Goal: Task Accomplishment & Management: Use online tool/utility

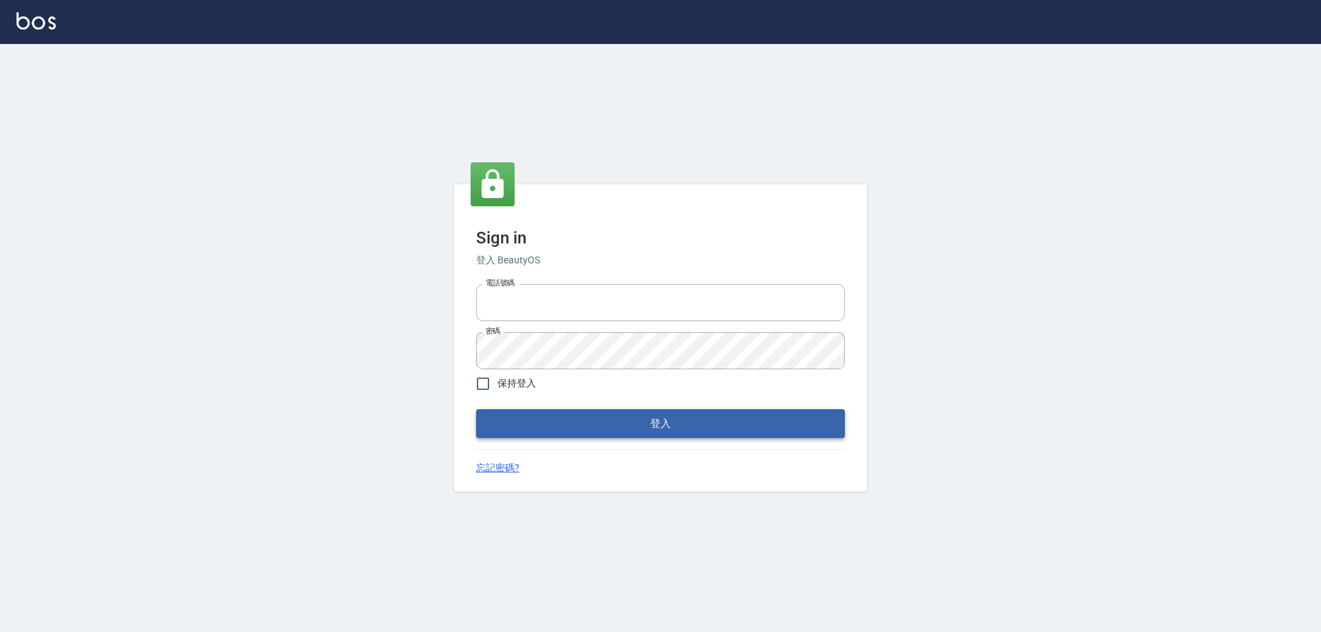
type input "0426657991"
click at [678, 424] on button "登入" at bounding box center [660, 423] width 369 height 29
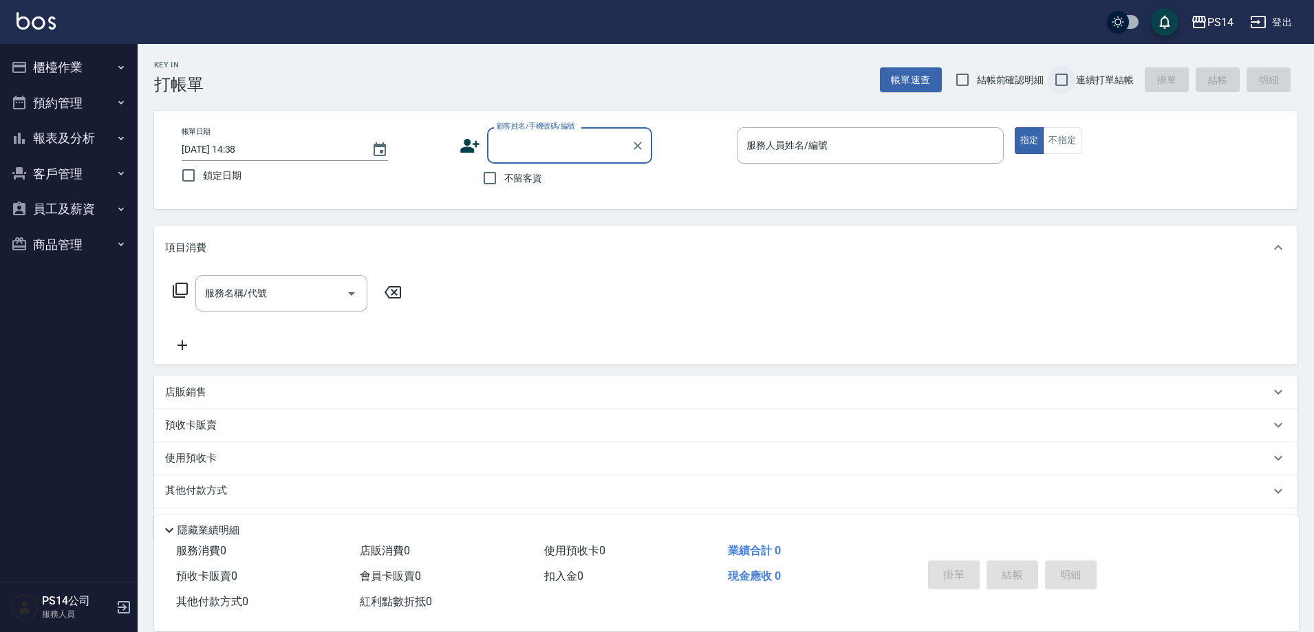
click at [1060, 78] on input "連續打單結帳" at bounding box center [1061, 79] width 29 height 29
checkbox input "true"
click at [494, 178] on input "不留客資" at bounding box center [489, 178] width 29 height 29
checkbox input "true"
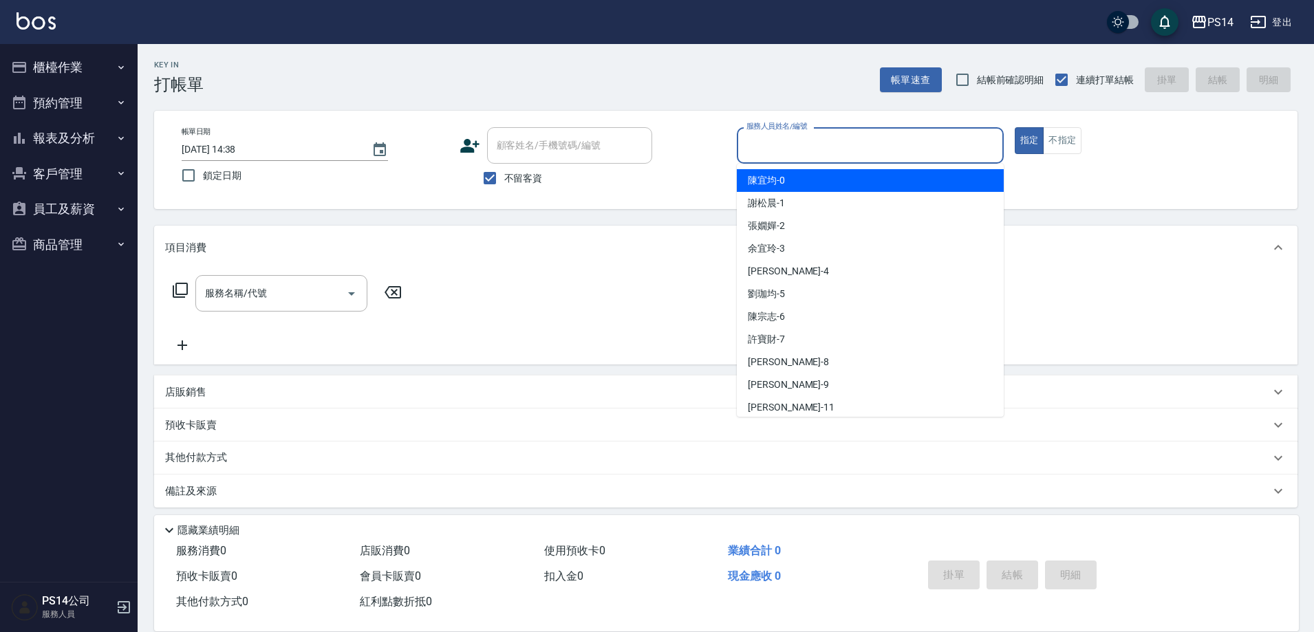
click at [796, 142] on input "服務人員姓名/編號" at bounding box center [870, 145] width 255 height 24
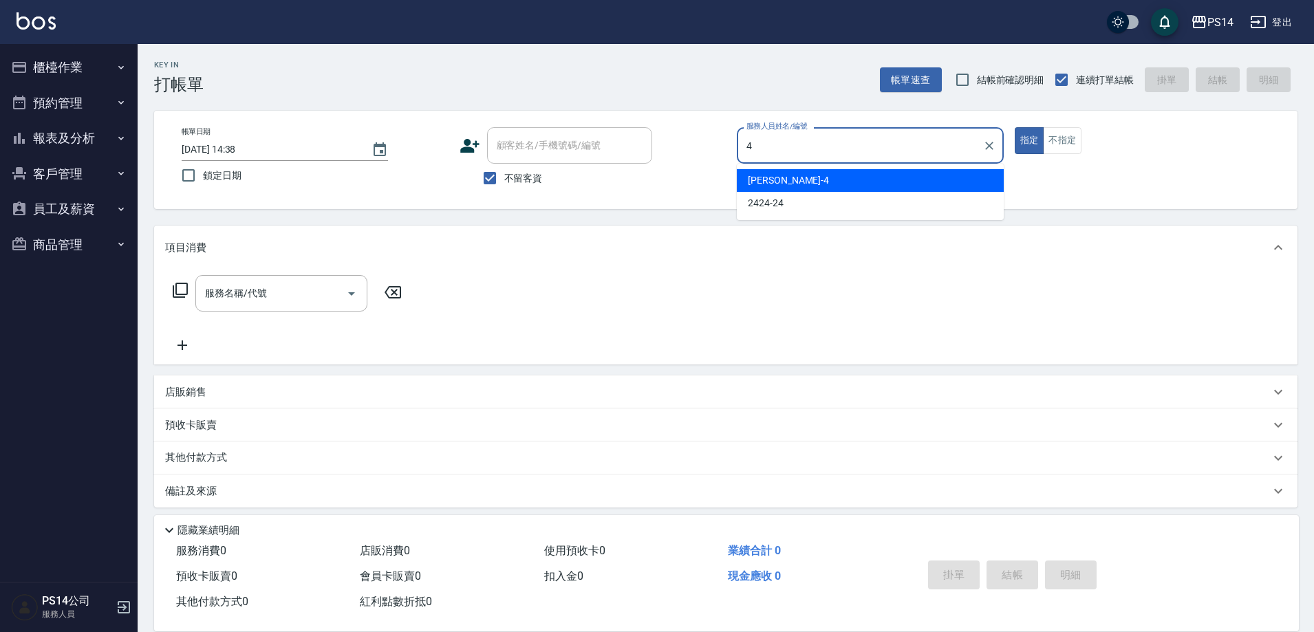
type input "[PERSON_NAME]-4"
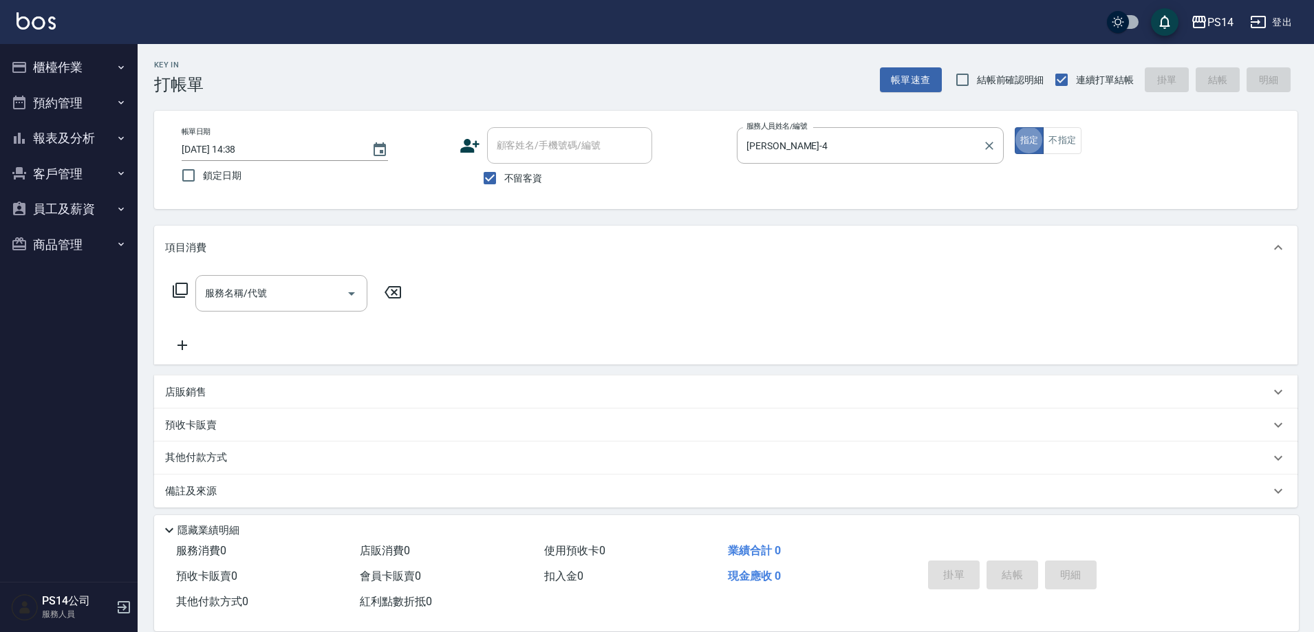
type button "true"
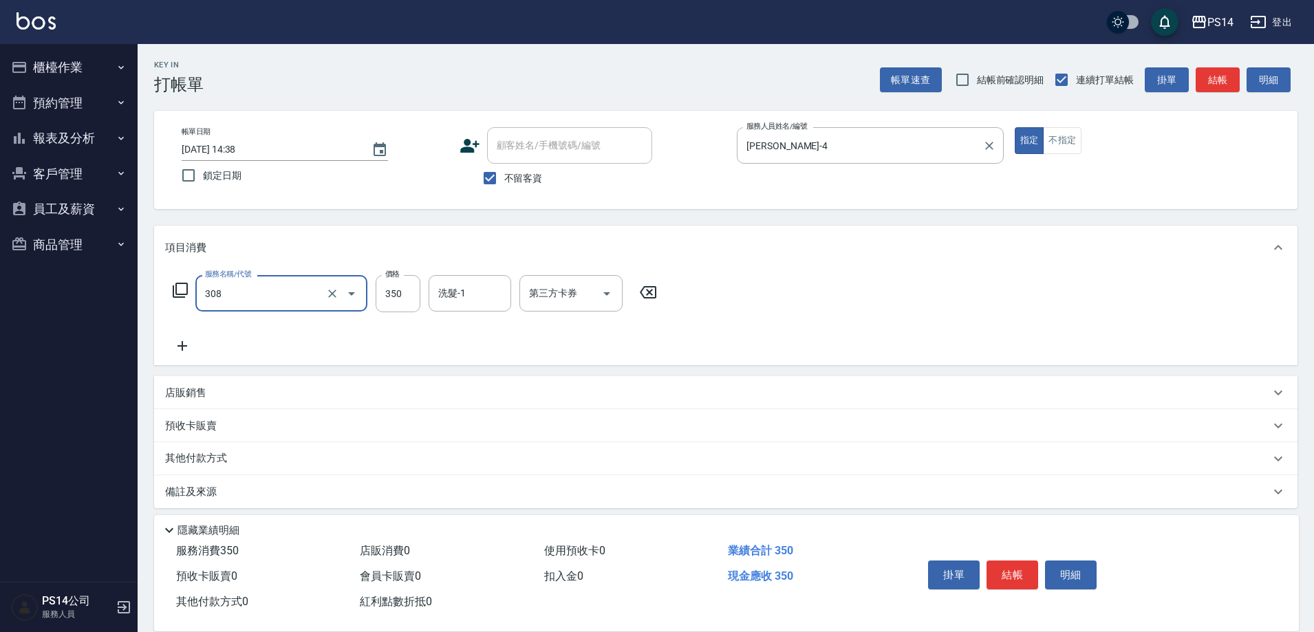
type input "洗+剪(308)"
type input "李祥君 -37"
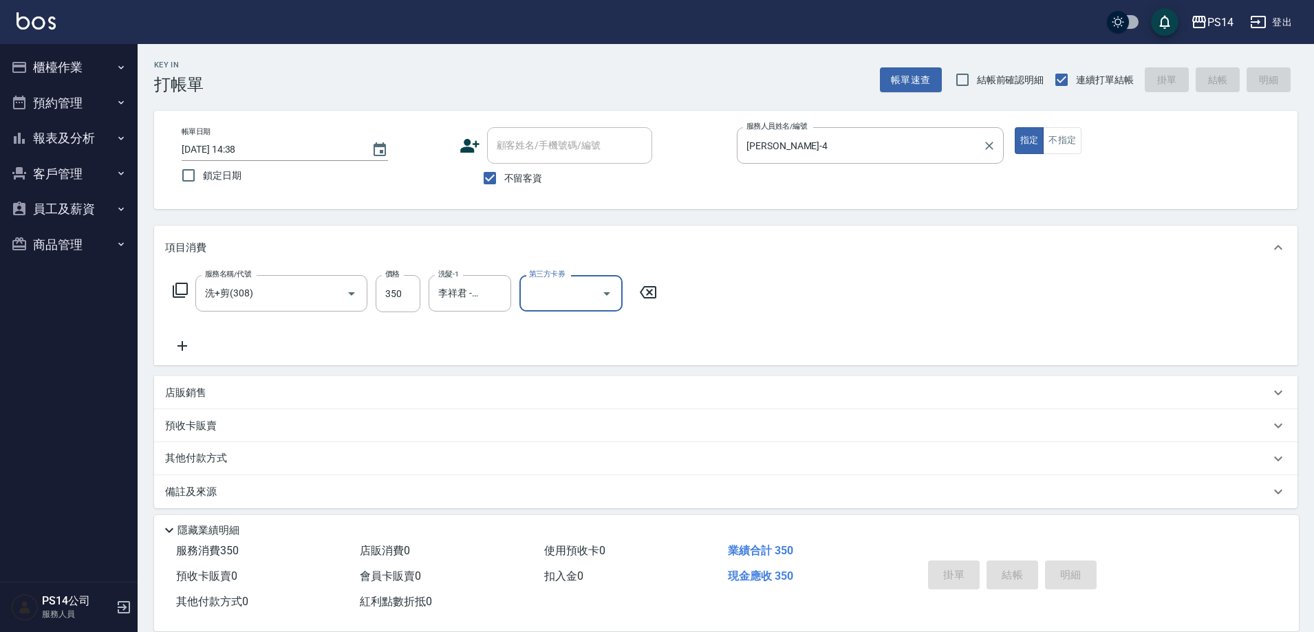
type input "[DATE] 14:41"
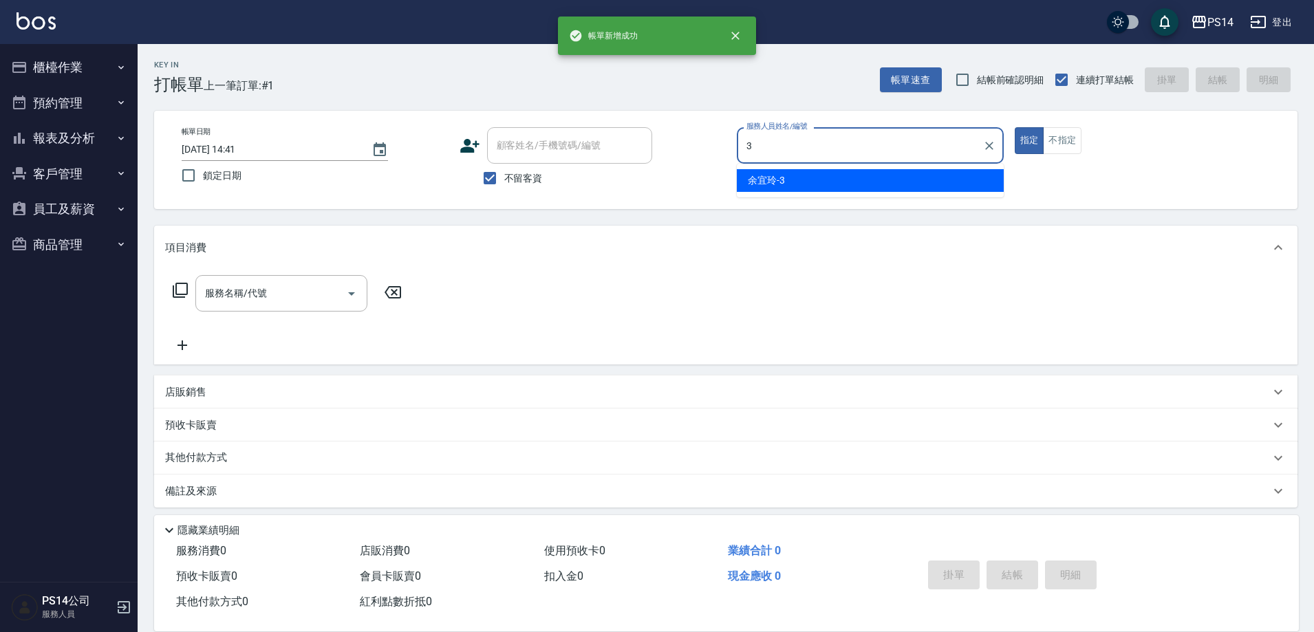
type input "余宜玲-3"
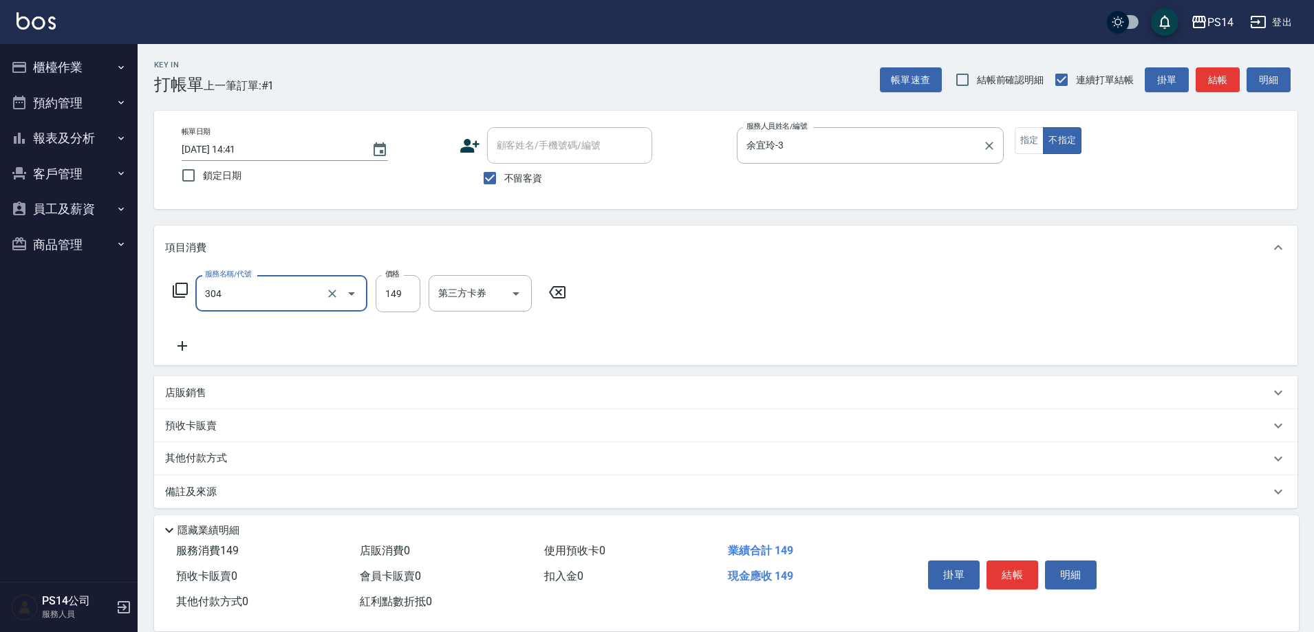
type input "剪髮(304)"
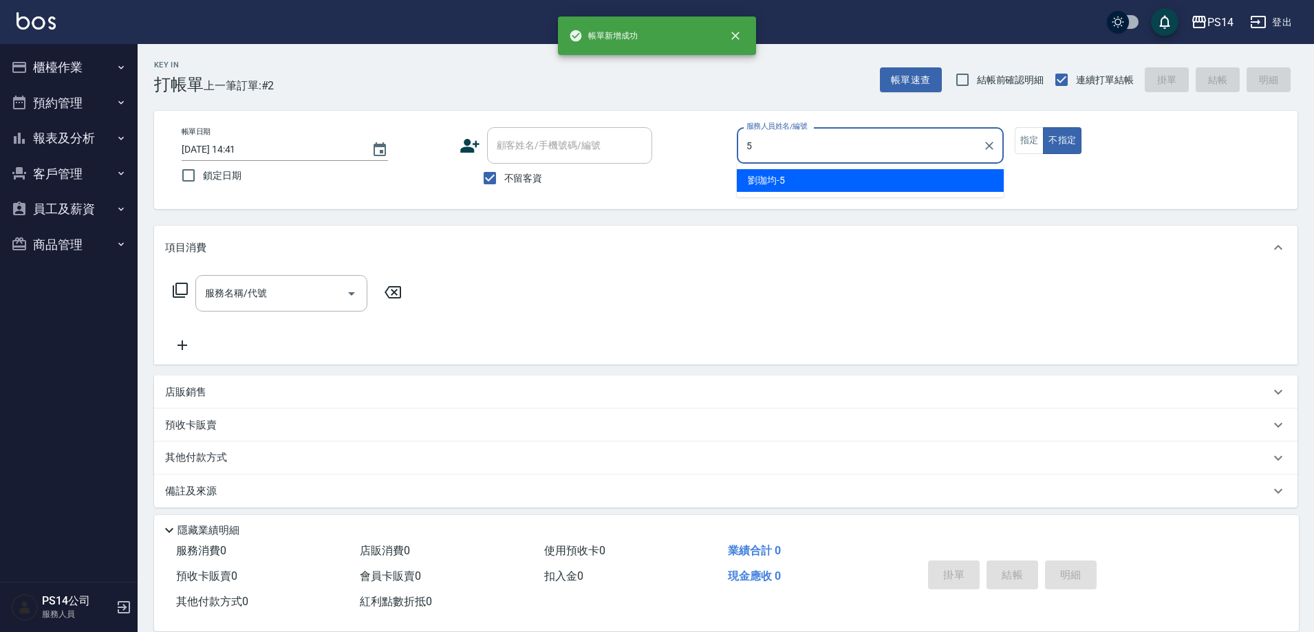
type input "[PERSON_NAME]-5"
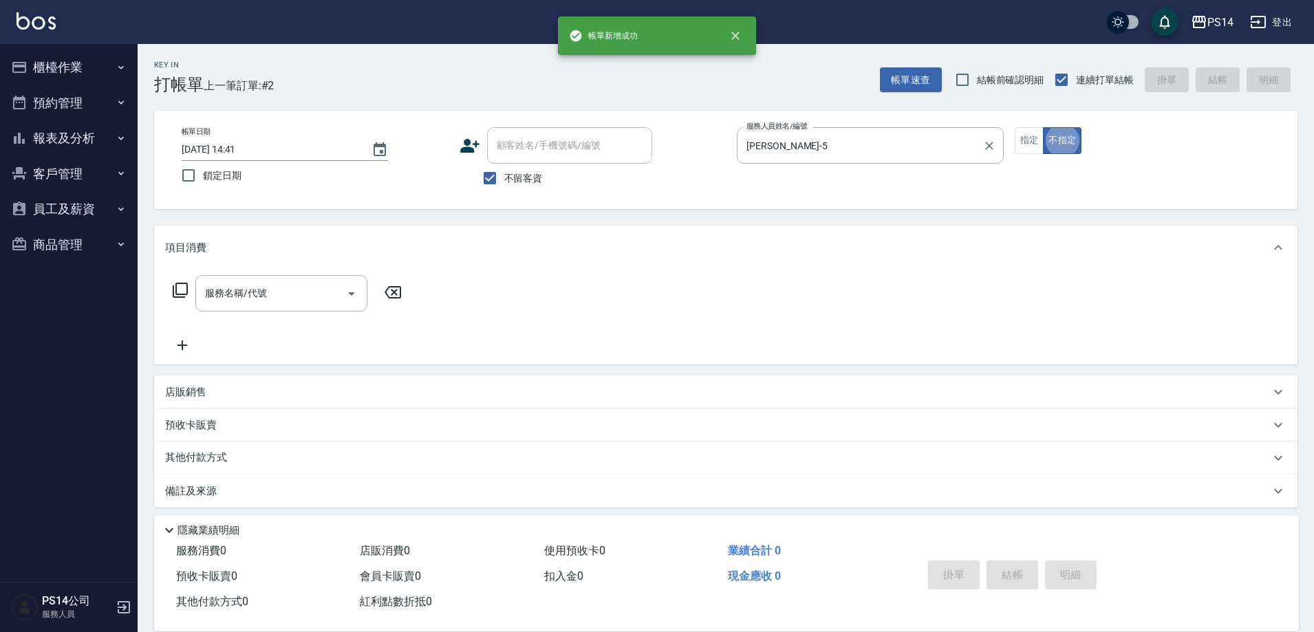
type button "false"
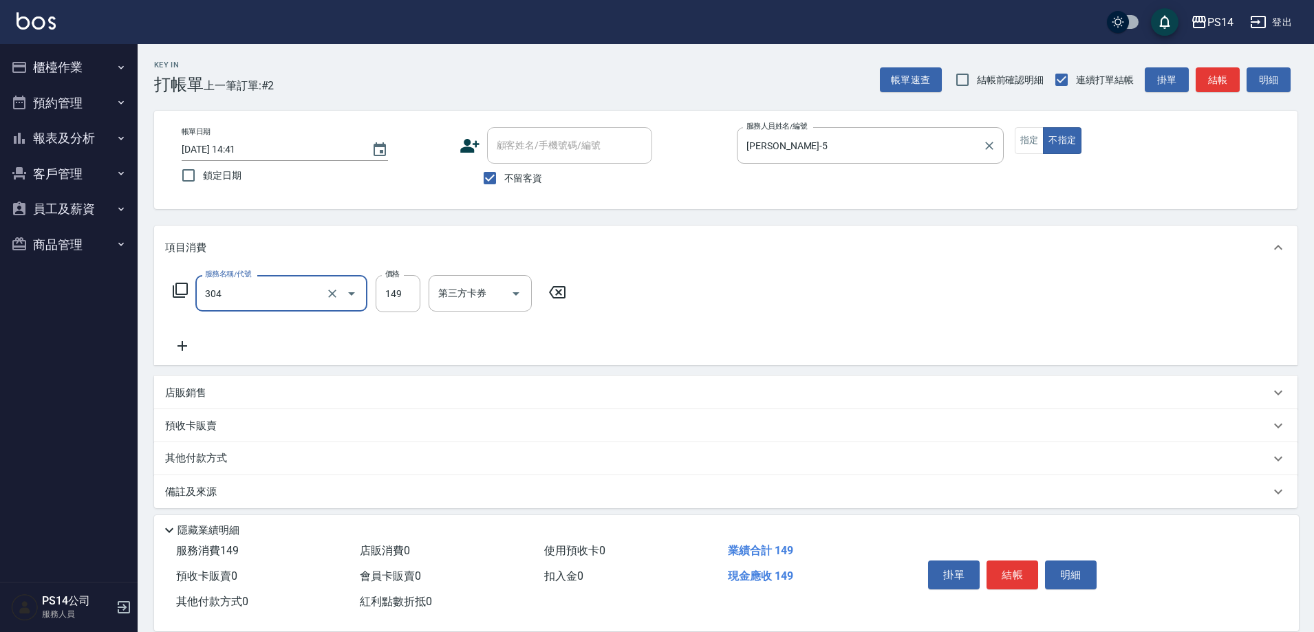
type input "剪髮(304)"
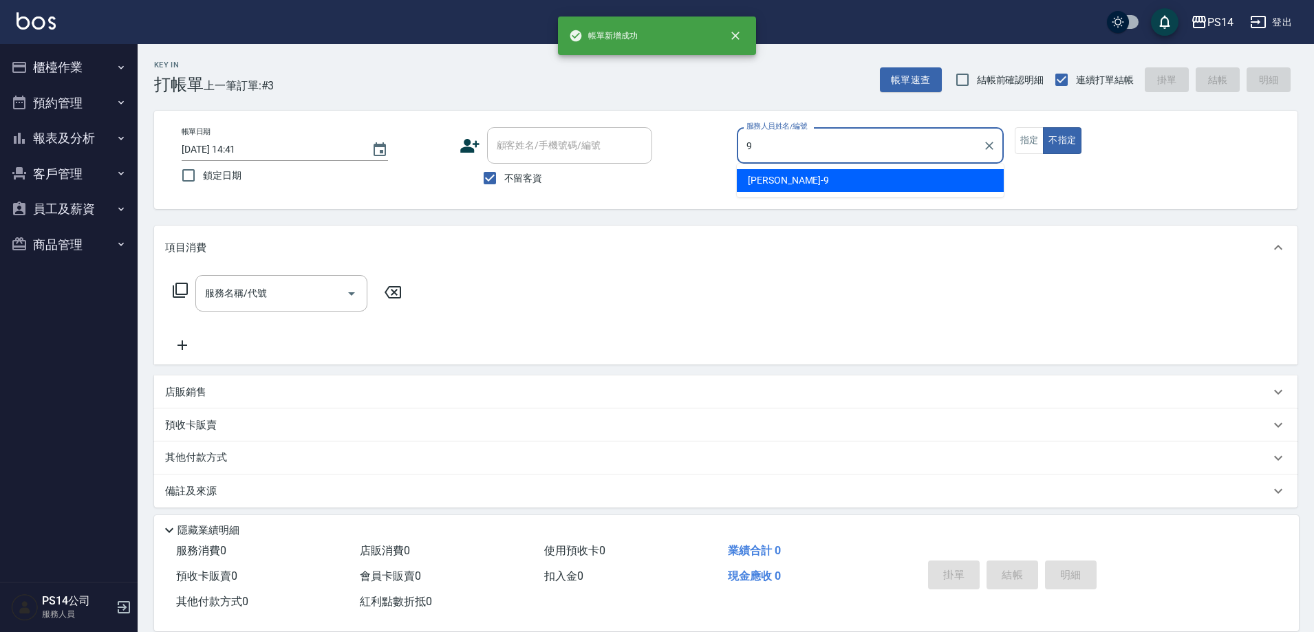
type input "[PERSON_NAME]-9"
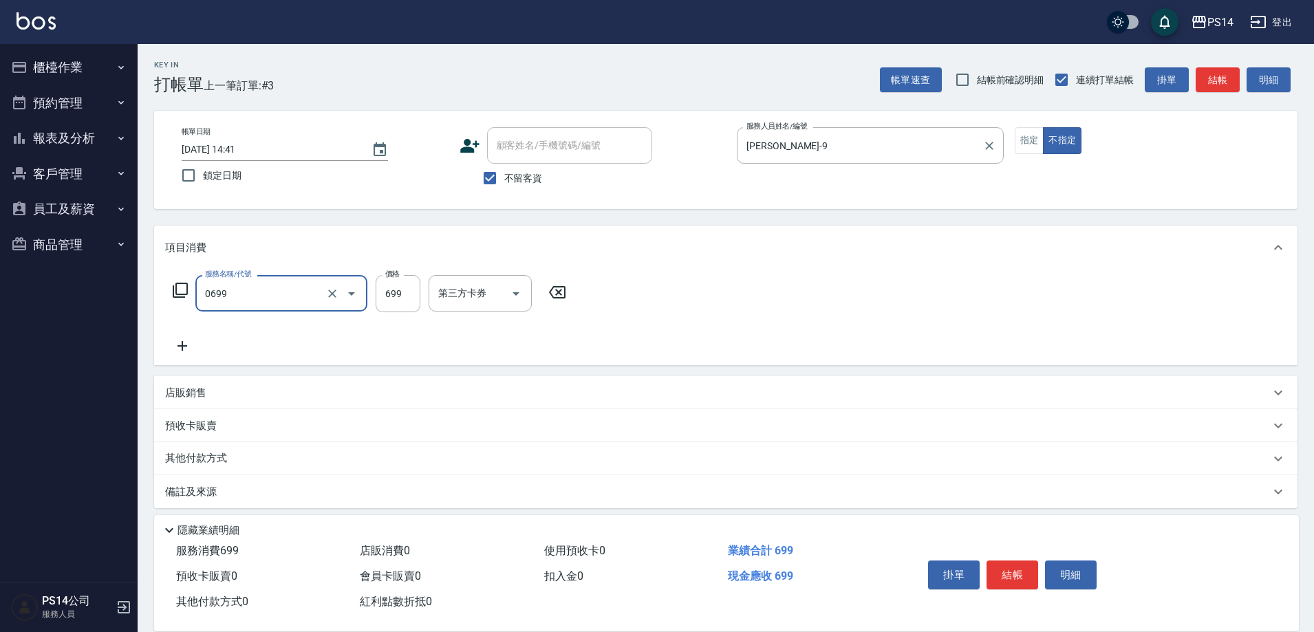
type input "精油SPA(0699)"
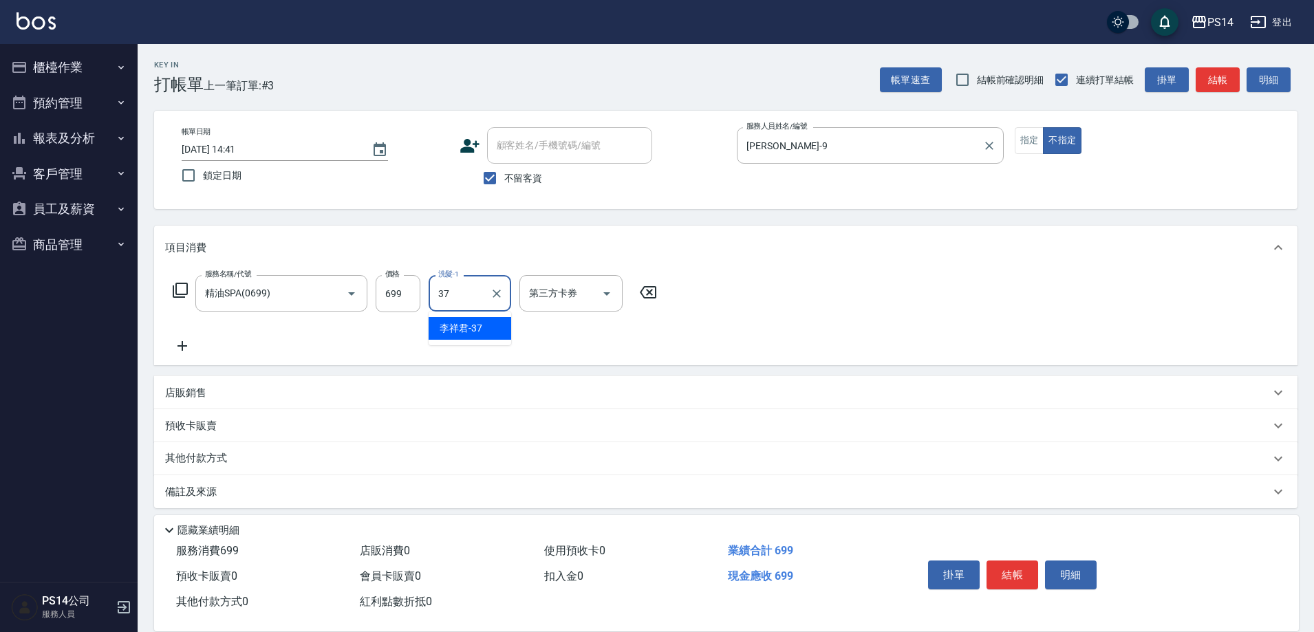
type input "李祥君 -37"
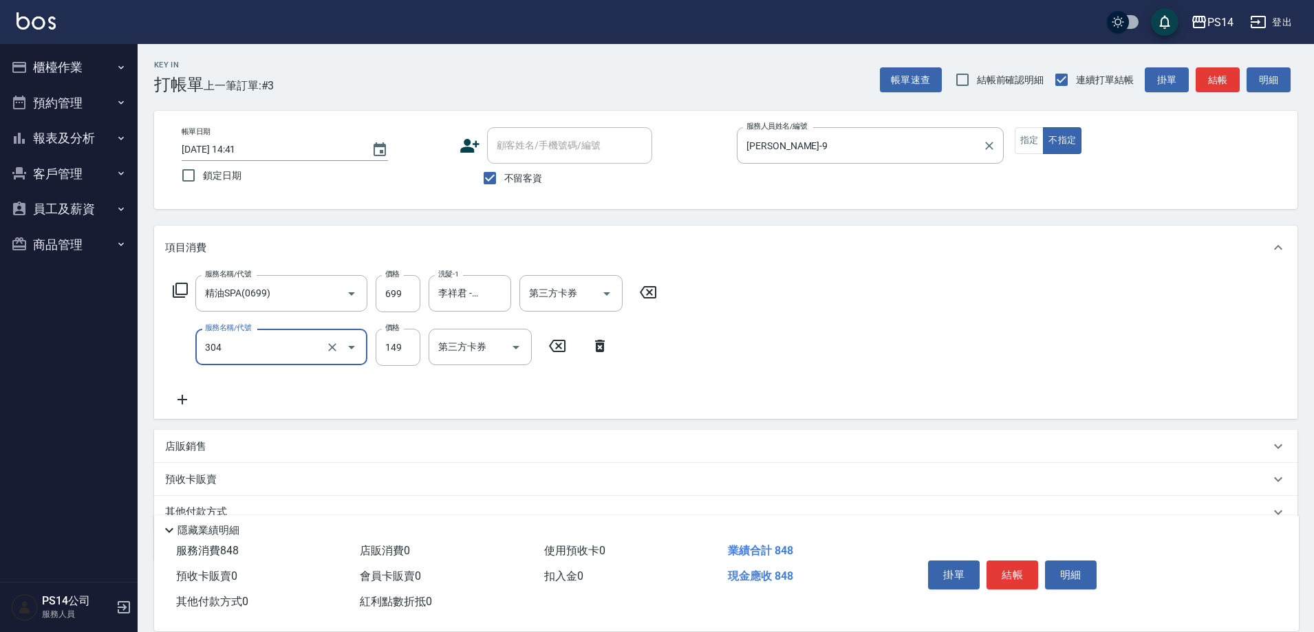
type input "剪髮(304)"
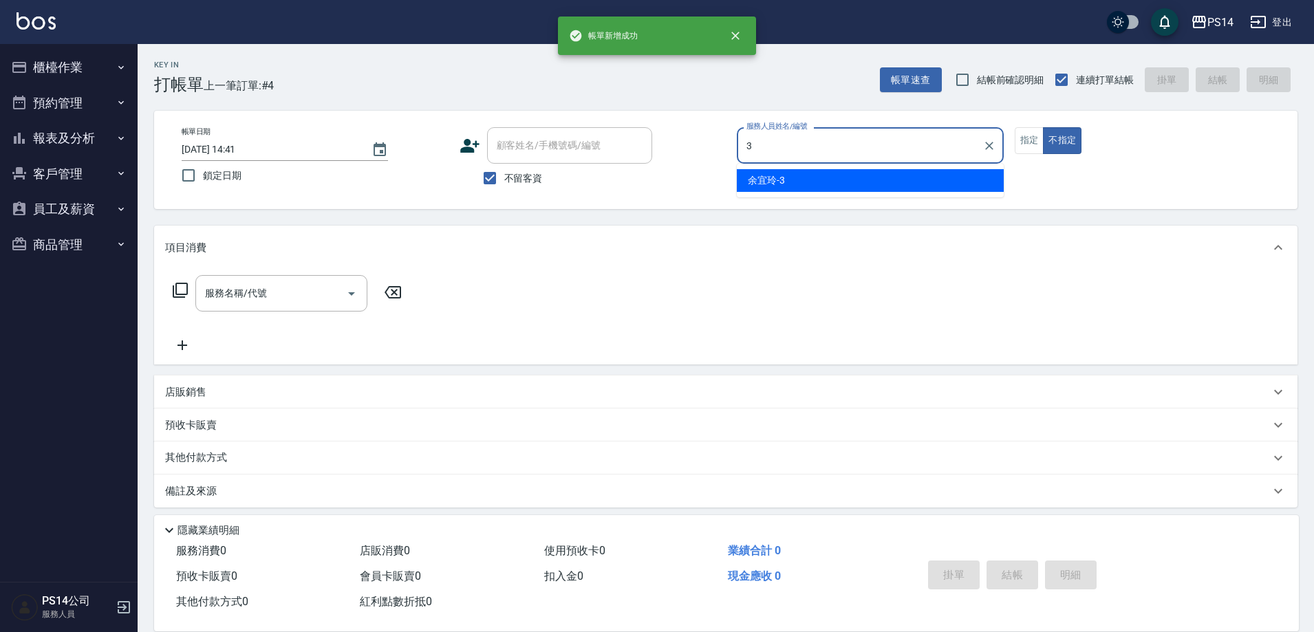
type input "余宜玲-3"
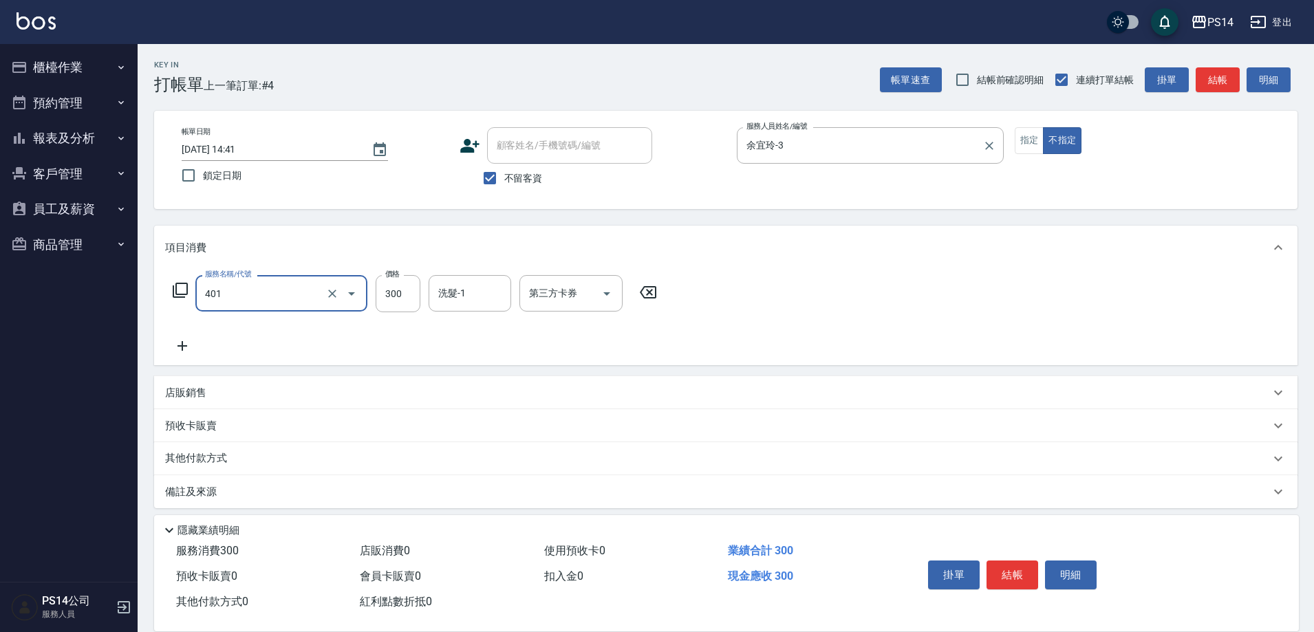
type input "300護(401)"
type input "[PERSON_NAME]-26"
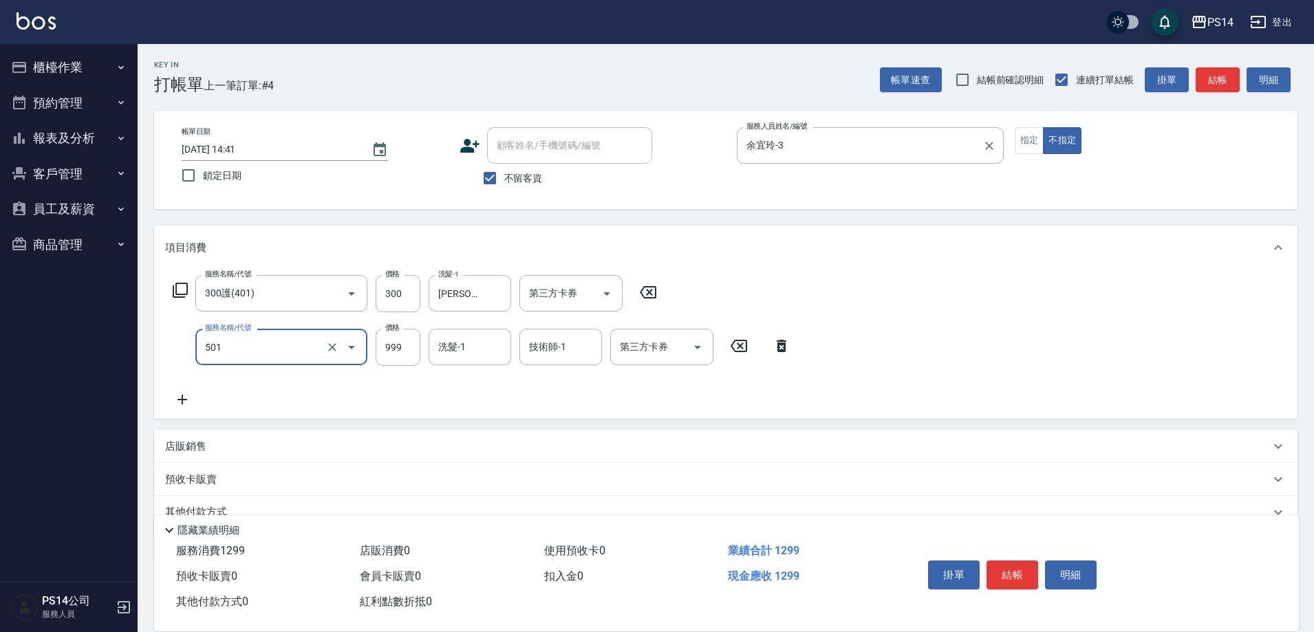
type input "染髮(501)"
type input "1000"
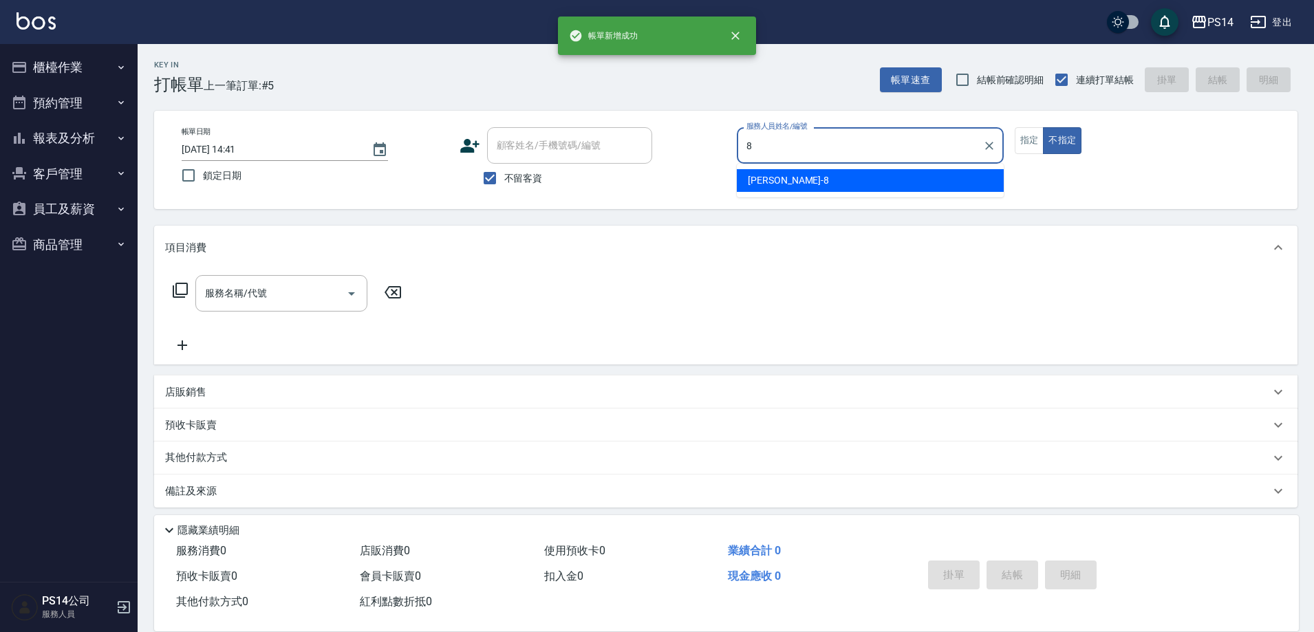
type input "[PERSON_NAME]-8"
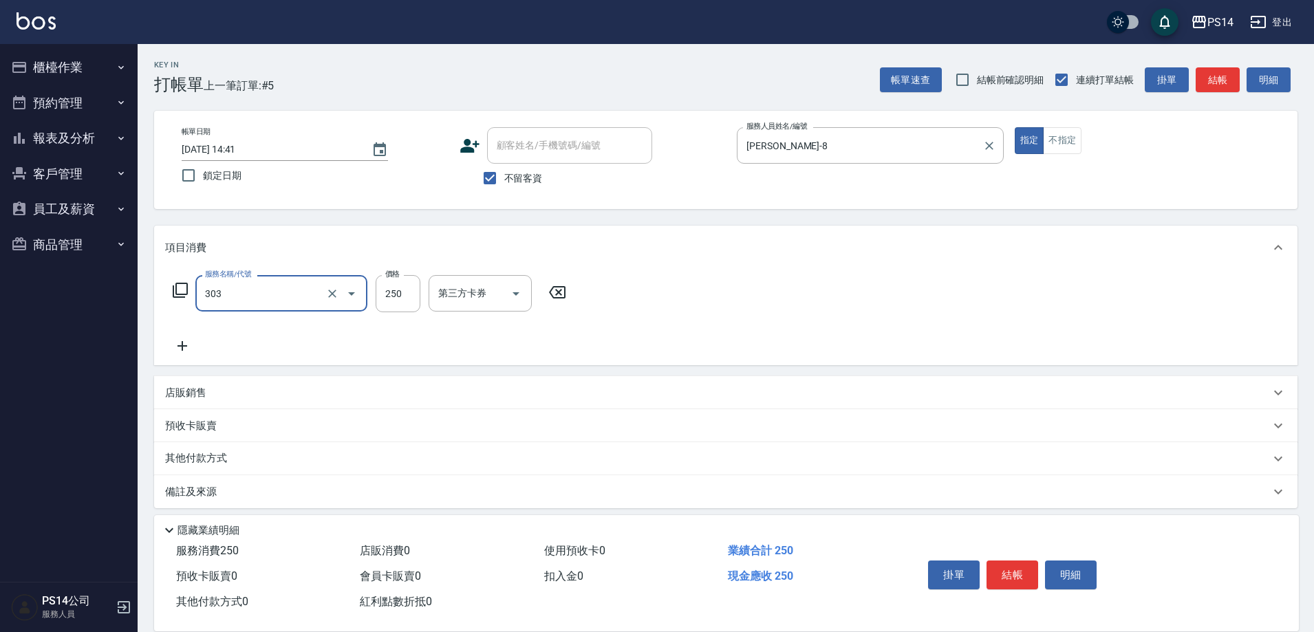
type input "剪髮(303)"
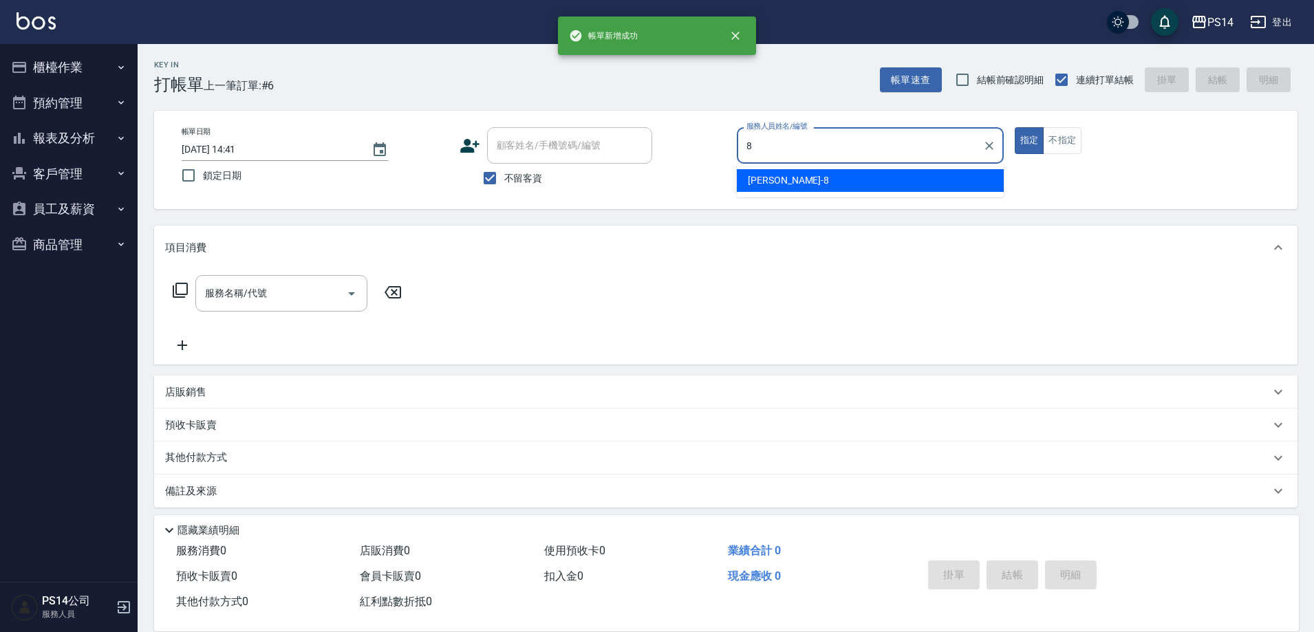
type input "[PERSON_NAME]-8"
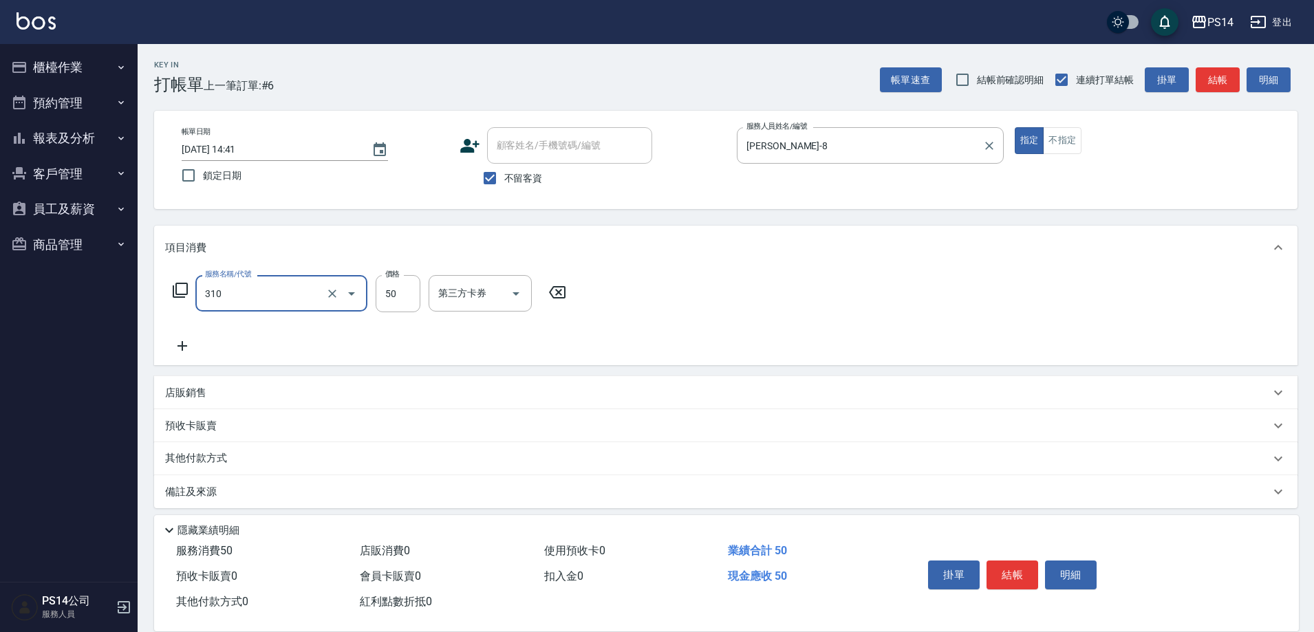
type input "剪瀏海(310)"
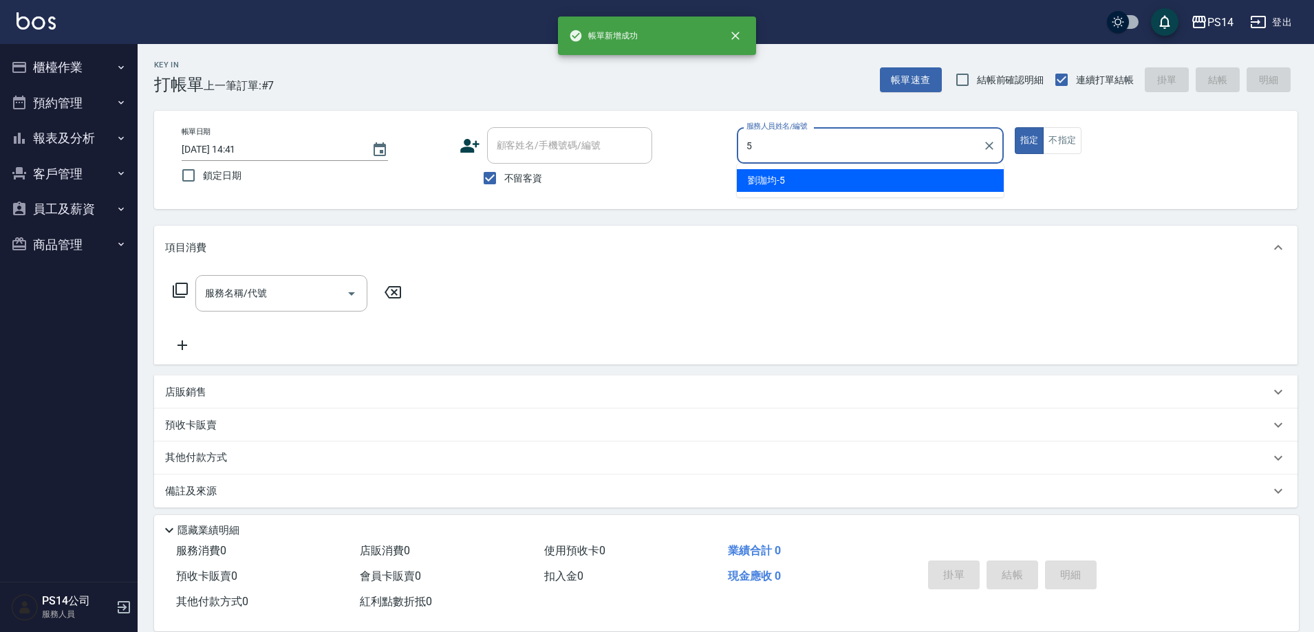
type input "[PERSON_NAME]-5"
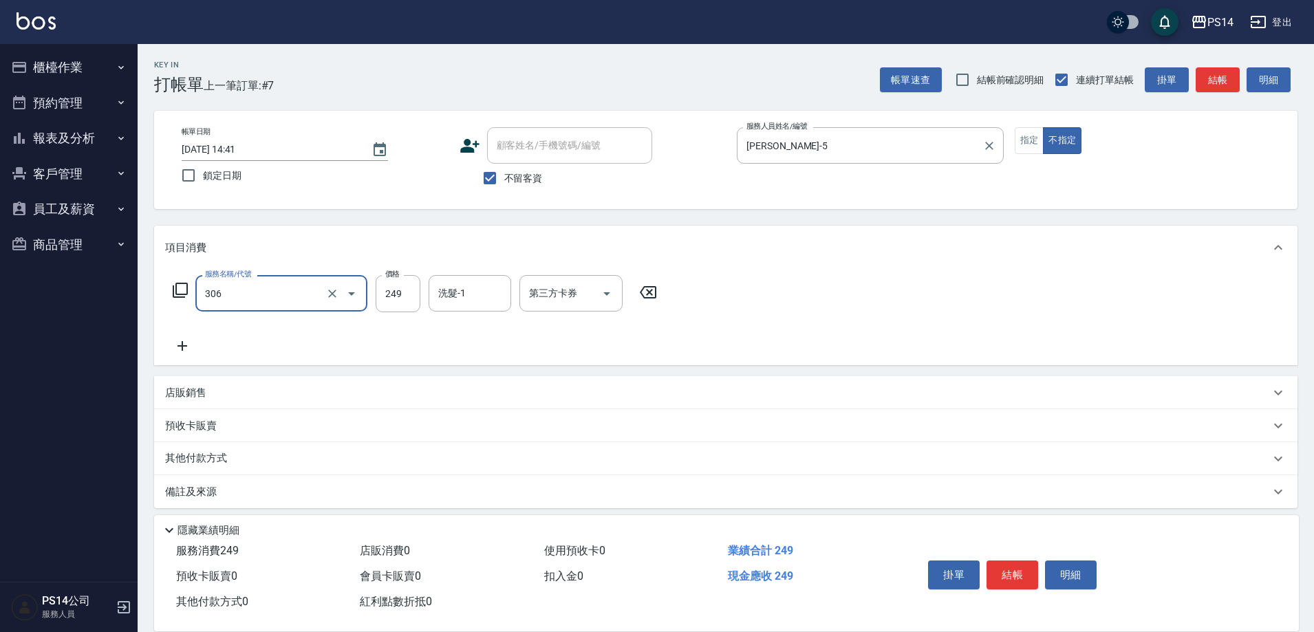
type input "剪髮(306)"
type input "[PERSON_NAME]-26"
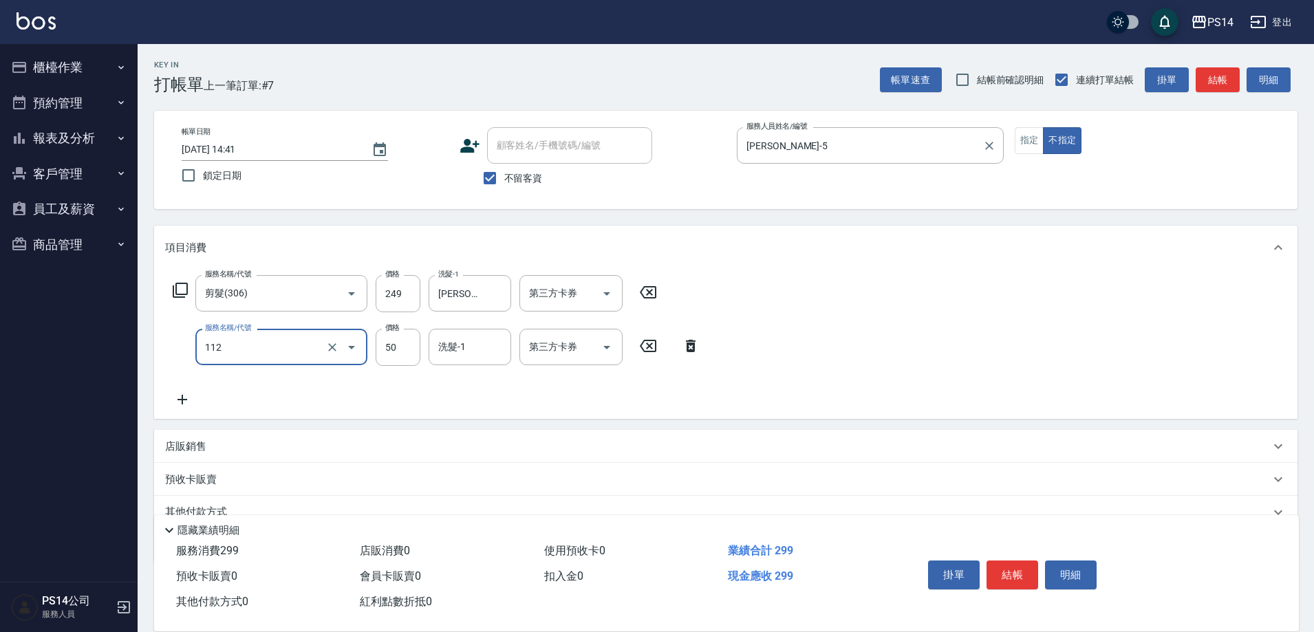
type input "精油50(112)"
type input "[PERSON_NAME]-26"
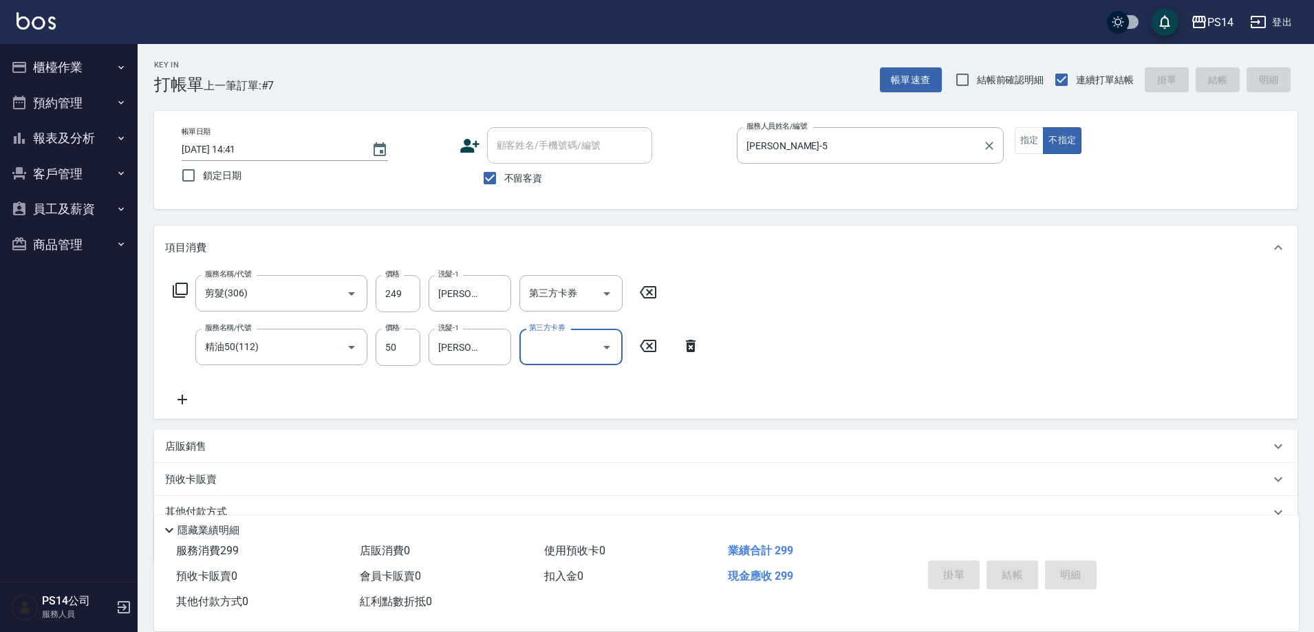
type input "[DATE] 14:42"
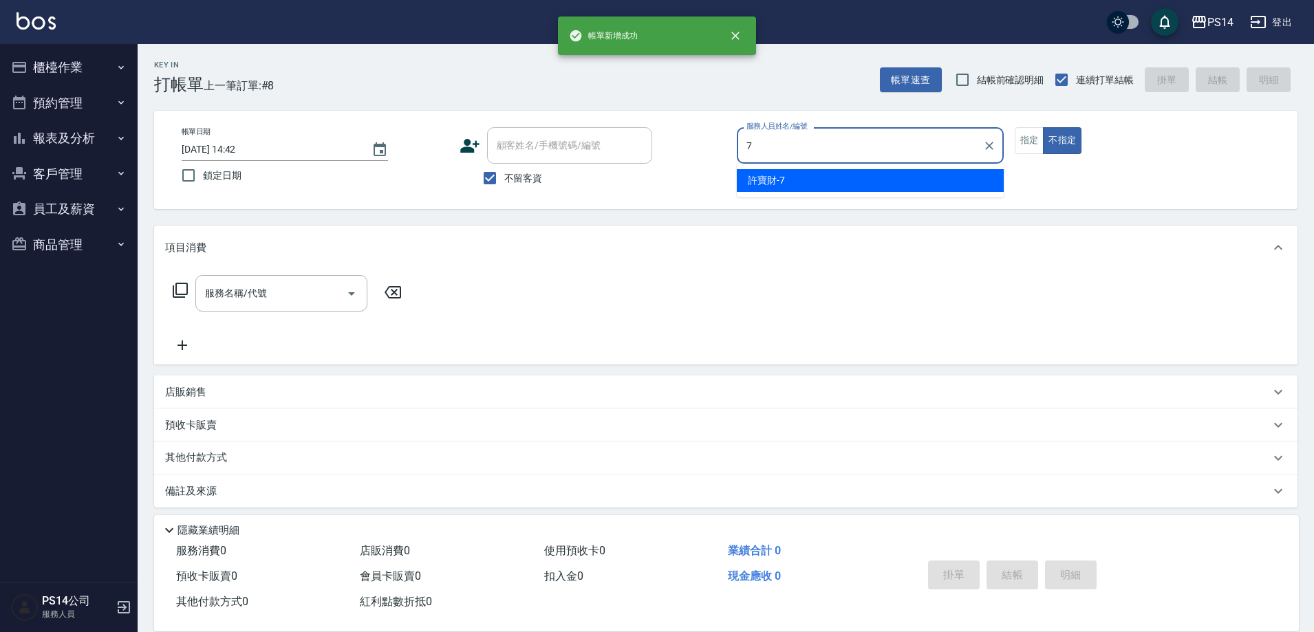
type input "許寶財-7"
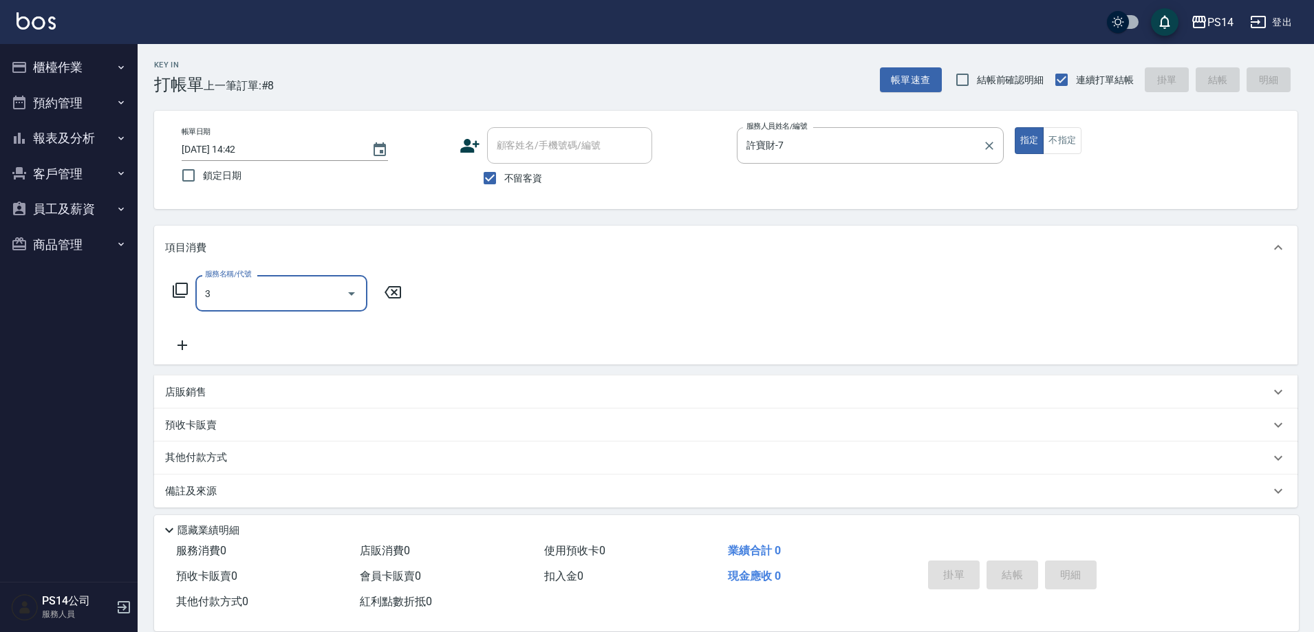
type input "海鹽399(0399)"
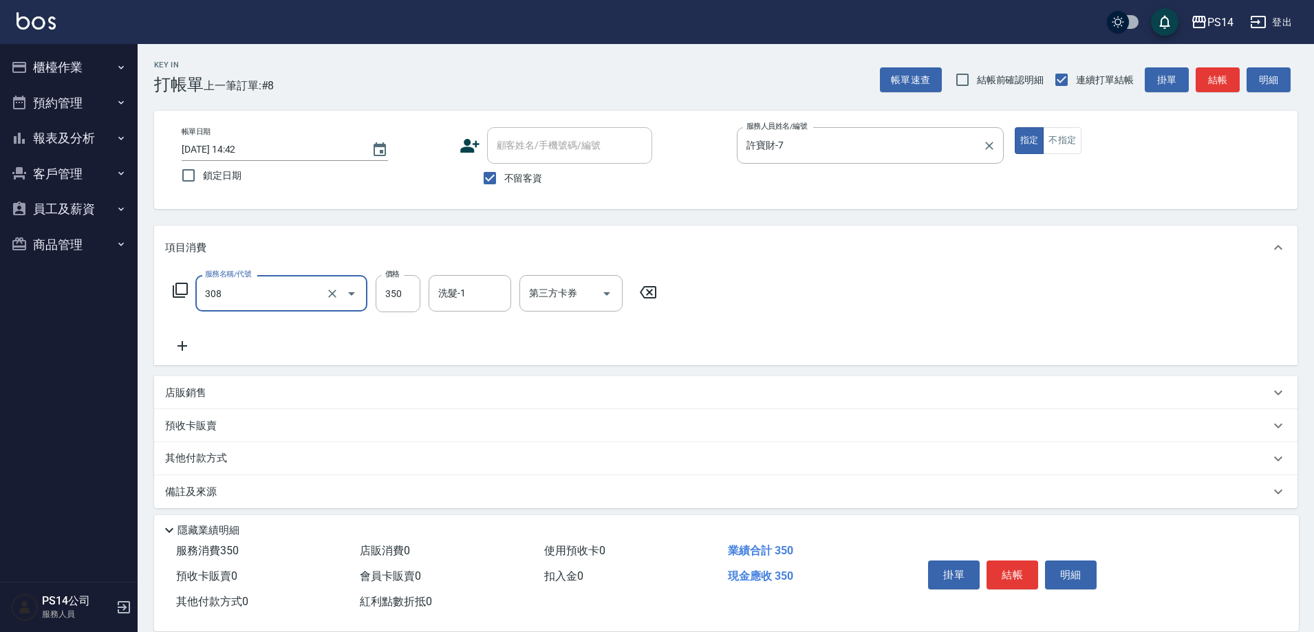
type input "洗+剪(308)"
type input "許寶財-7"
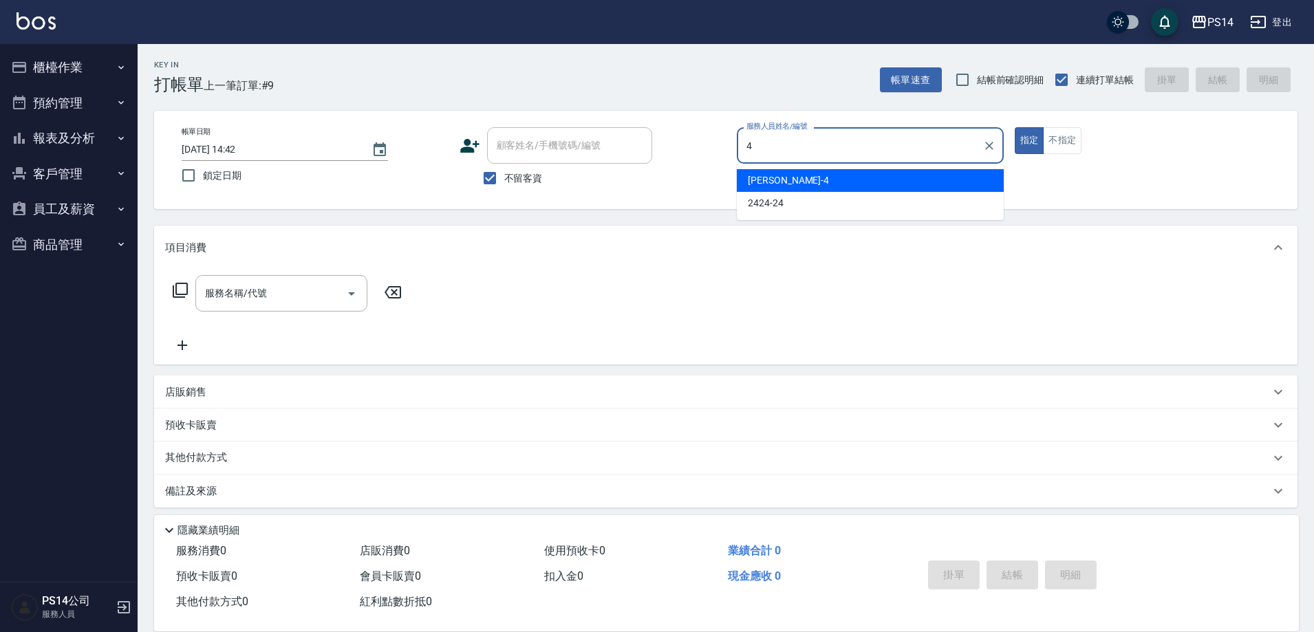
type input "[PERSON_NAME]-4"
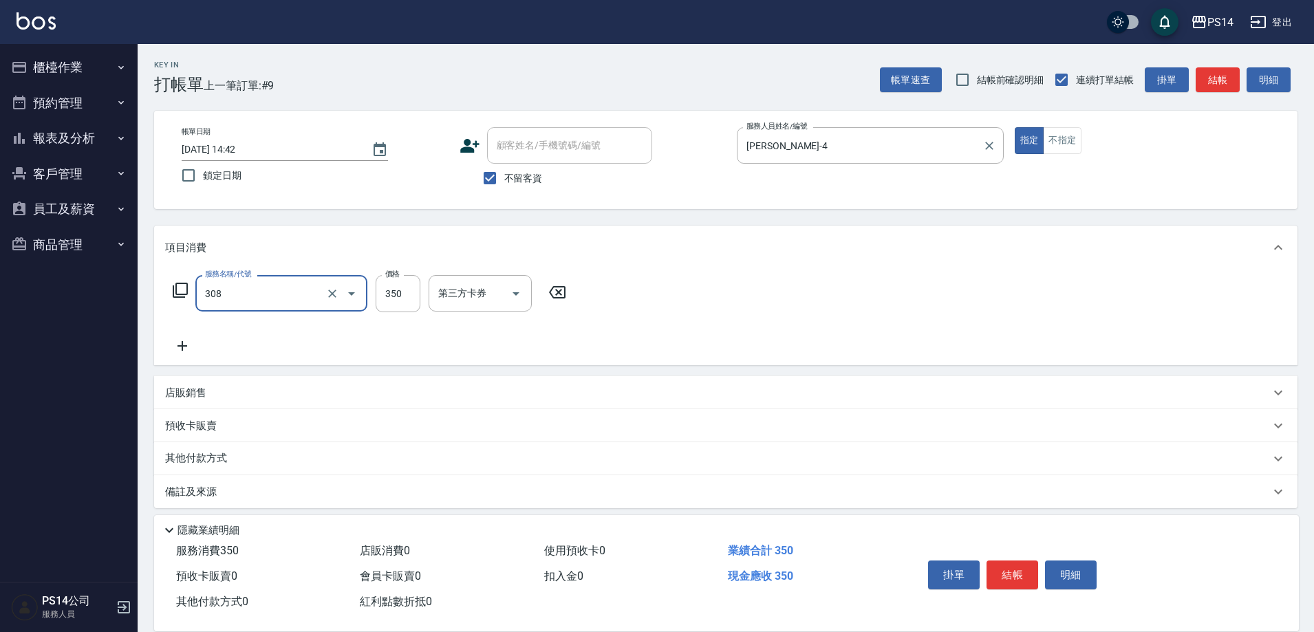
type input "洗+剪(308)"
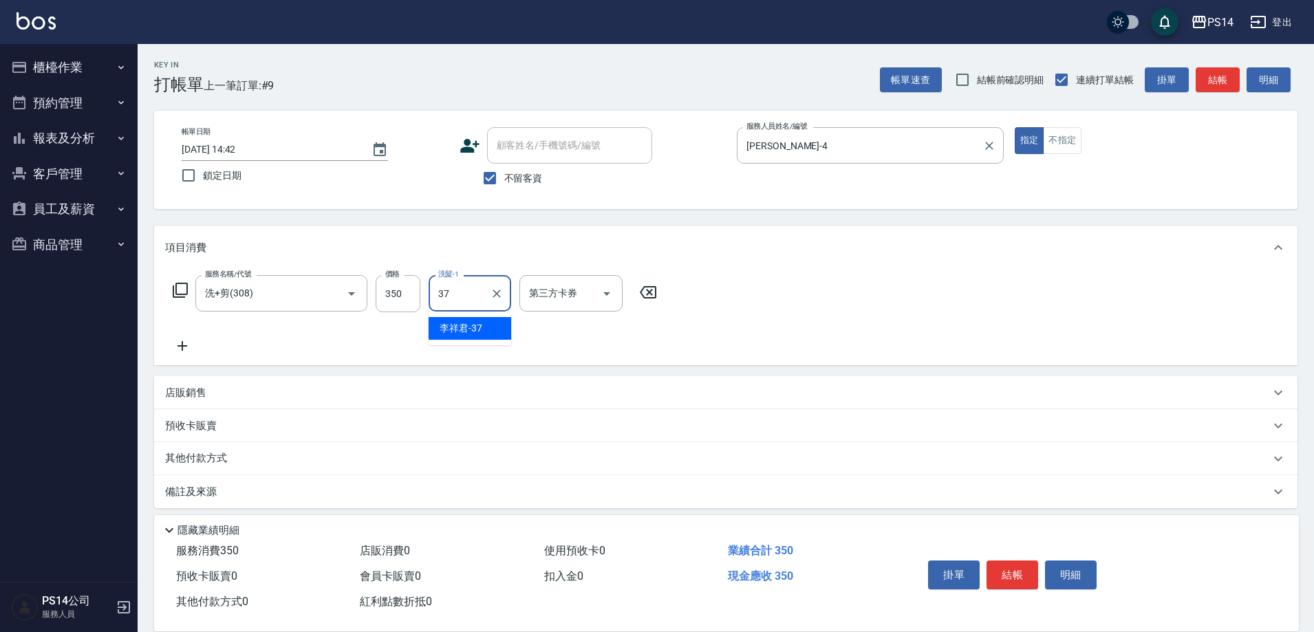
type input "李祥君 -37"
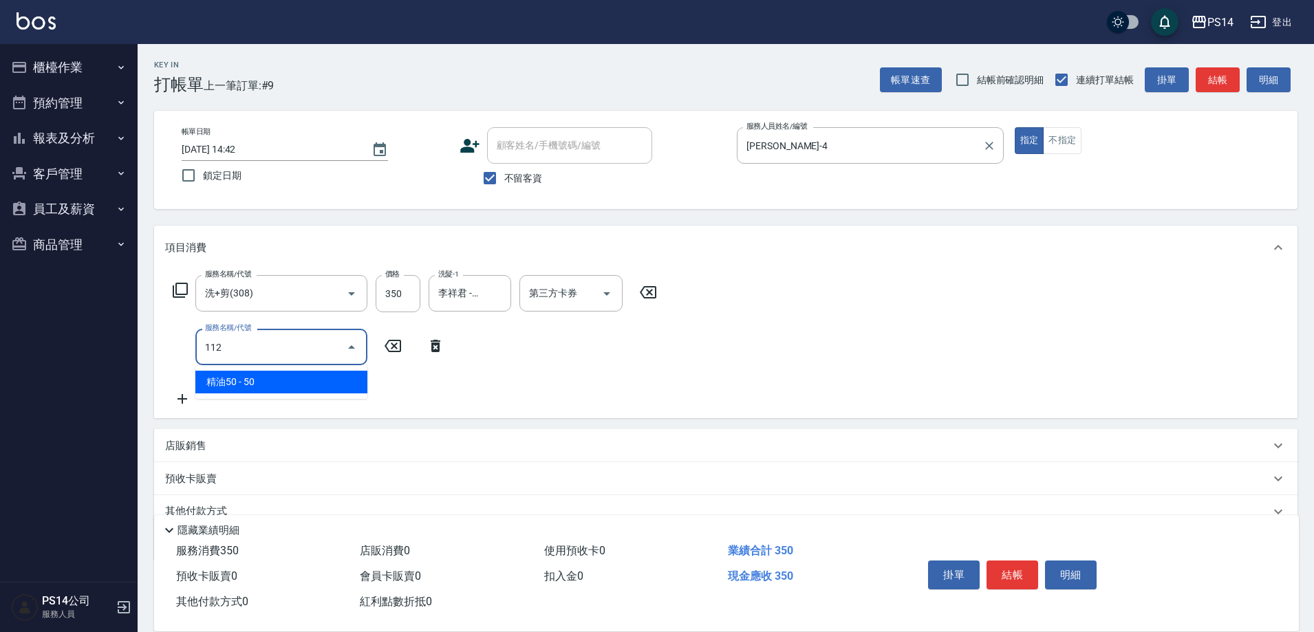
type input "精油50(112)"
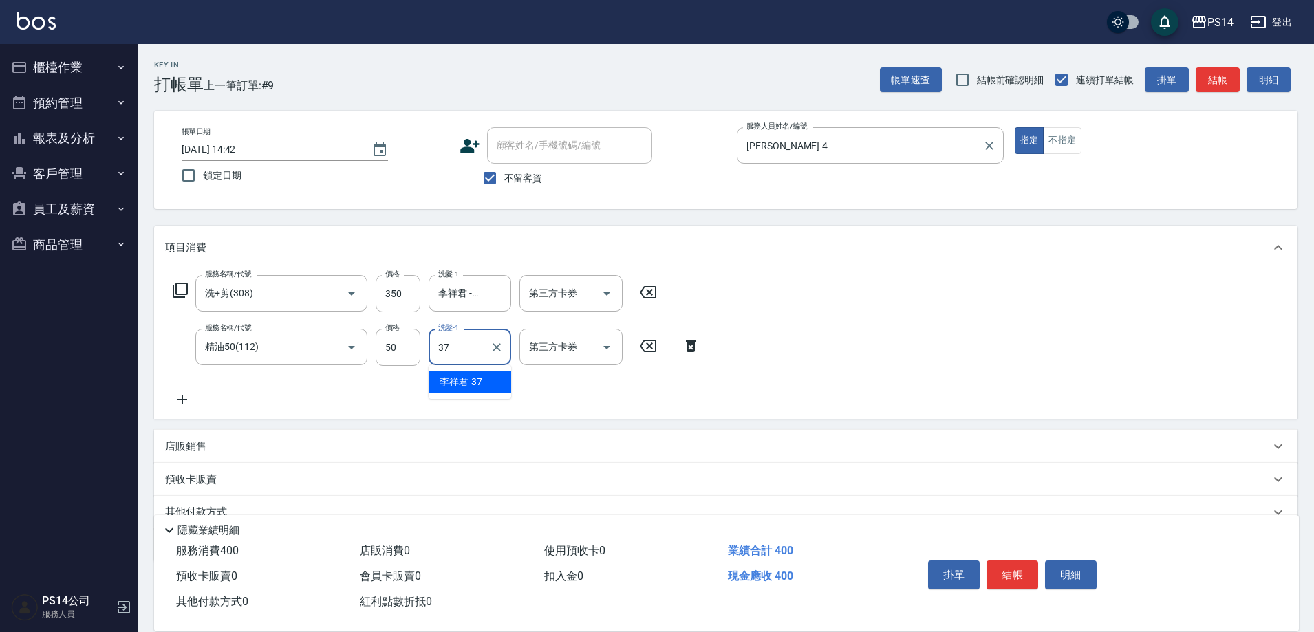
type input "李祥君 -37"
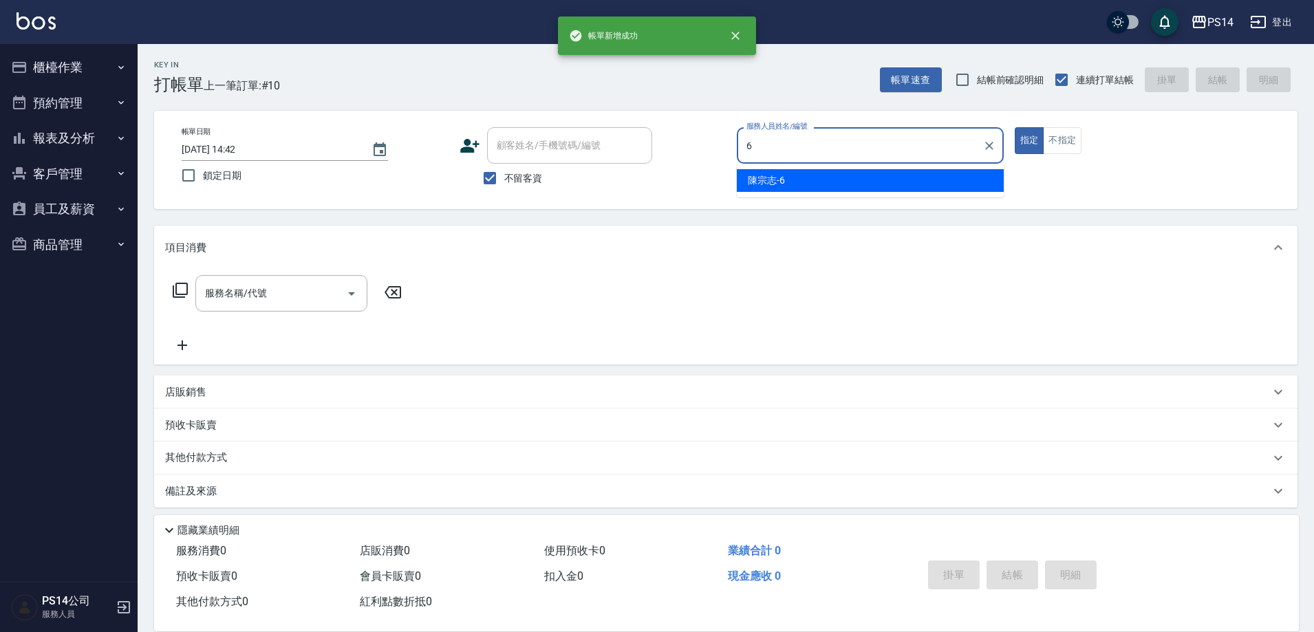
type input "陳宗志-6"
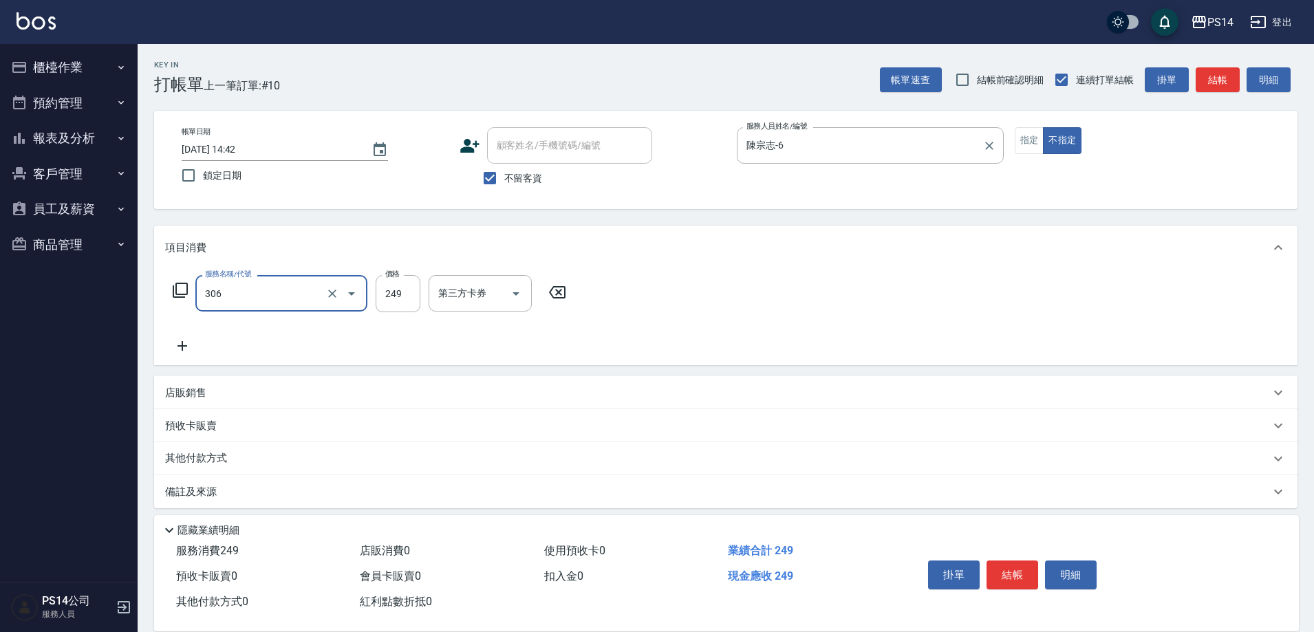
type input "剪髮(306)"
type input "[PERSON_NAME]-18"
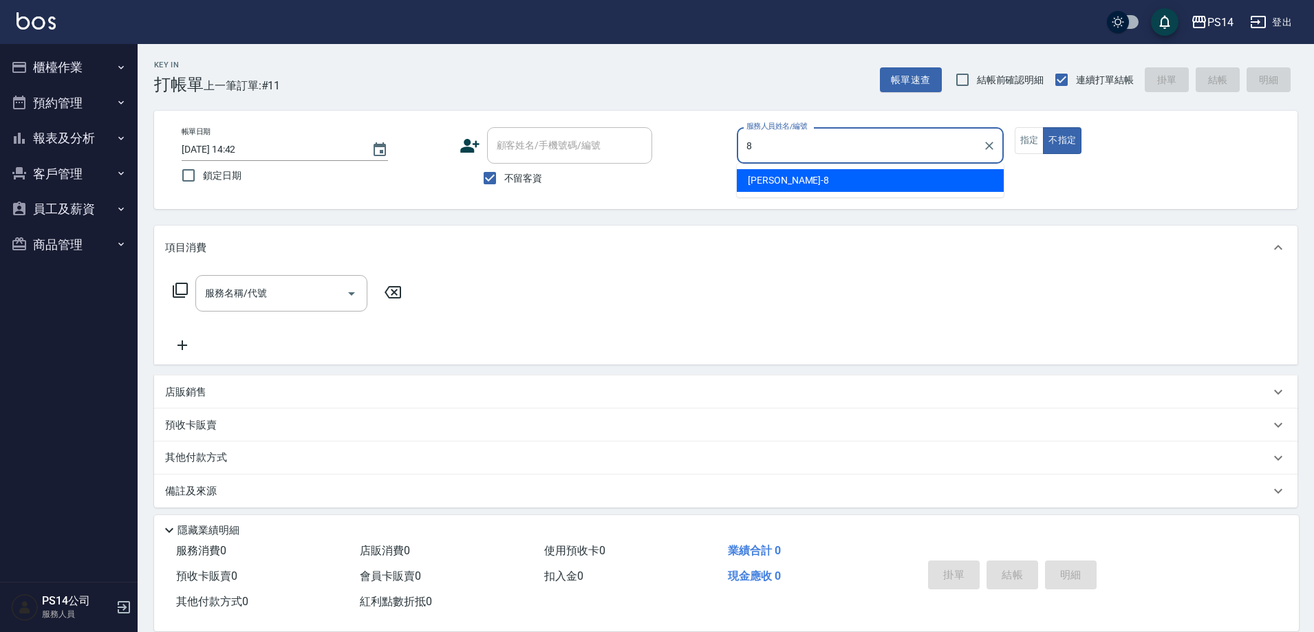
type input "[PERSON_NAME]-8"
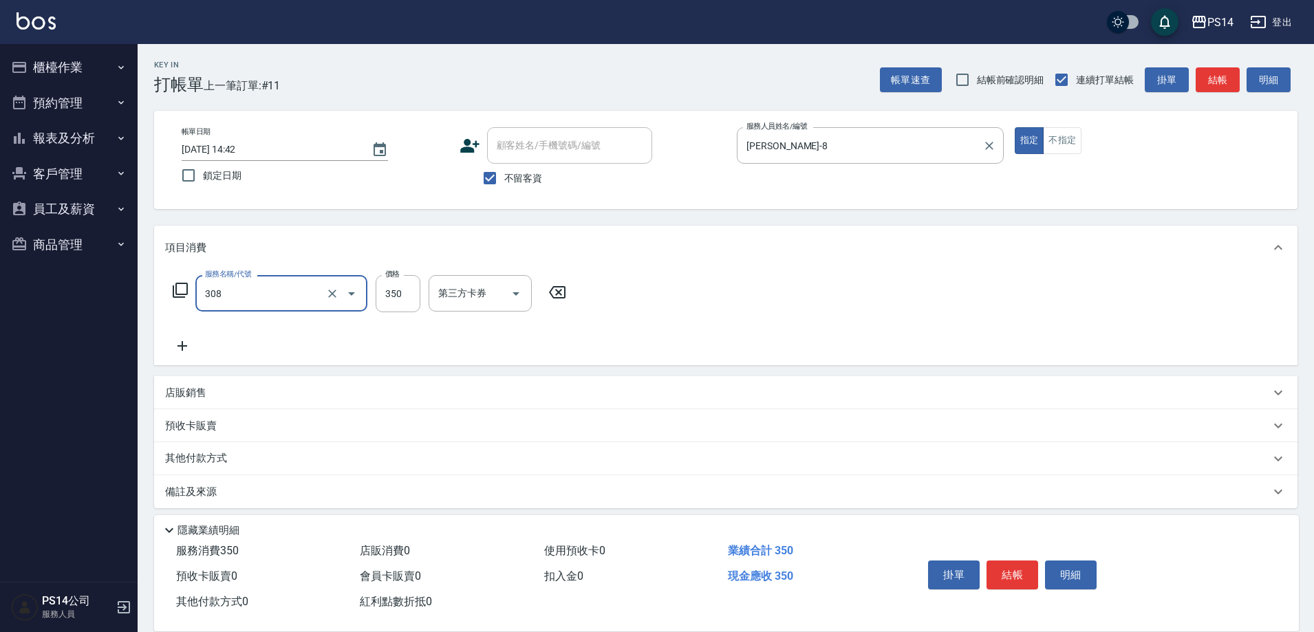
type input "洗+剪(308)"
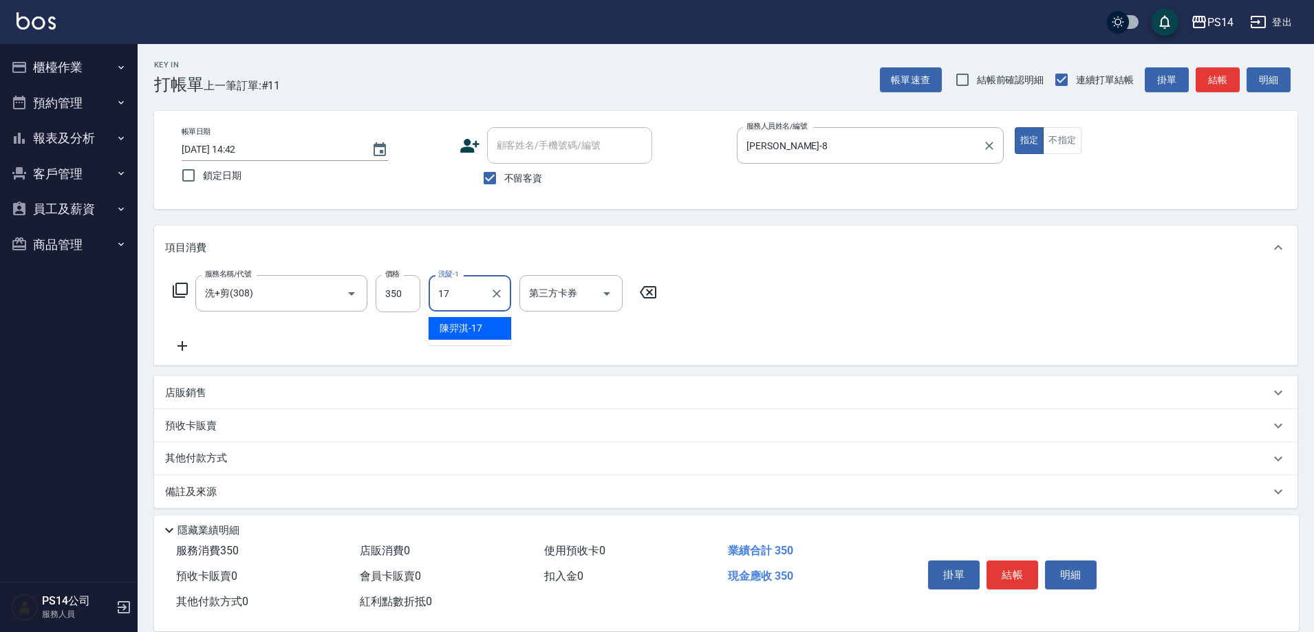
type input "陳羿淇-17"
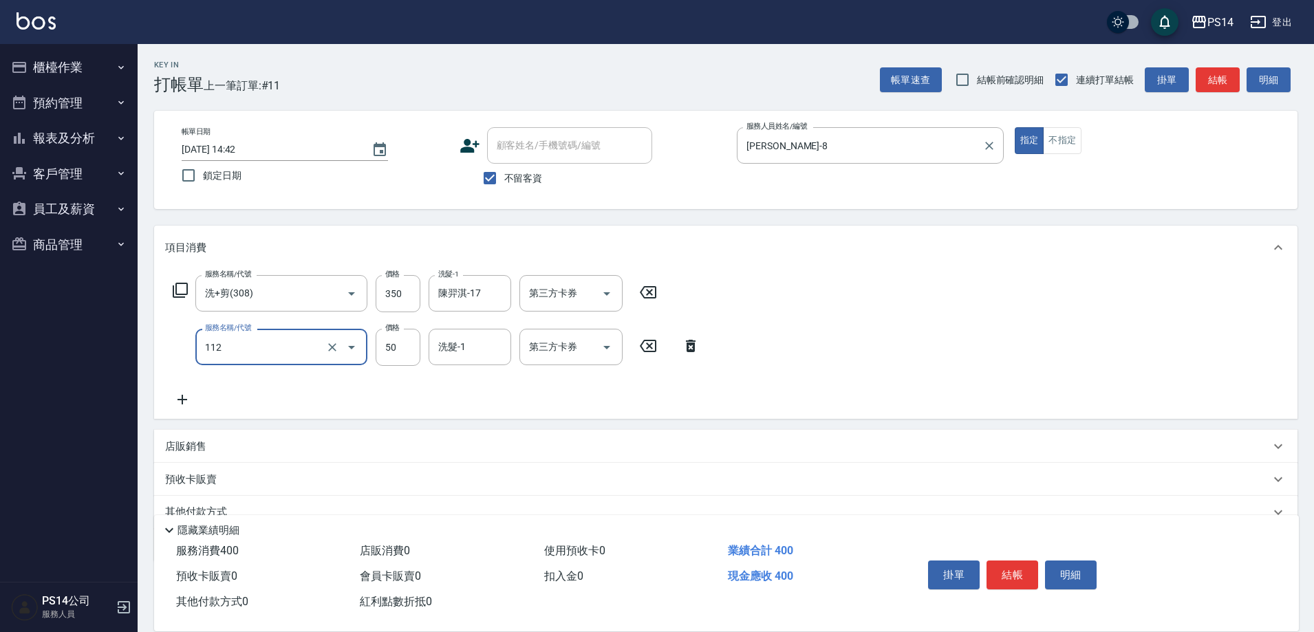
type input "精油50(112)"
type input "陳羿淇-17"
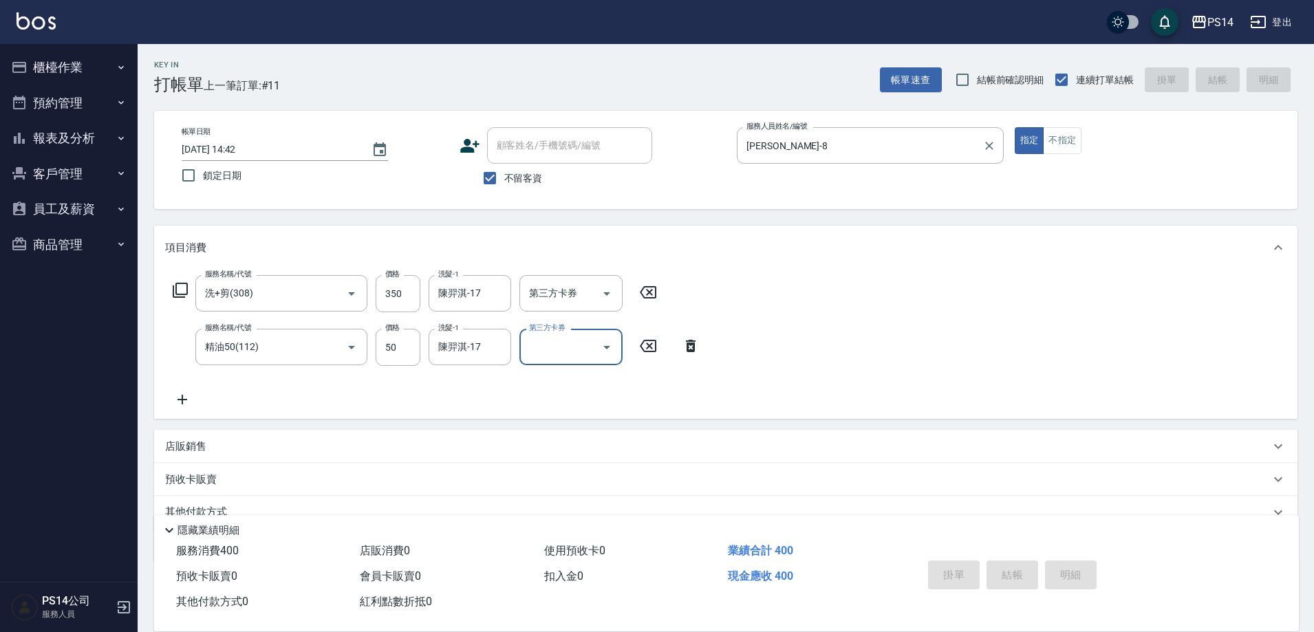
type input "[DATE] 14:43"
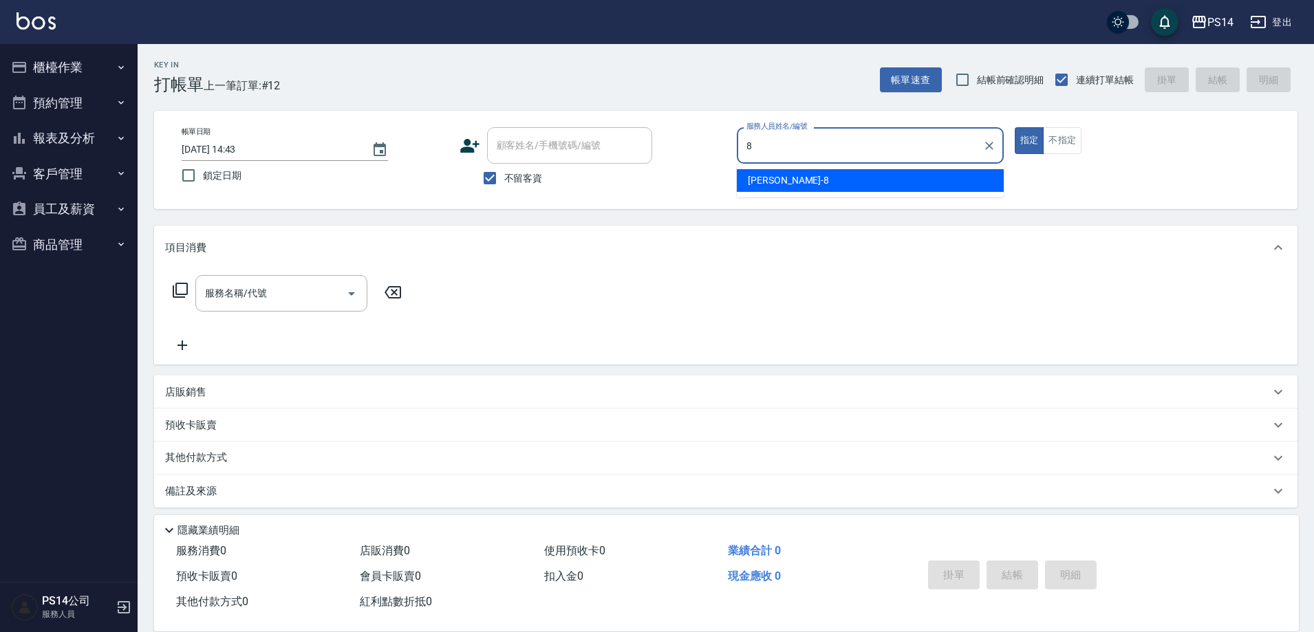
type input "[PERSON_NAME]-8"
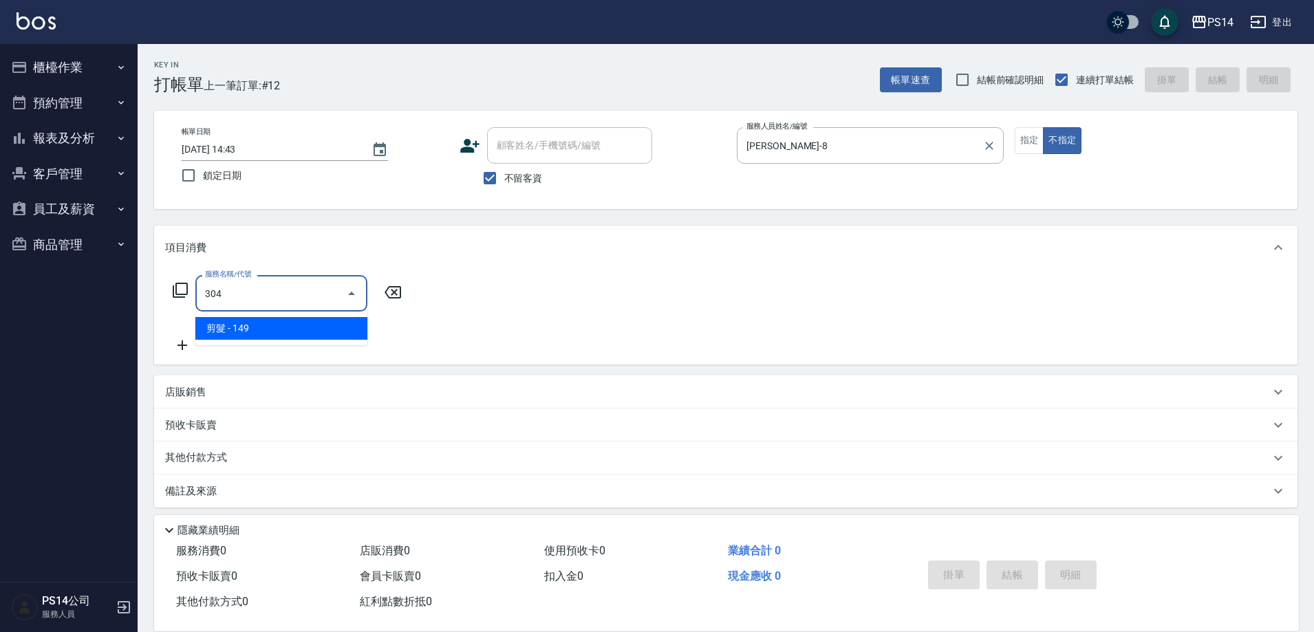
type input "剪髮(304)"
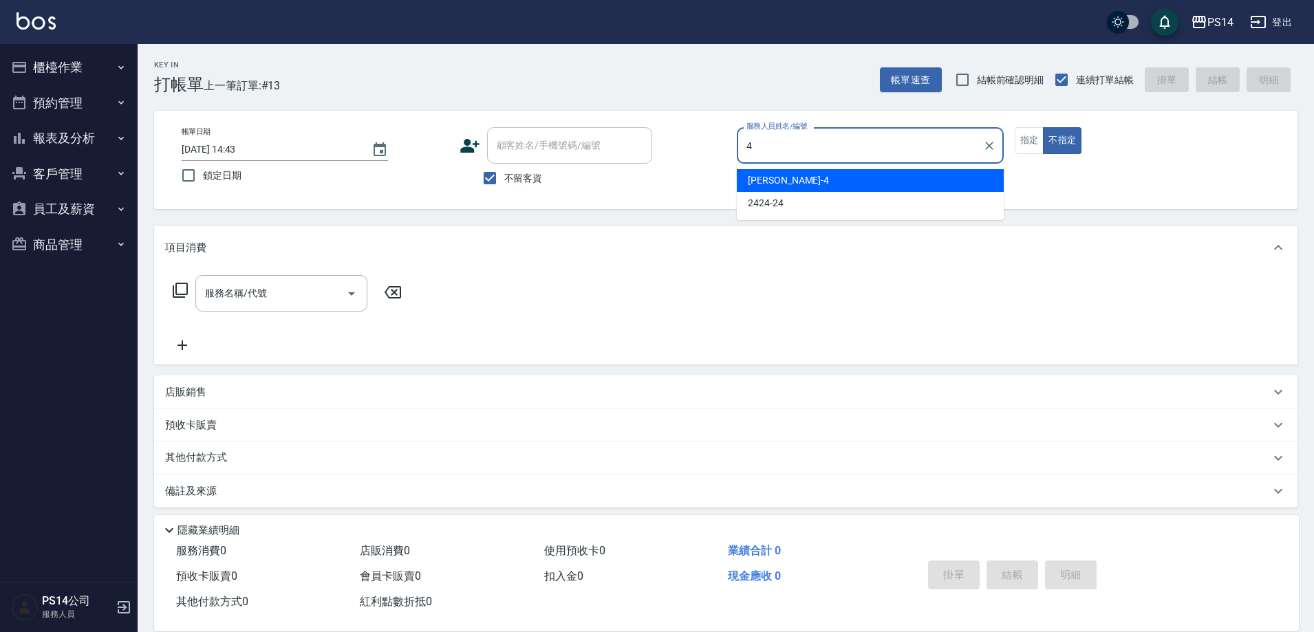
type input "[PERSON_NAME]-4"
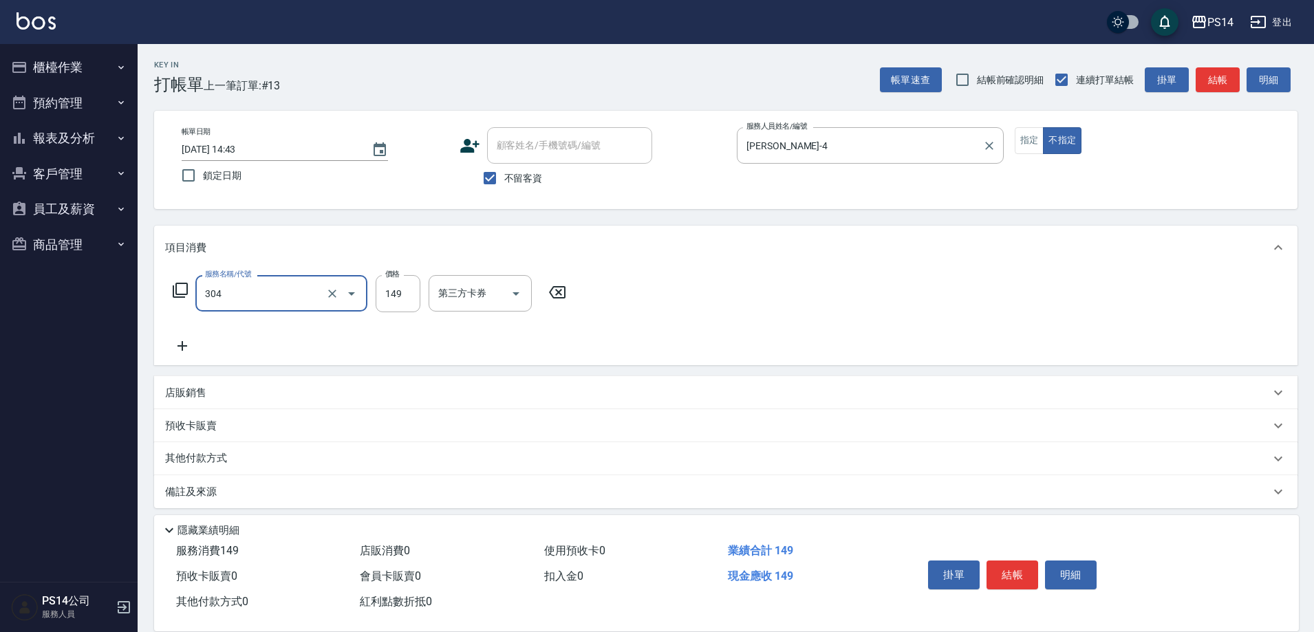
type input "剪髮(304)"
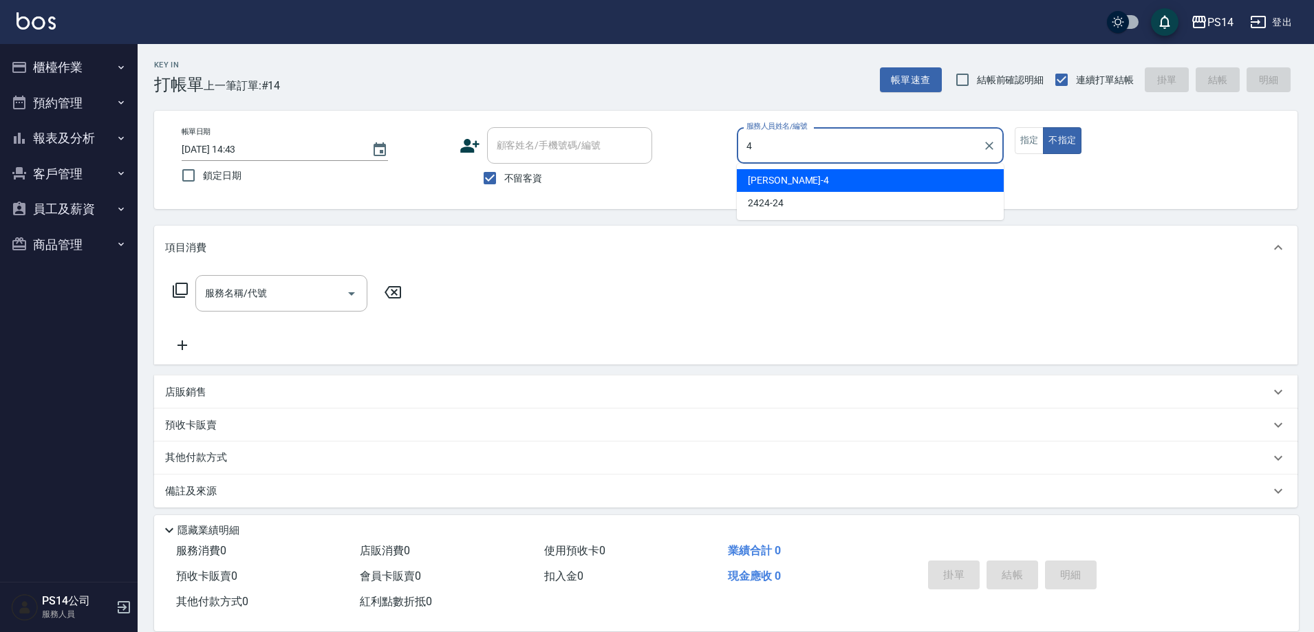
type input "[PERSON_NAME]-4"
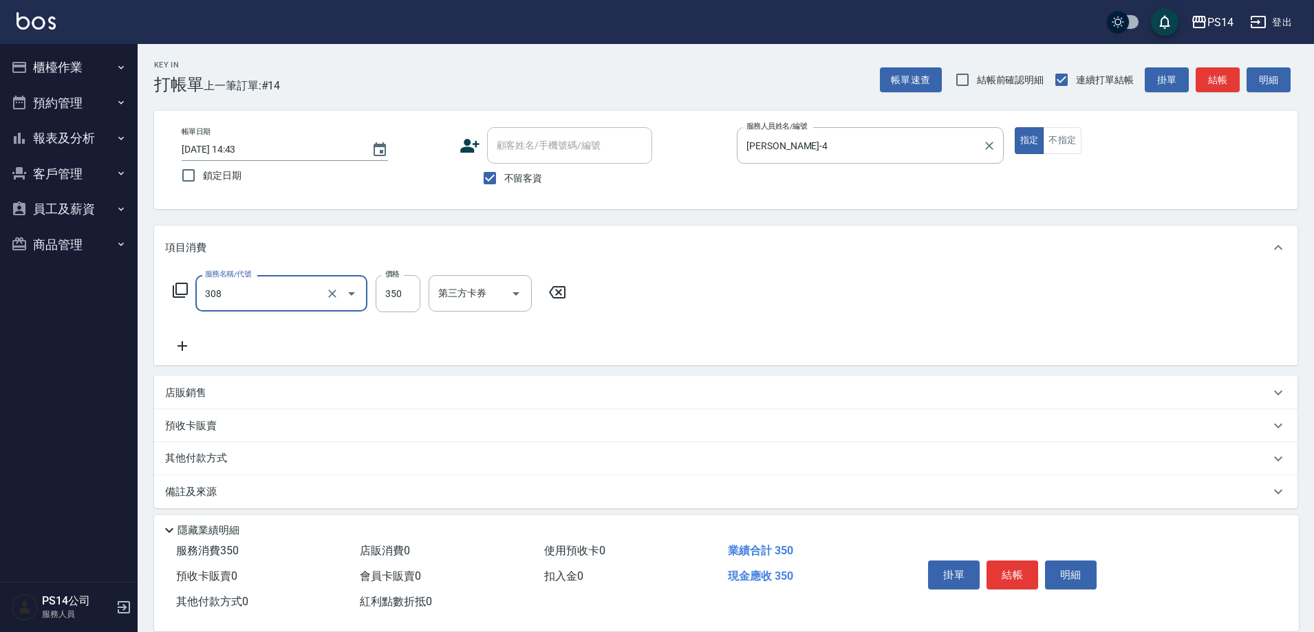
type input "洗+剪(308)"
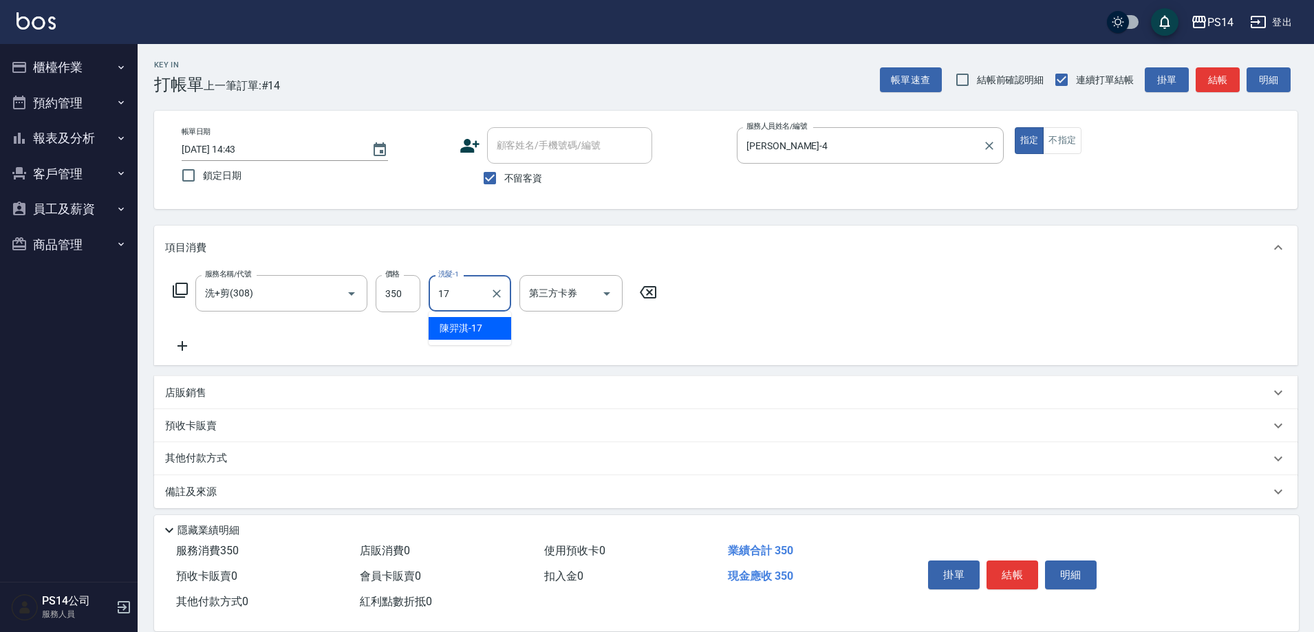
type input "陳羿淇-17"
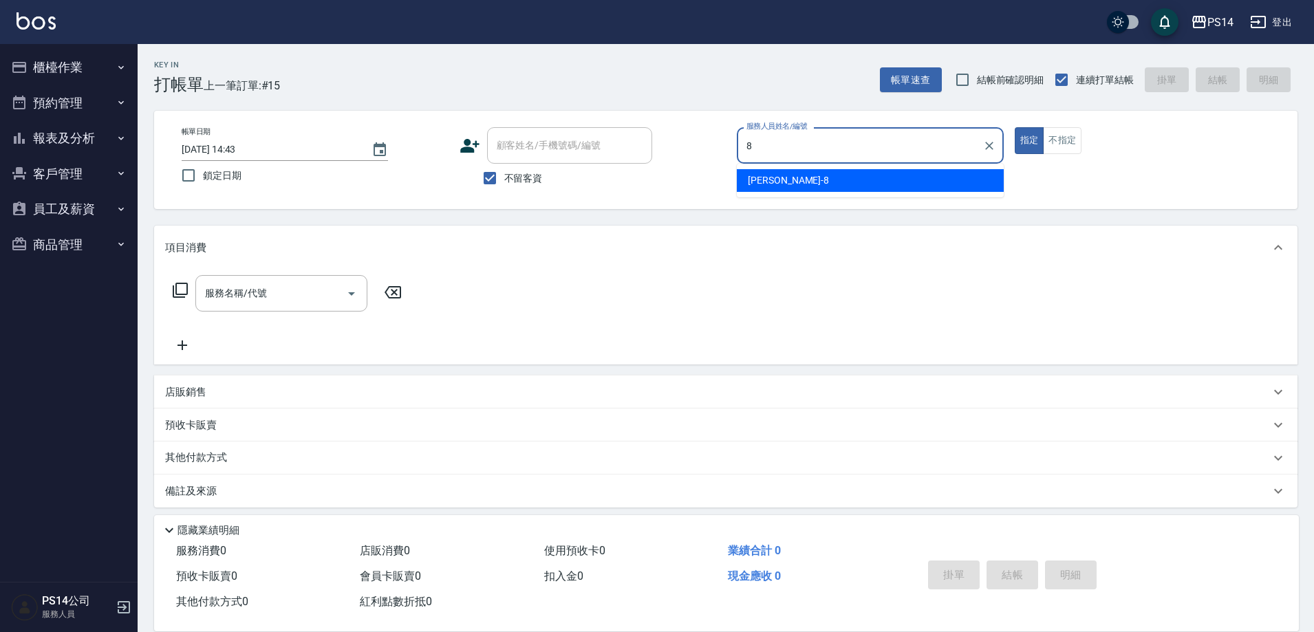
type input "[PERSON_NAME]-8"
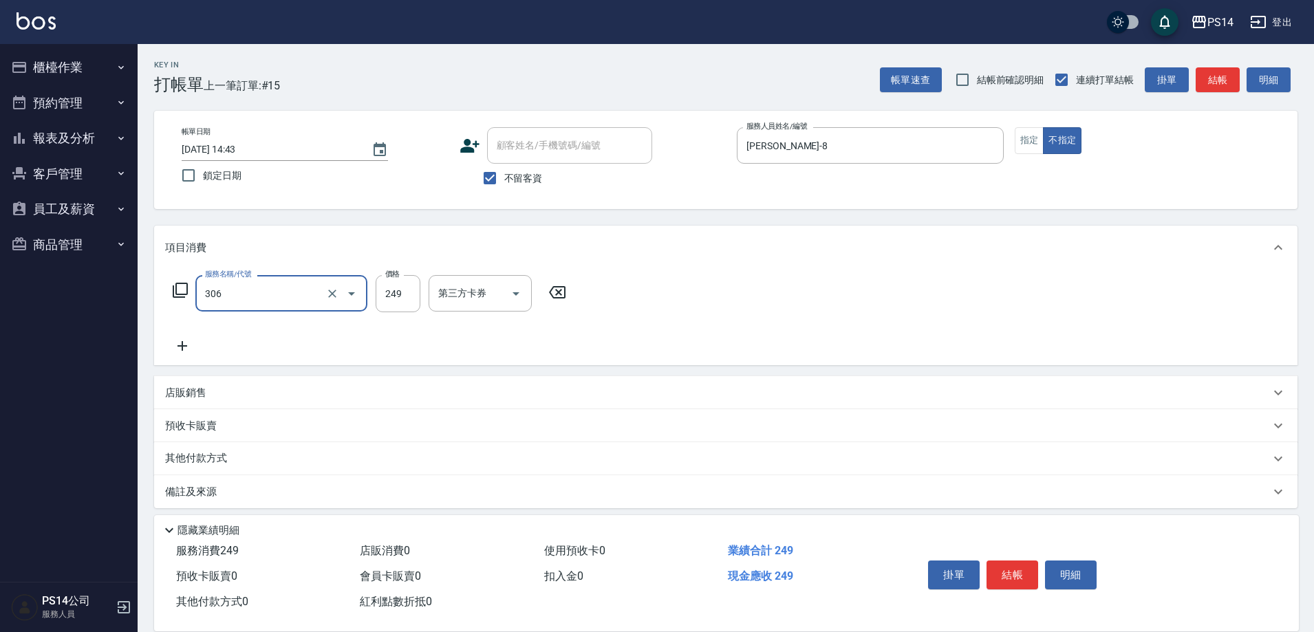
type input "剪髮(306)"
type input "謝欣紜-28"
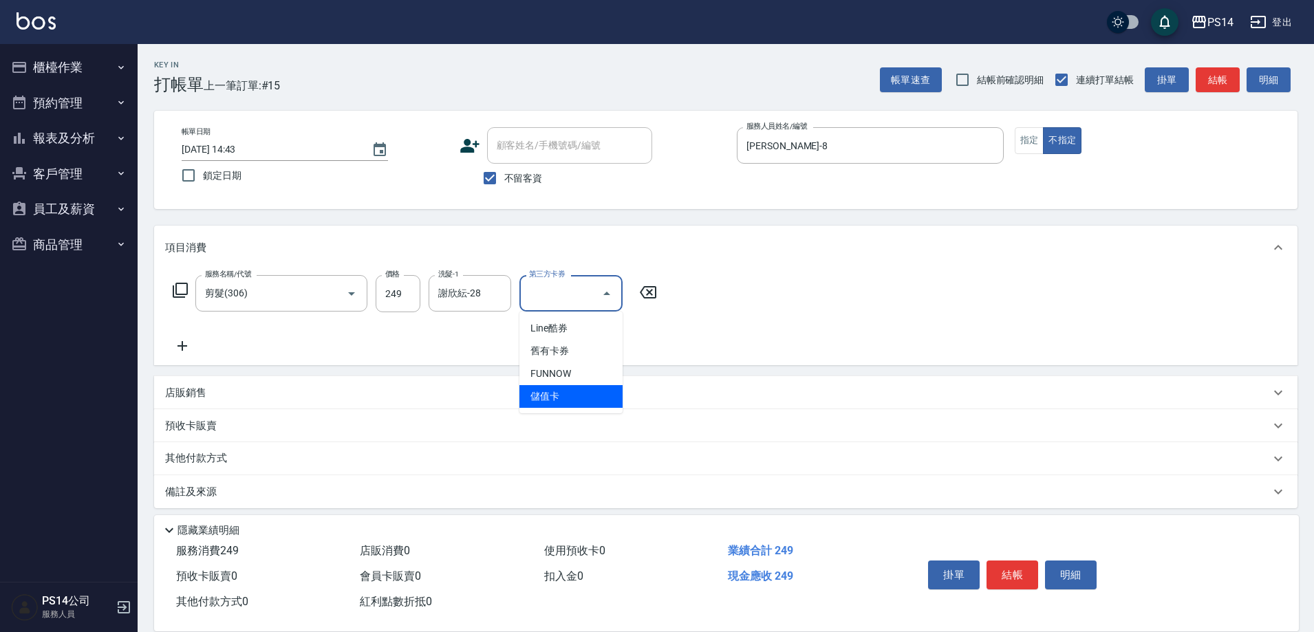
type input "儲值卡"
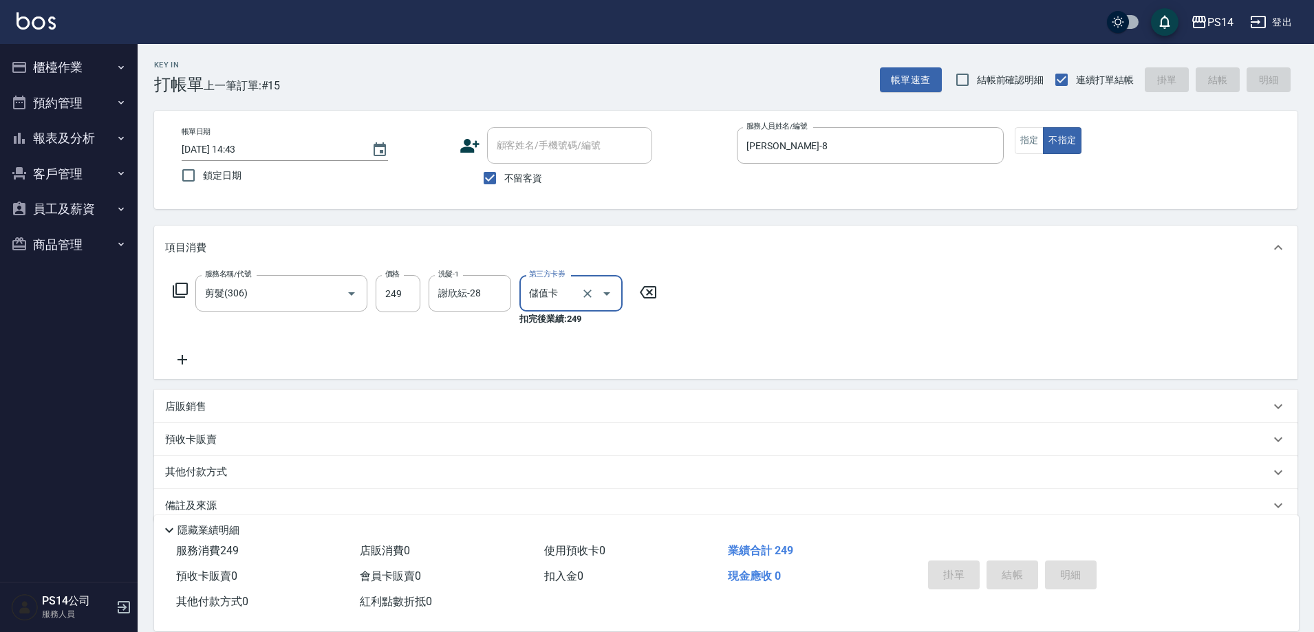
type input "[DATE] 14:46"
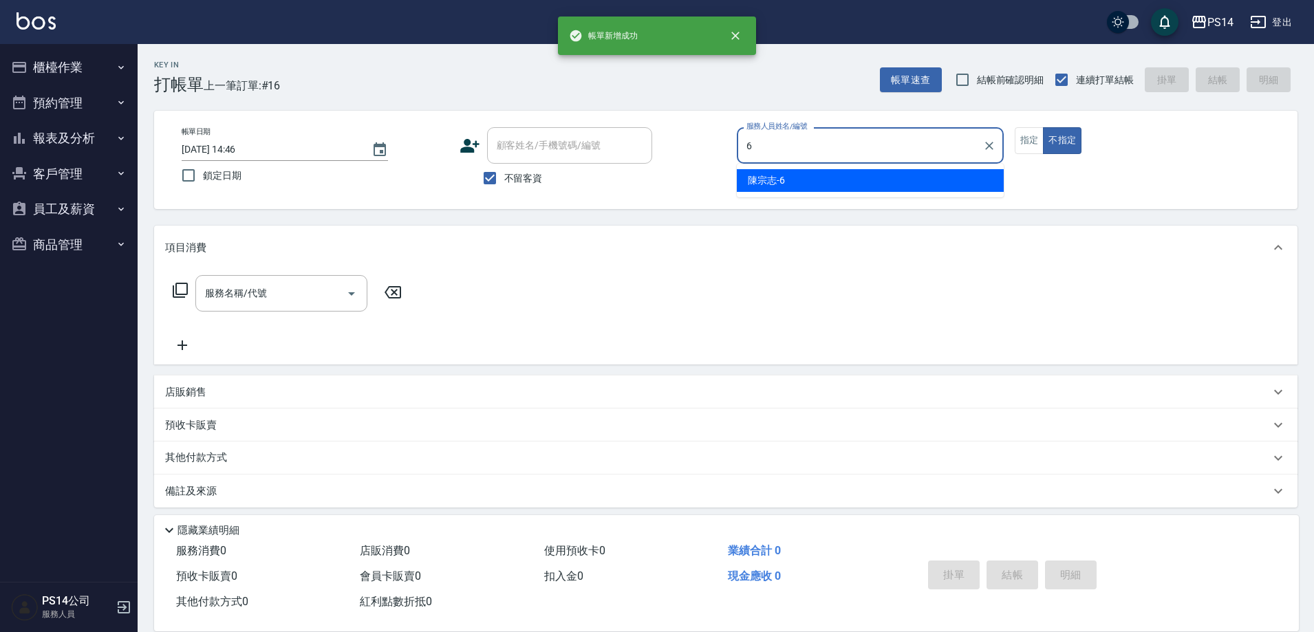
type input "陳宗志-6"
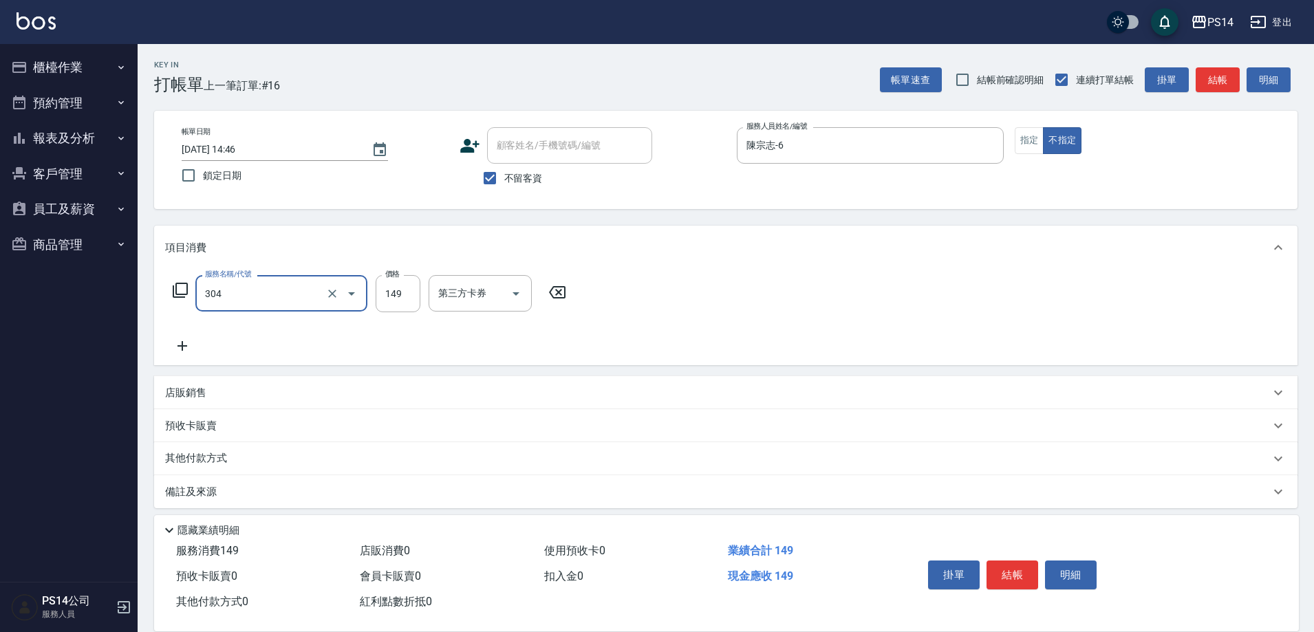
type input "剪髮(304)"
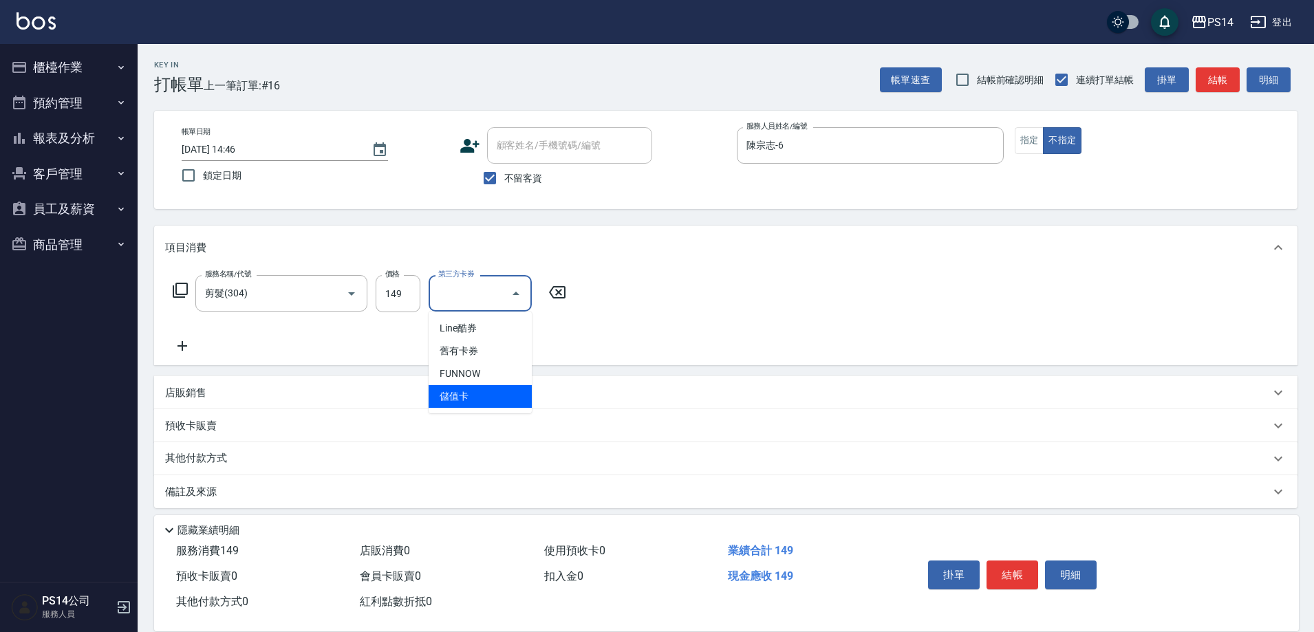
type input "儲值卡"
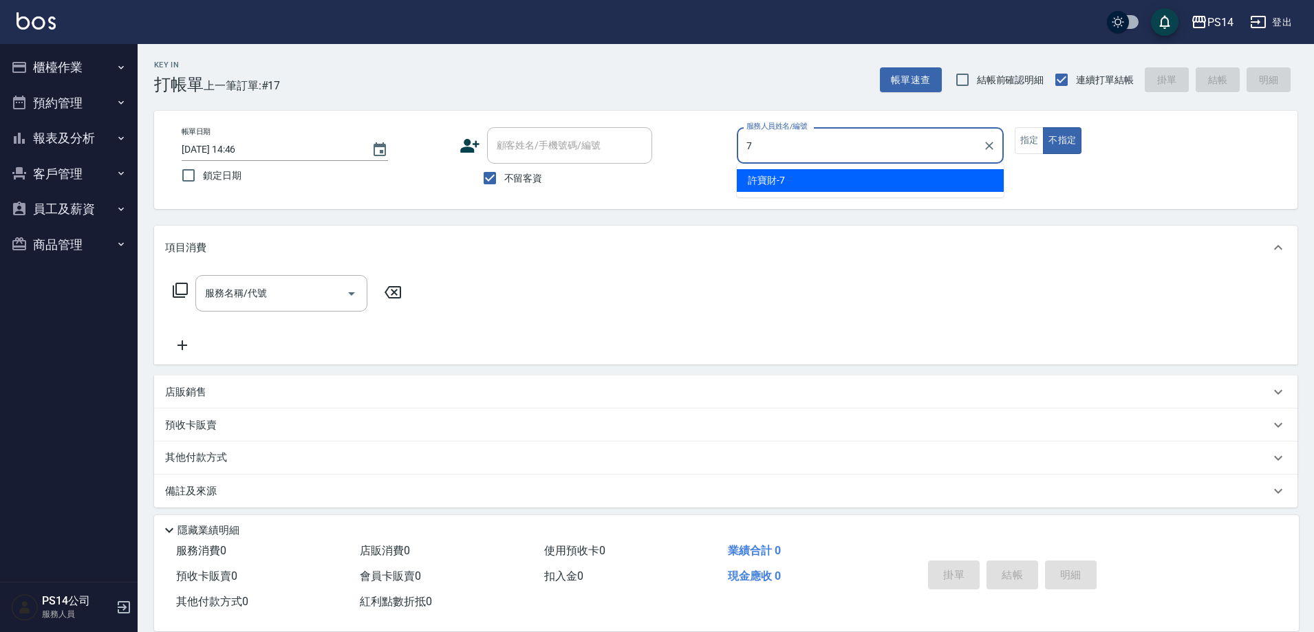
type input "許寶財-7"
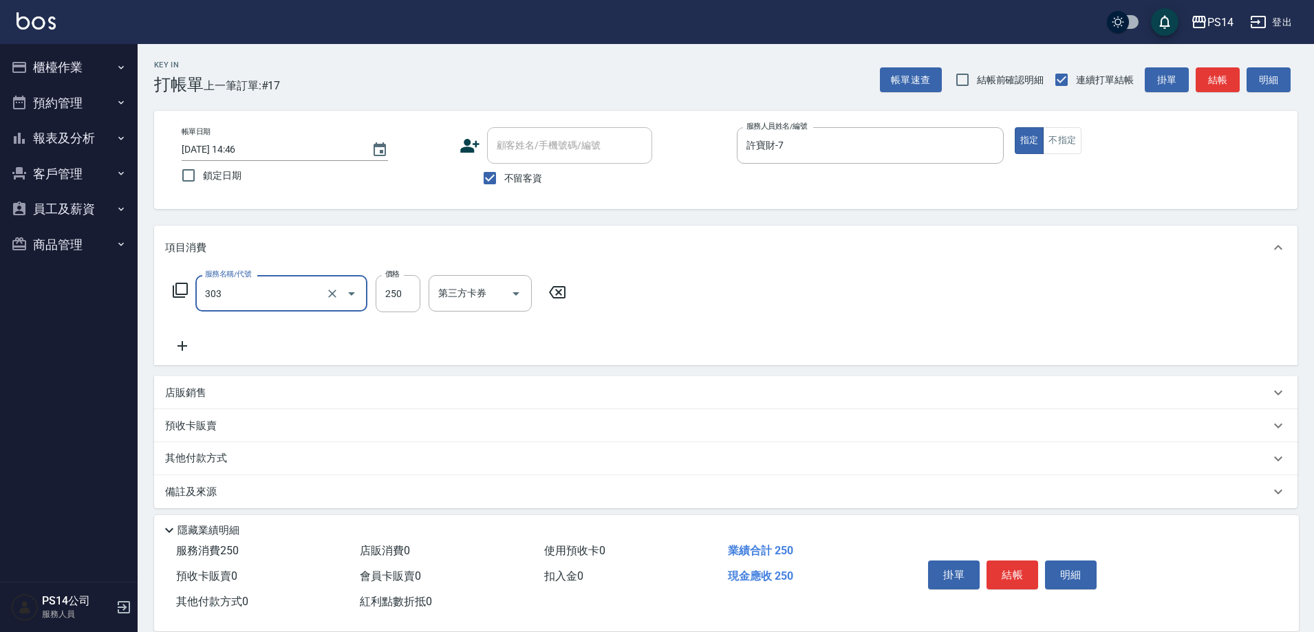
type input "剪髮(303)"
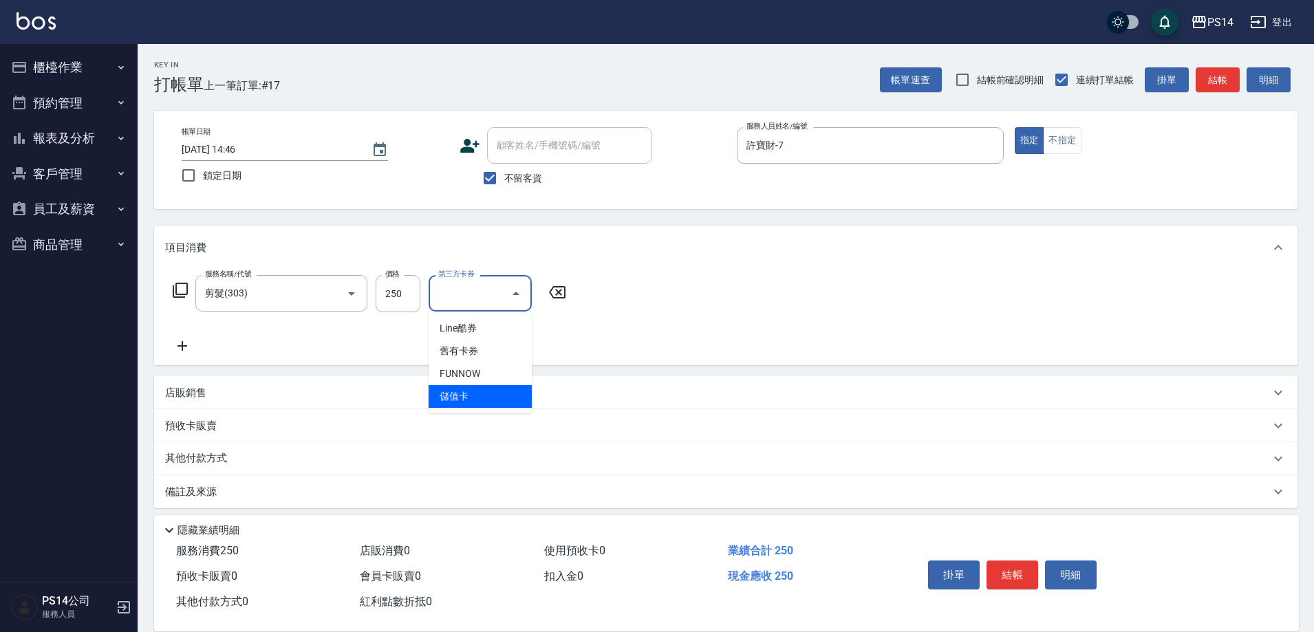
type input "儲值卡"
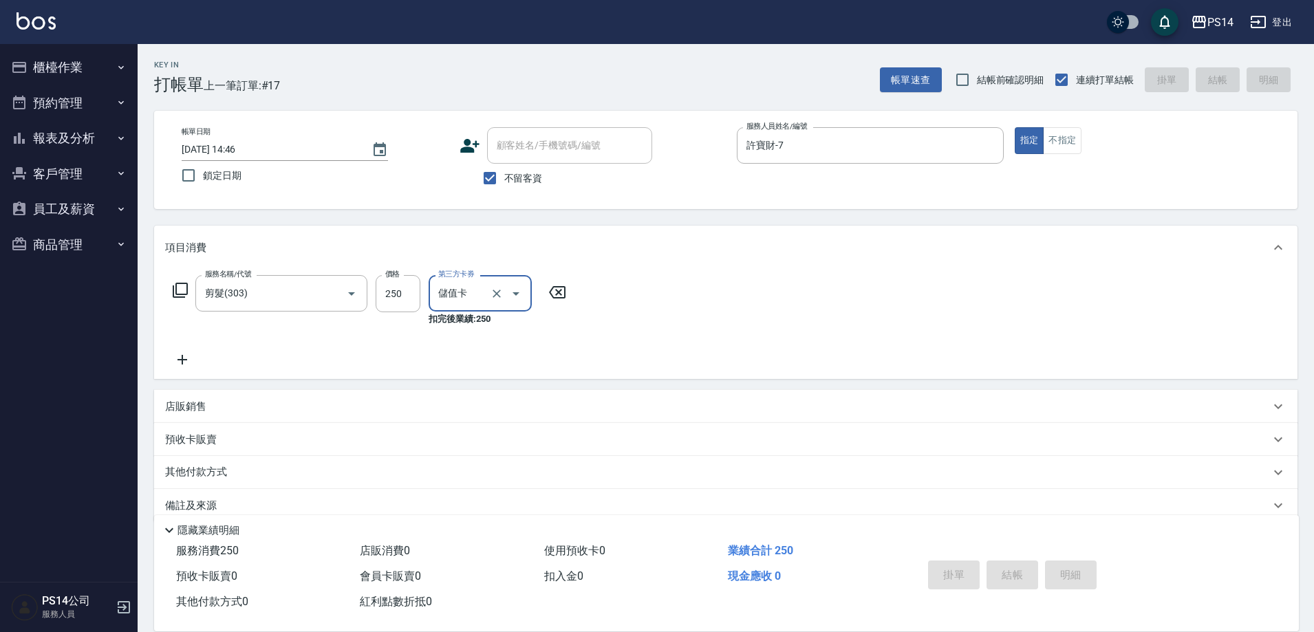
type input "[DATE] 14:47"
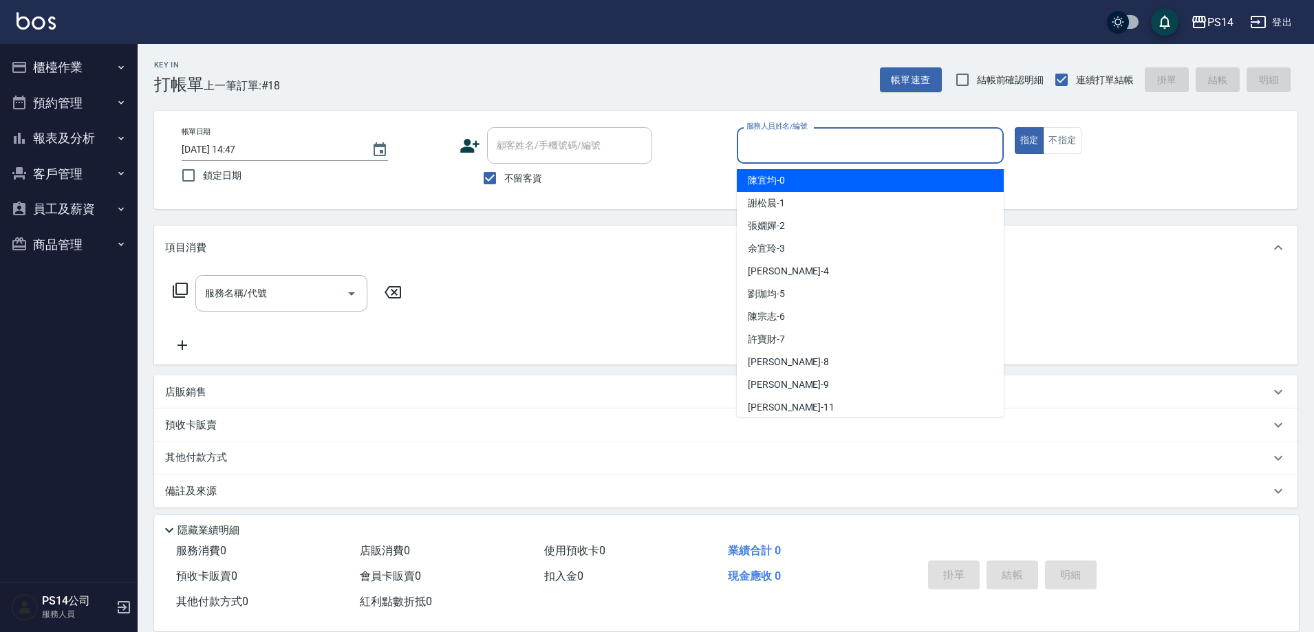
click at [929, 148] on input "服務人員姓名/編號" at bounding box center [870, 145] width 255 height 24
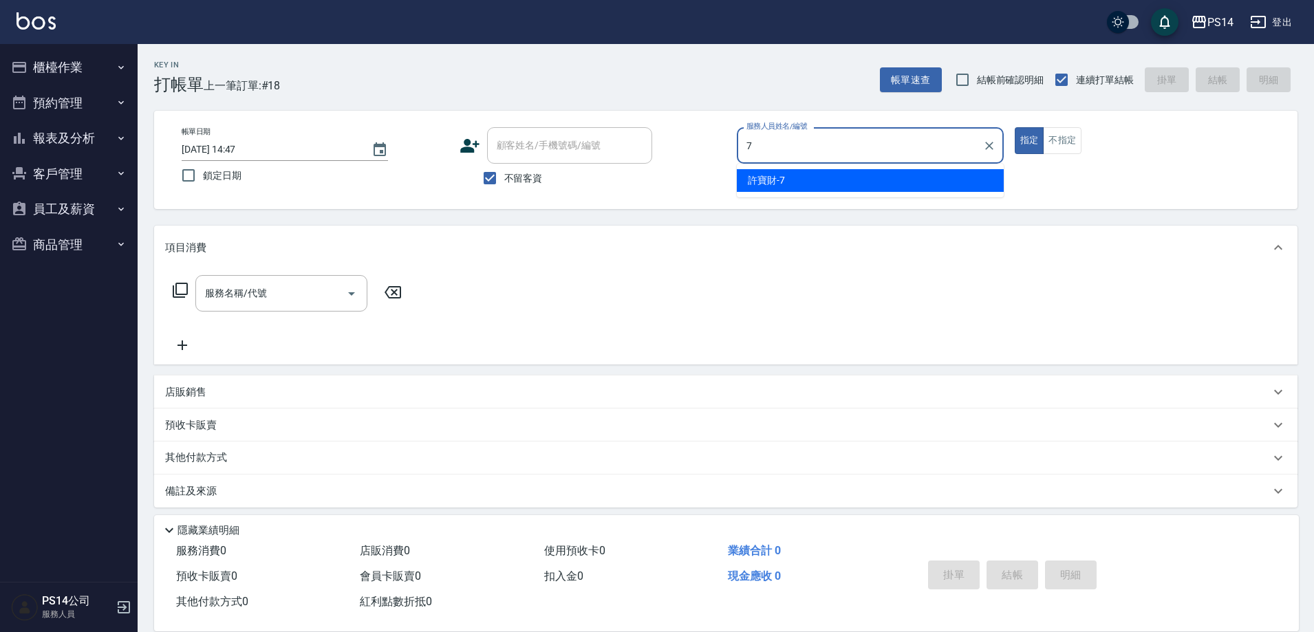
type input "許寶財-7"
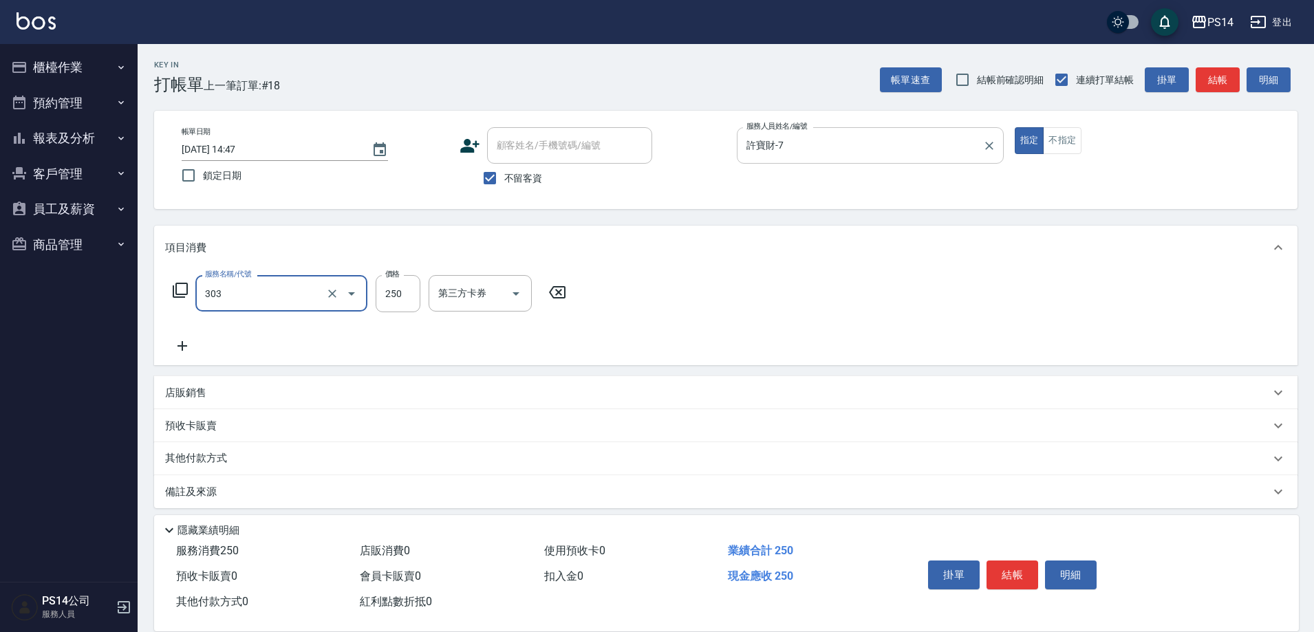
type input "剪髮(303)"
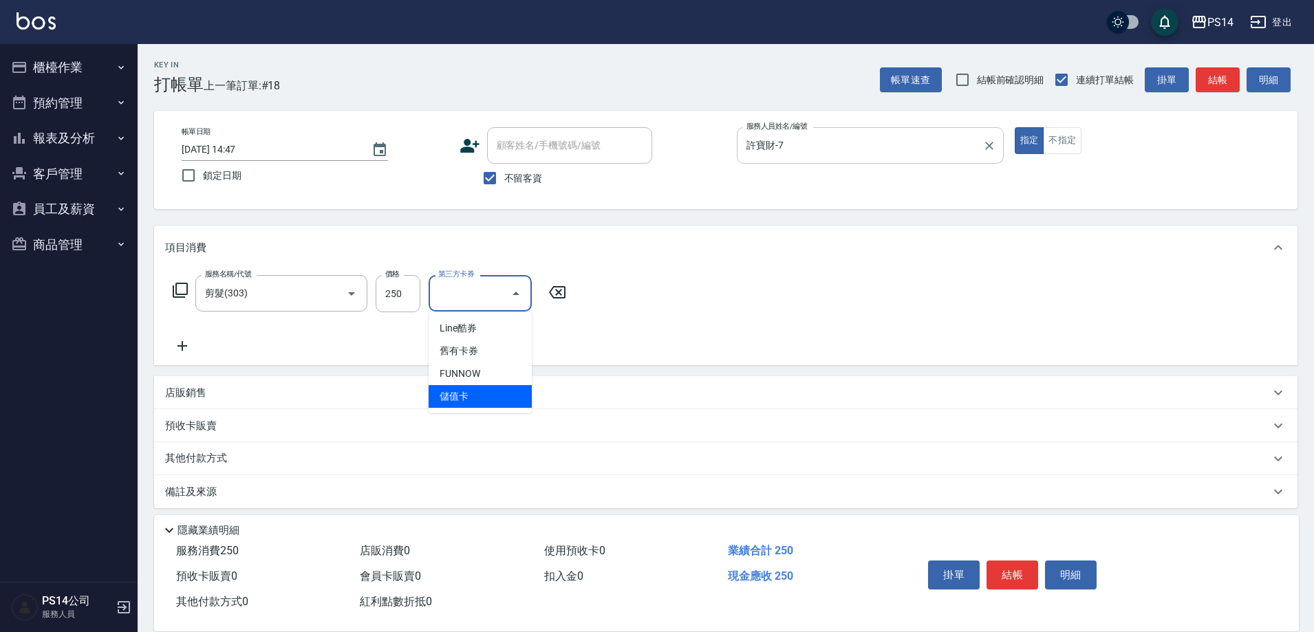
type input "儲值卡"
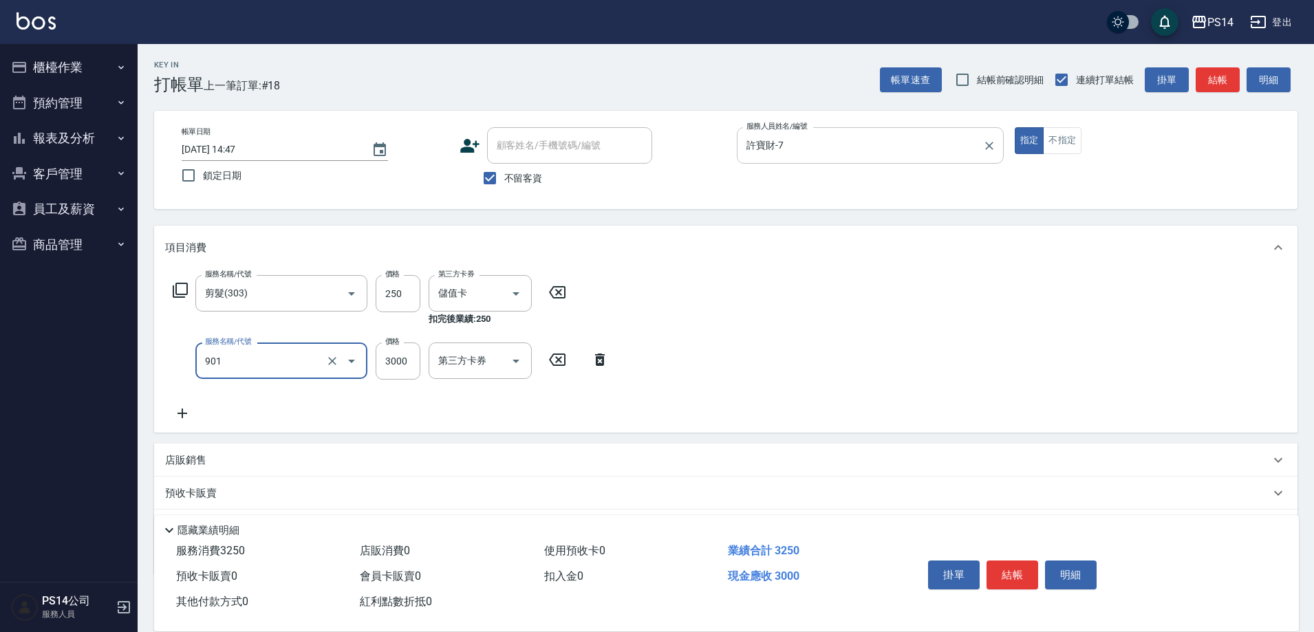
type input "儲值3000(901)"
type input "50"
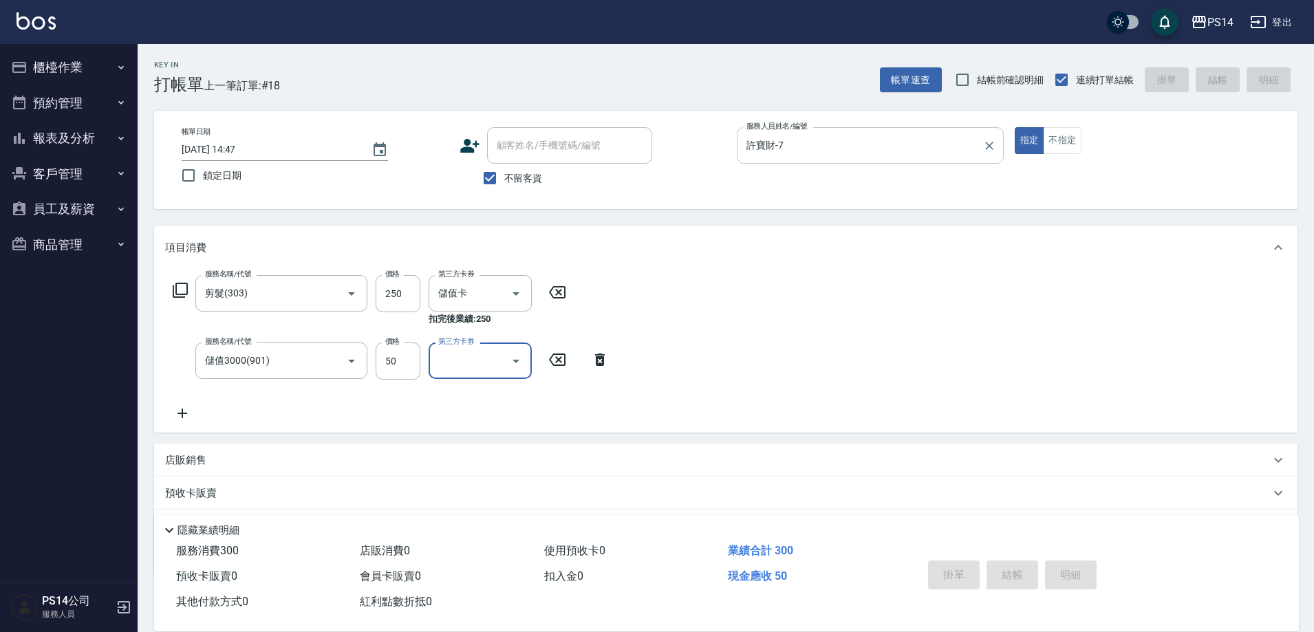
type input "[DATE] 14:54"
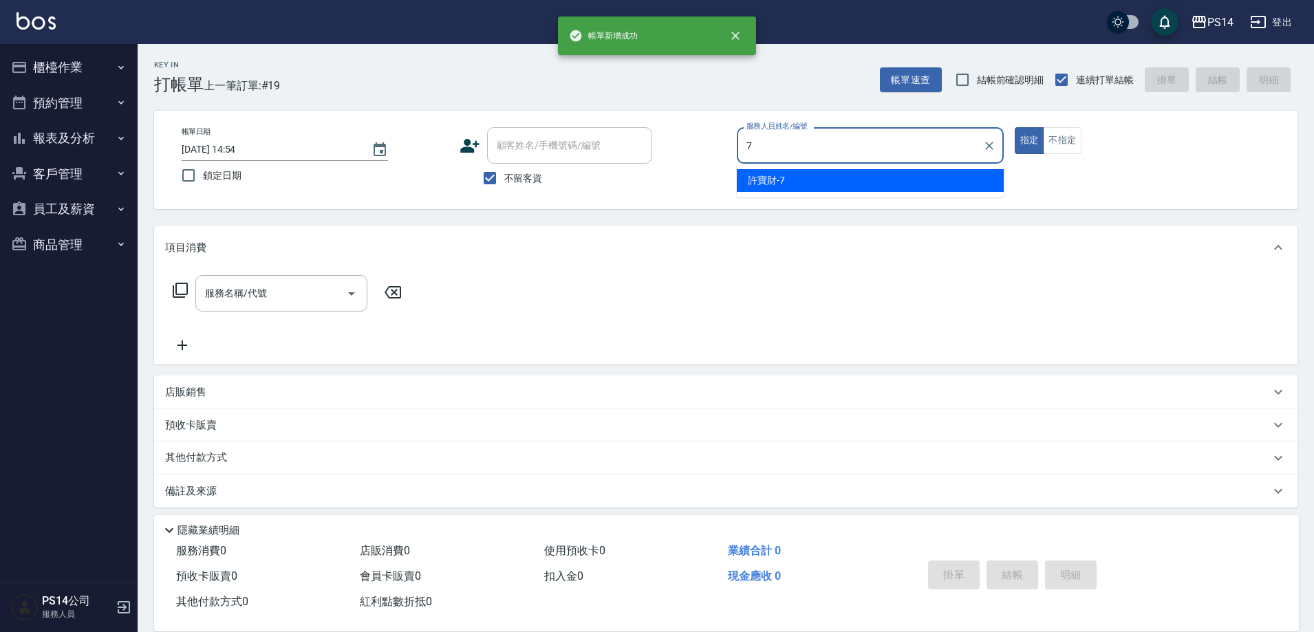
type input "許寶財-7"
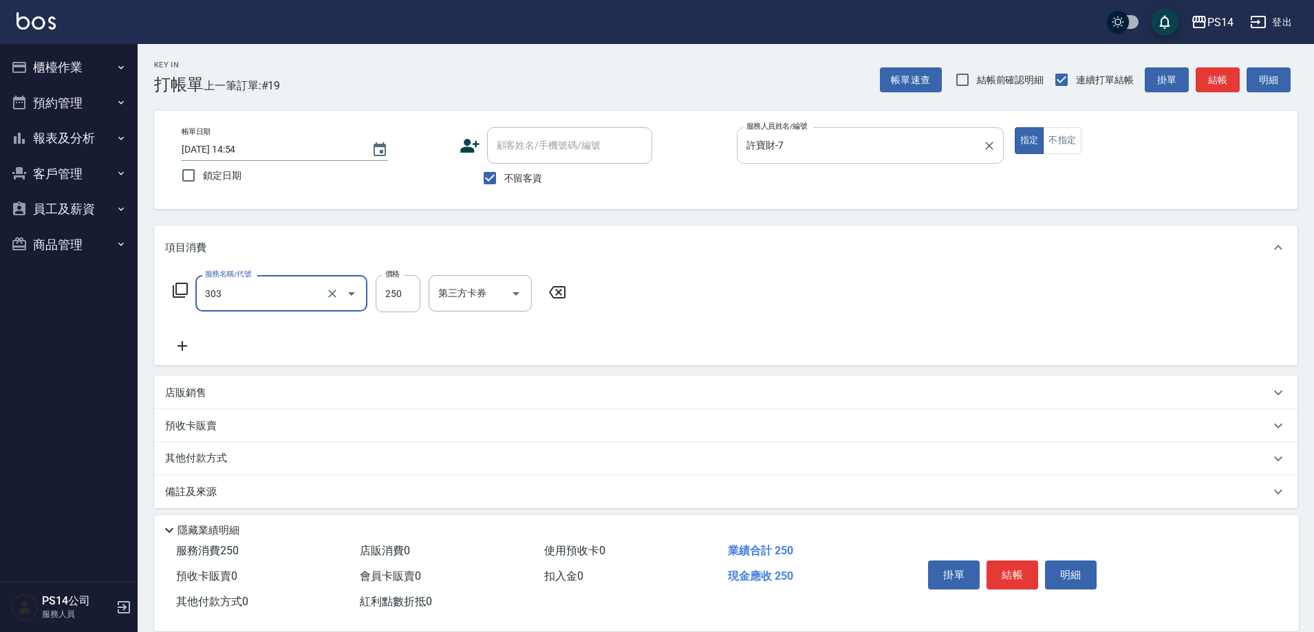
type input "剪髮(303)"
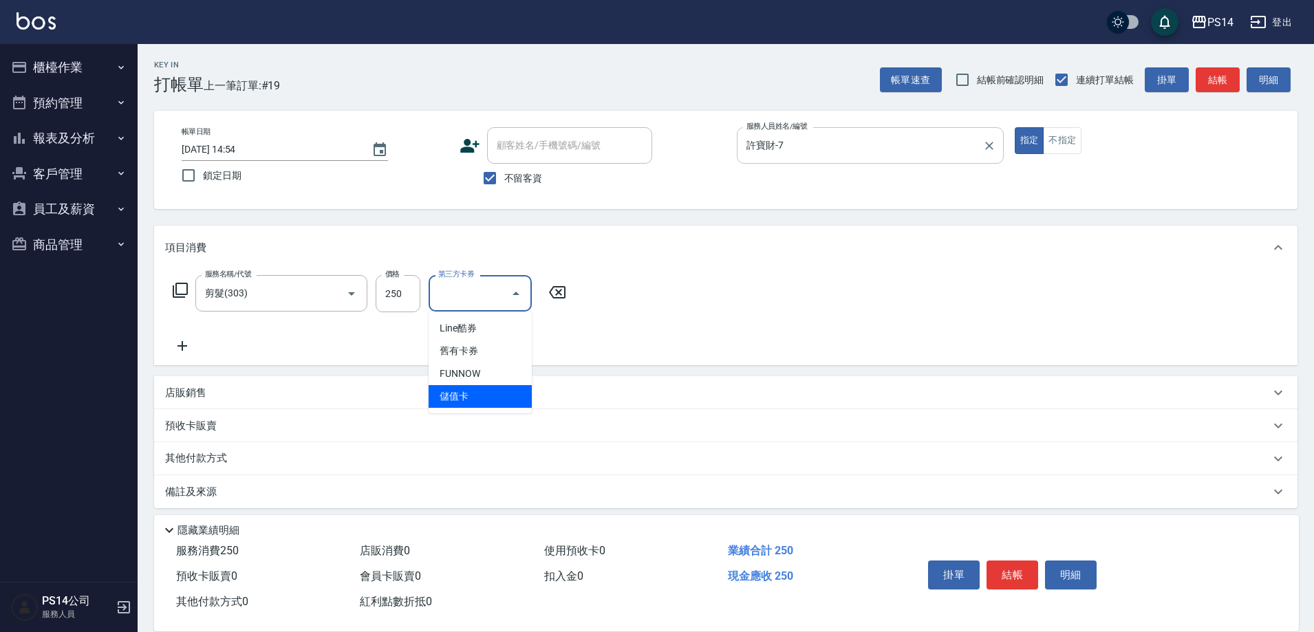
type input "儲值卡"
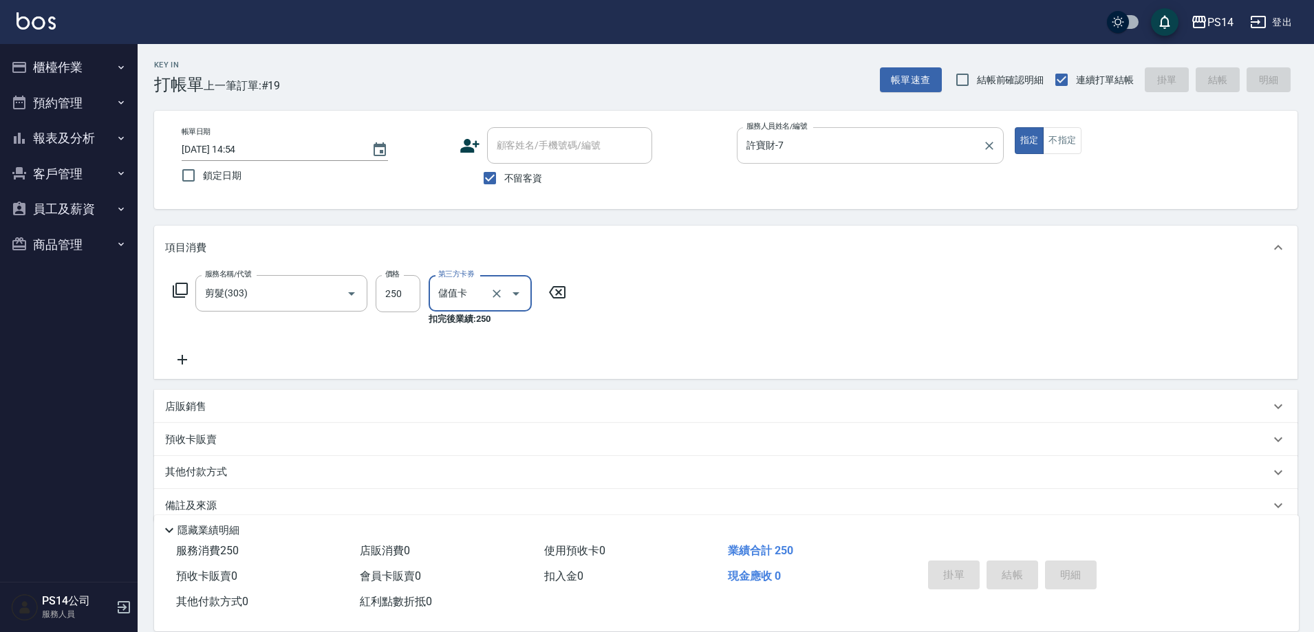
type input "[DATE] 14:55"
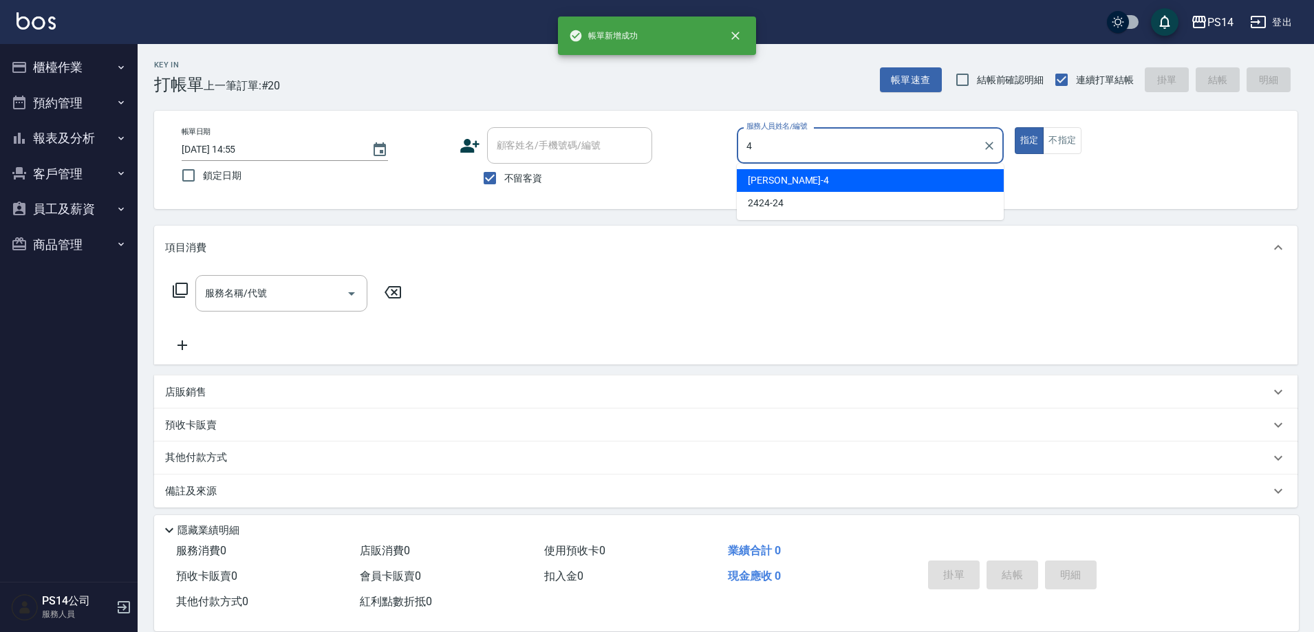
type input "[PERSON_NAME]-4"
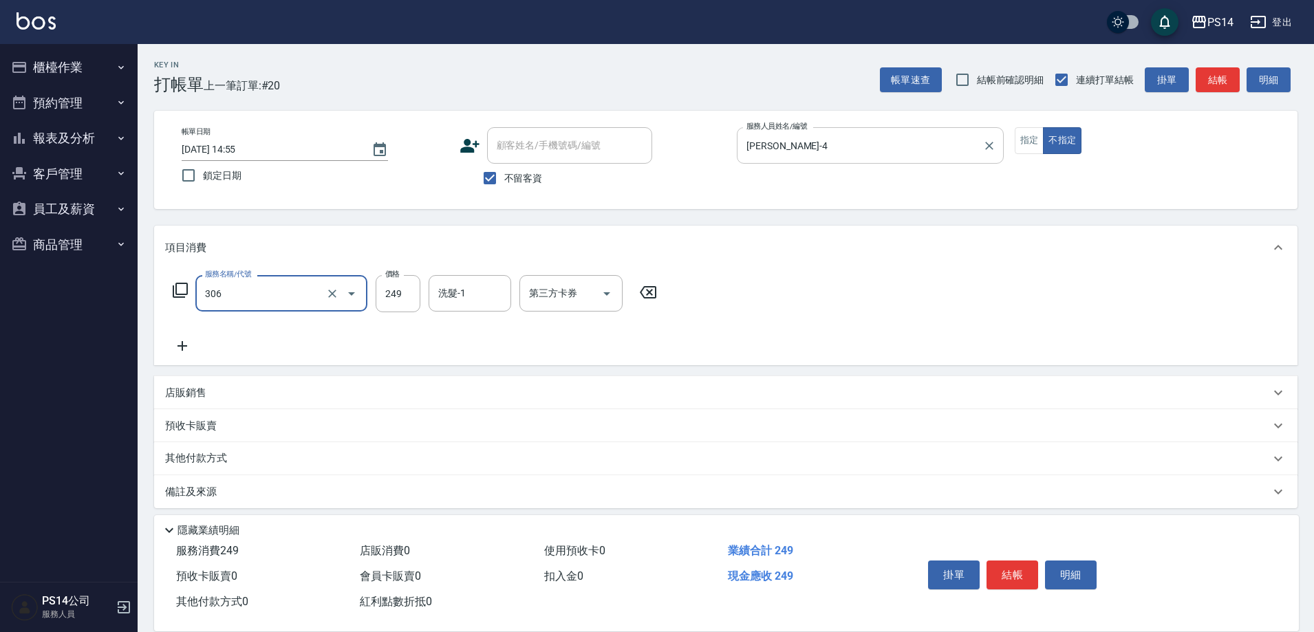
type input "剪髮(306)"
type input "[PERSON_NAME]-26"
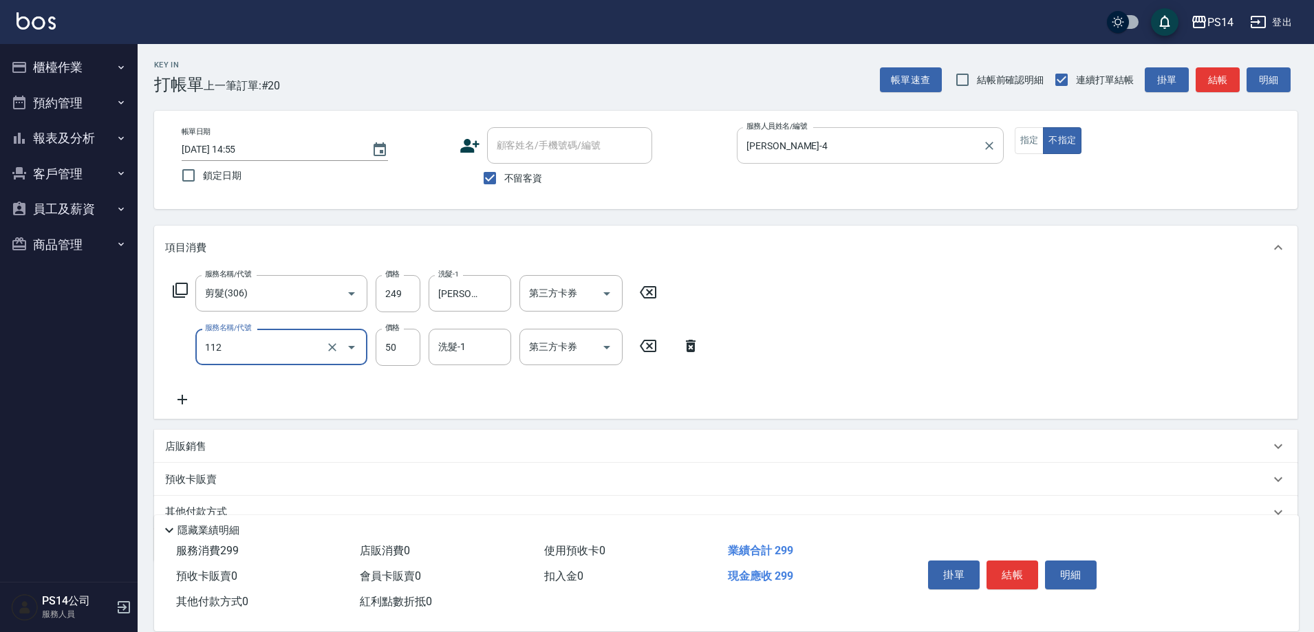
type input "精油50(112)"
type input "[PERSON_NAME]-26"
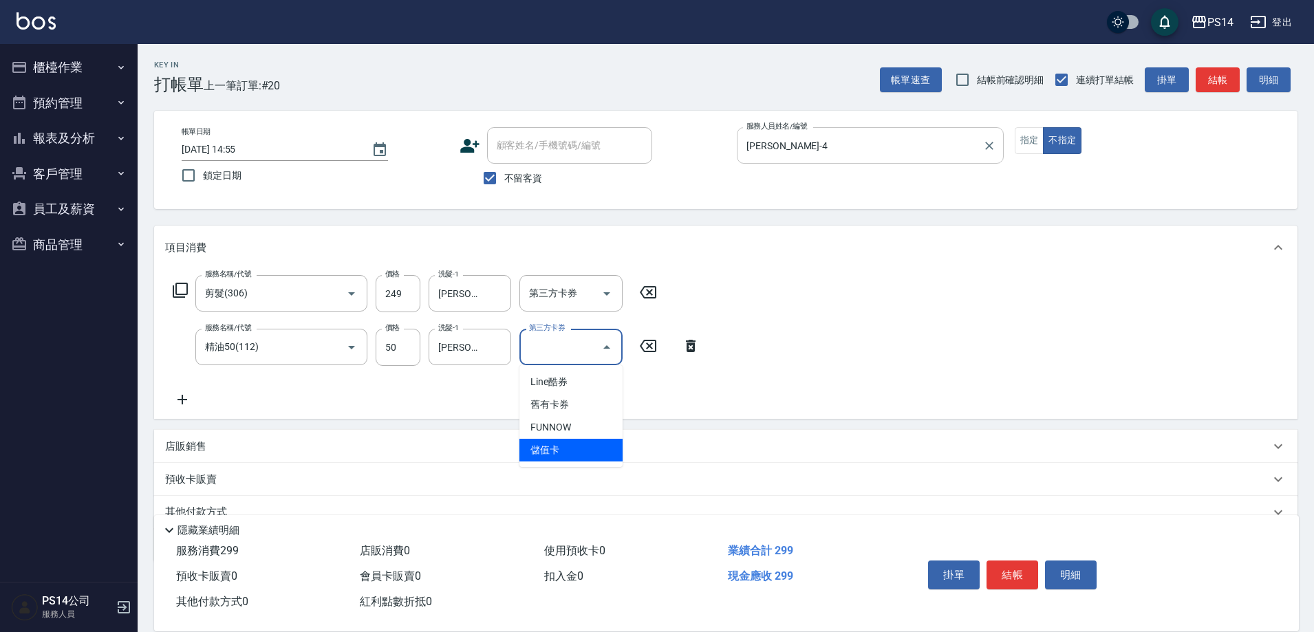
type input "儲值卡"
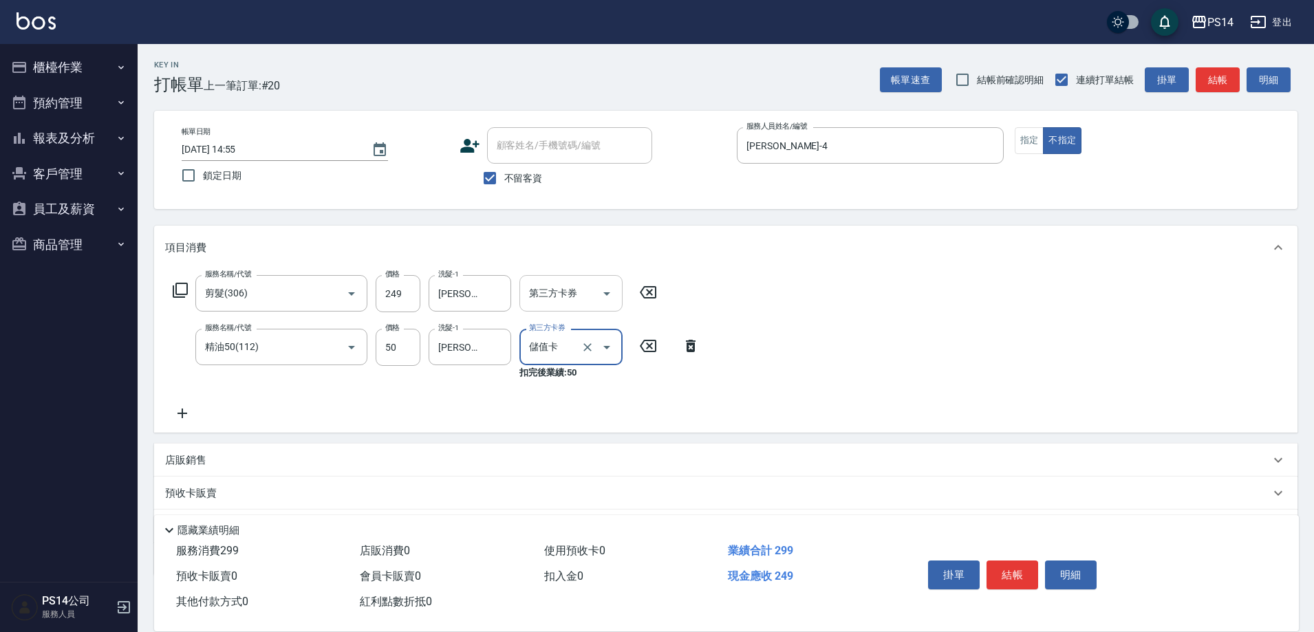
click at [607, 290] on icon "Open" at bounding box center [607, 293] width 17 height 17
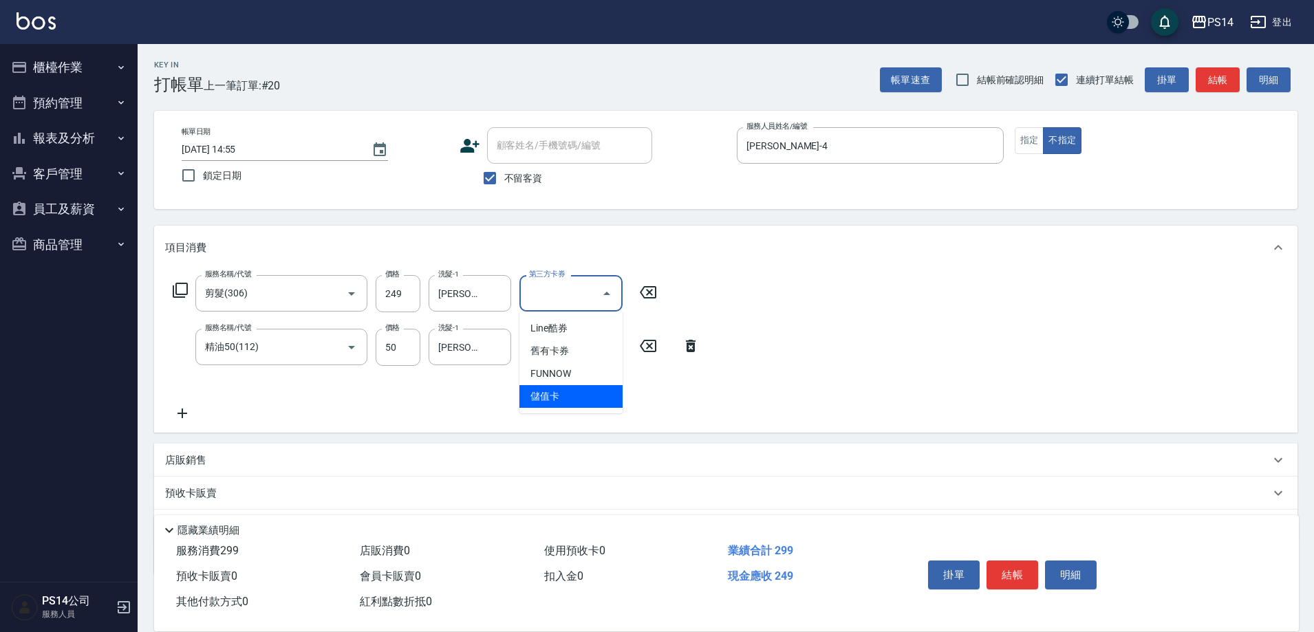
click at [589, 388] on span "儲值卡" at bounding box center [570, 396] width 103 height 23
type input "儲值卡"
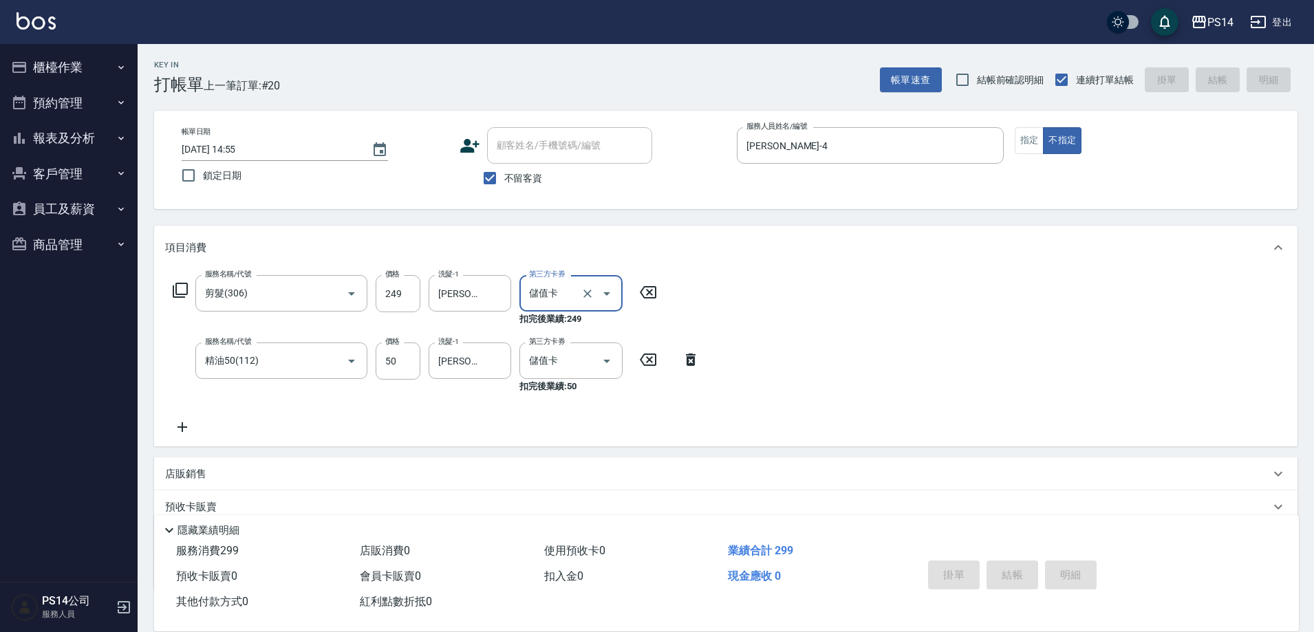
type input "[DATE] 14:56"
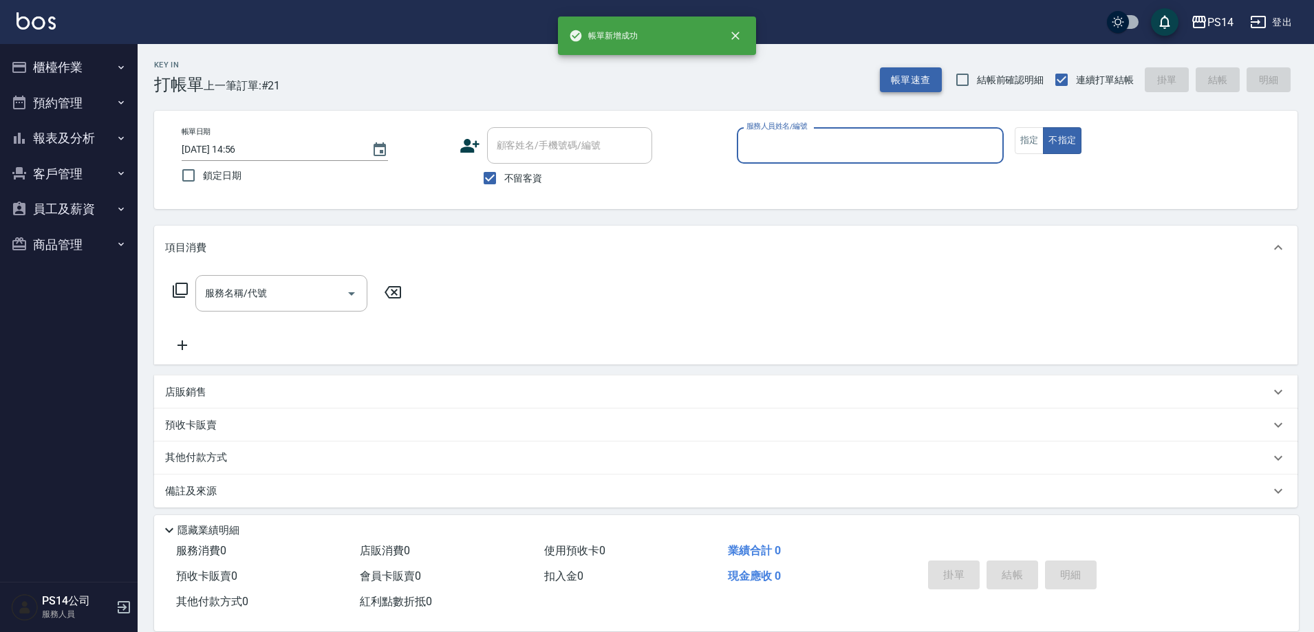
click at [917, 73] on button "帳單速查" at bounding box center [911, 79] width 62 height 25
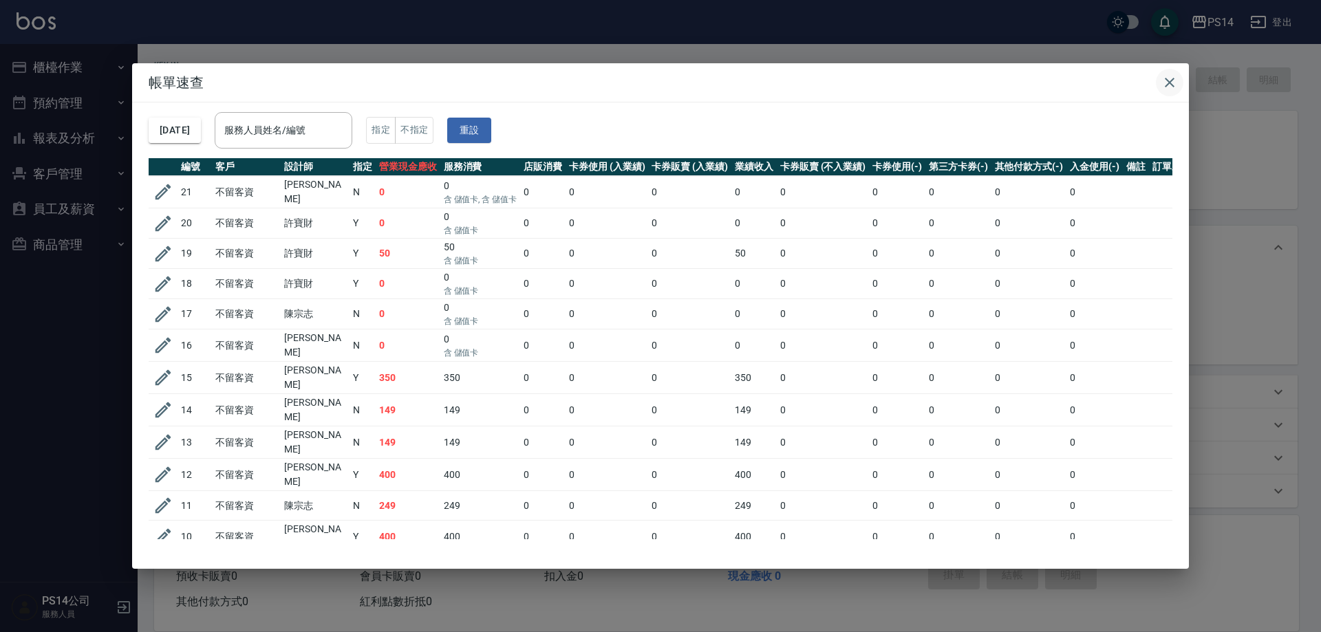
click at [1169, 82] on icon "button" at bounding box center [1170, 83] width 10 height 10
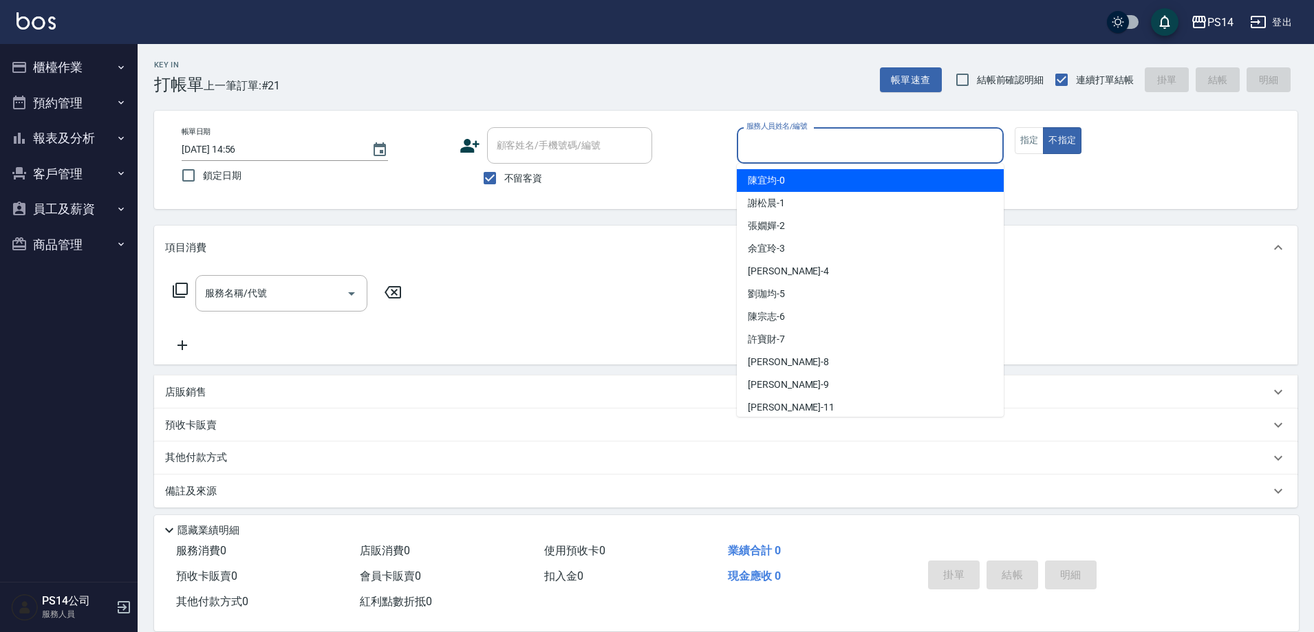
click at [856, 143] on input "服務人員姓名/編號" at bounding box center [870, 145] width 255 height 24
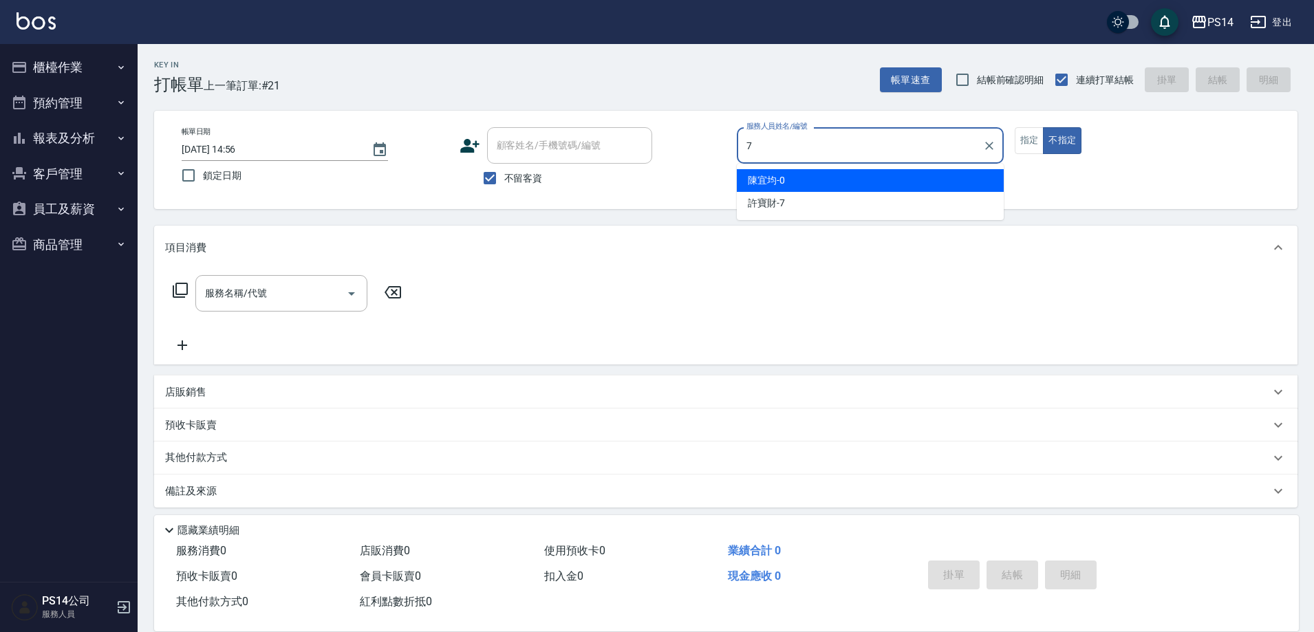
type input "許寶財-7"
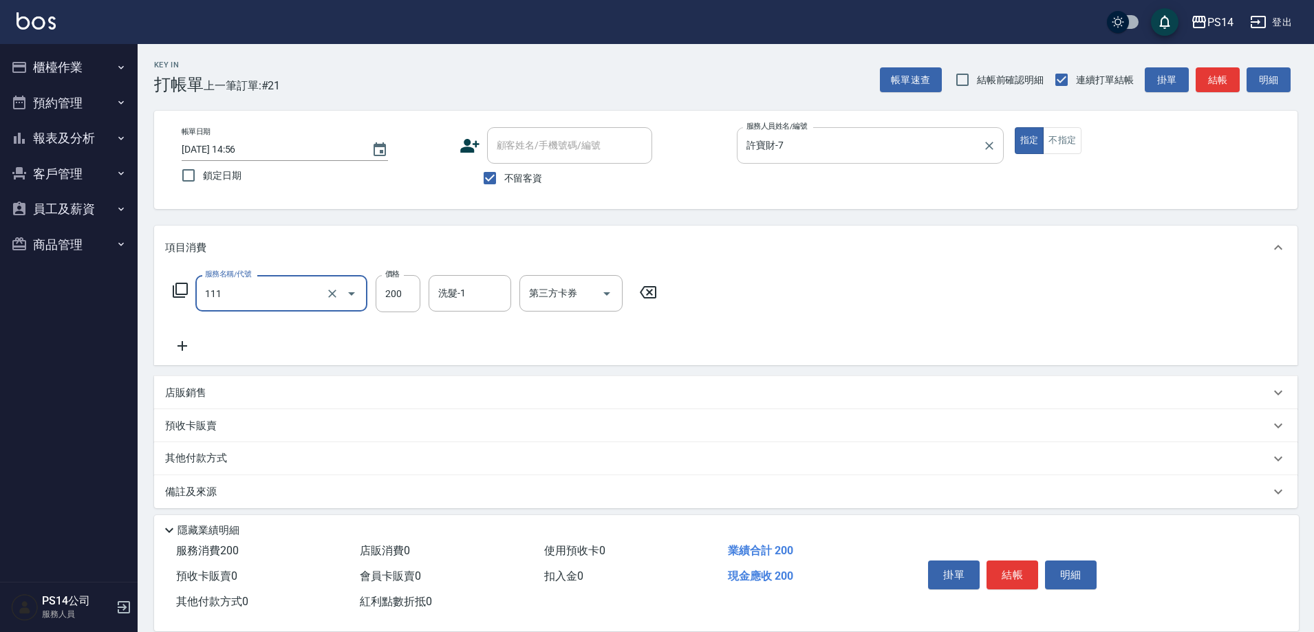
type input "200(111)"
type input "李祥君 -37"
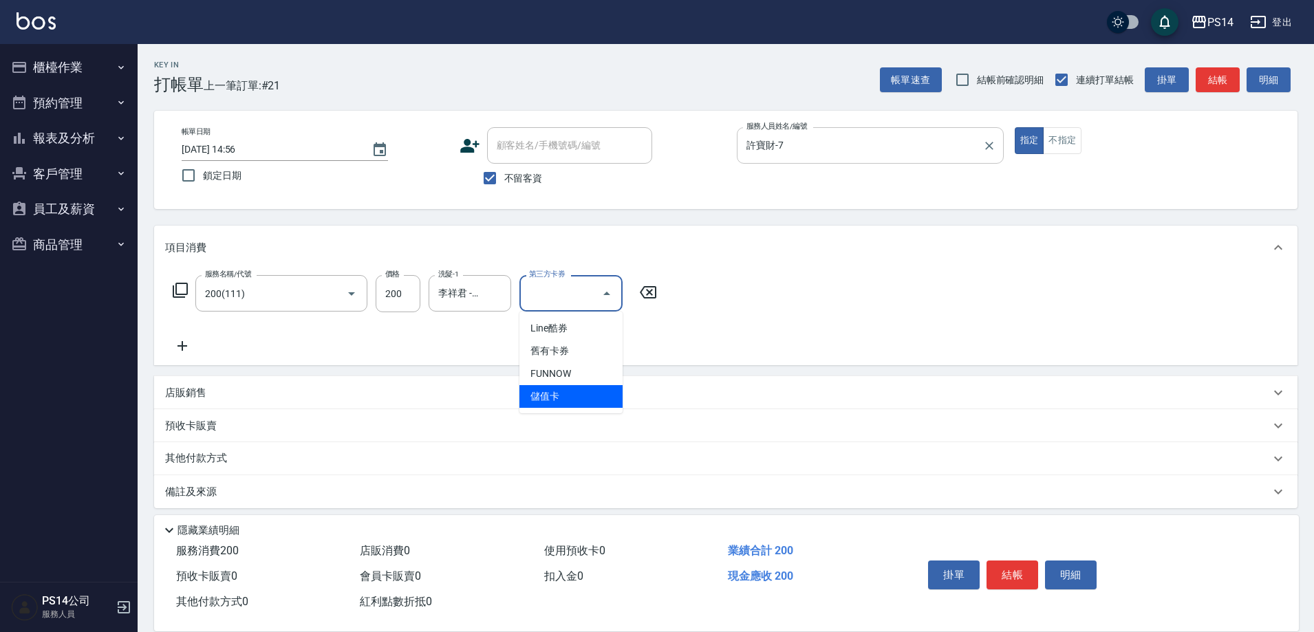
type input "儲值卡"
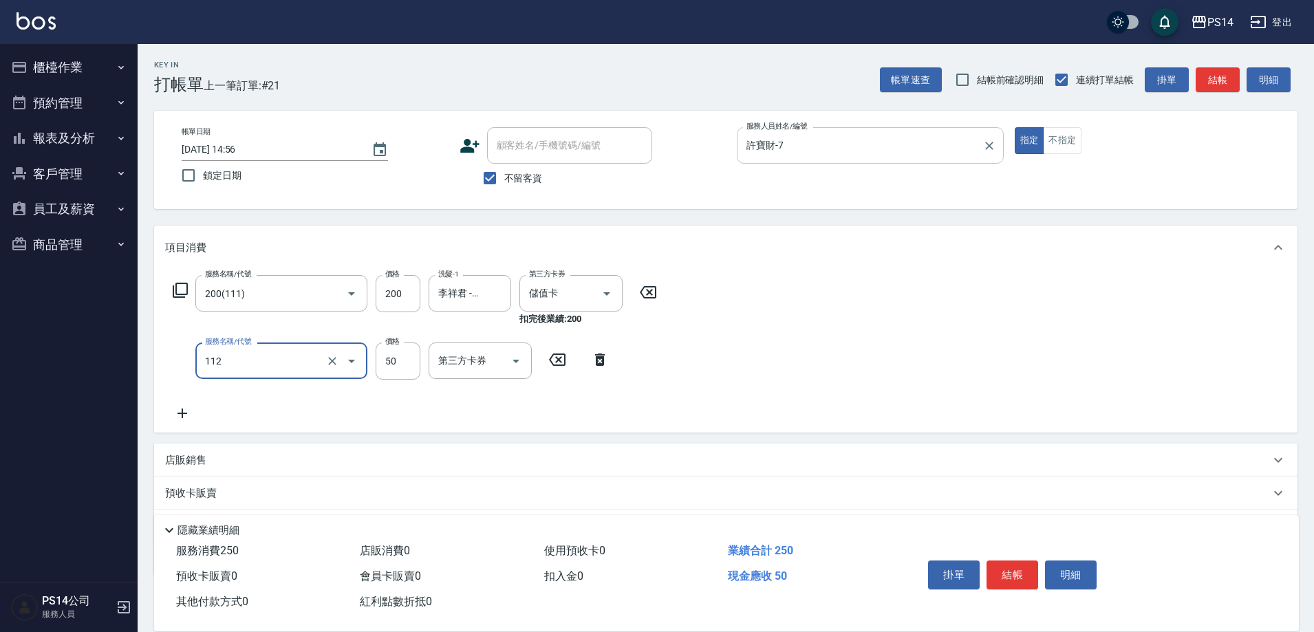
type input "精油50(112)"
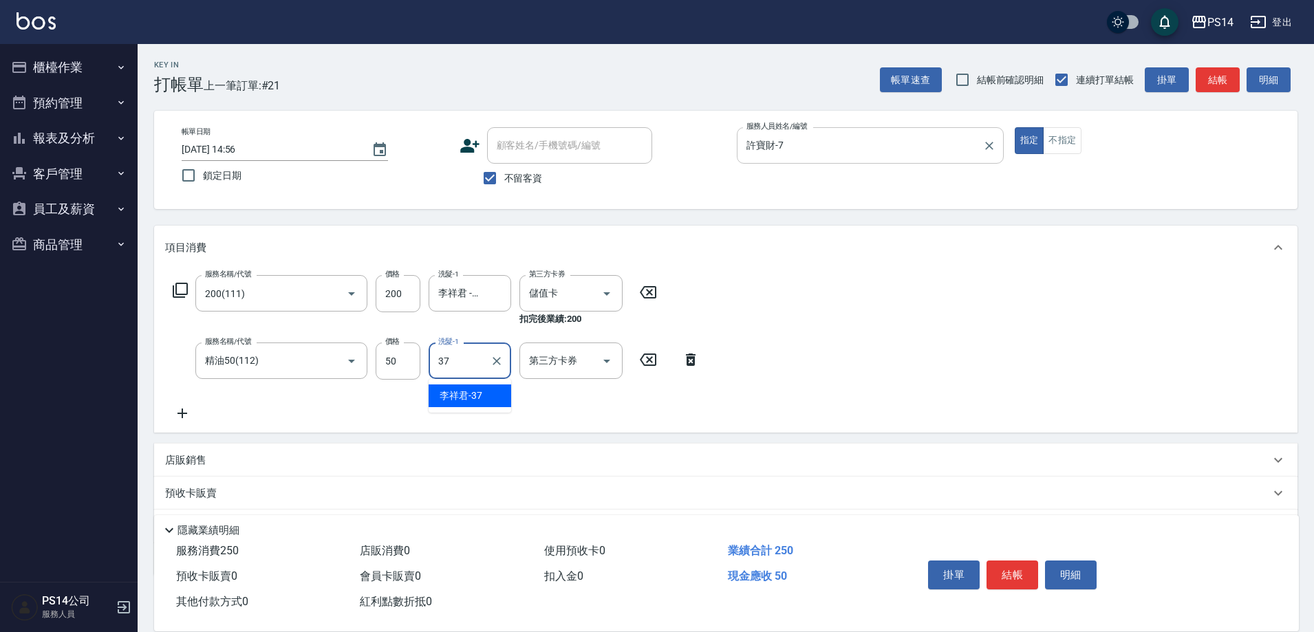
type input "李祥君 -37"
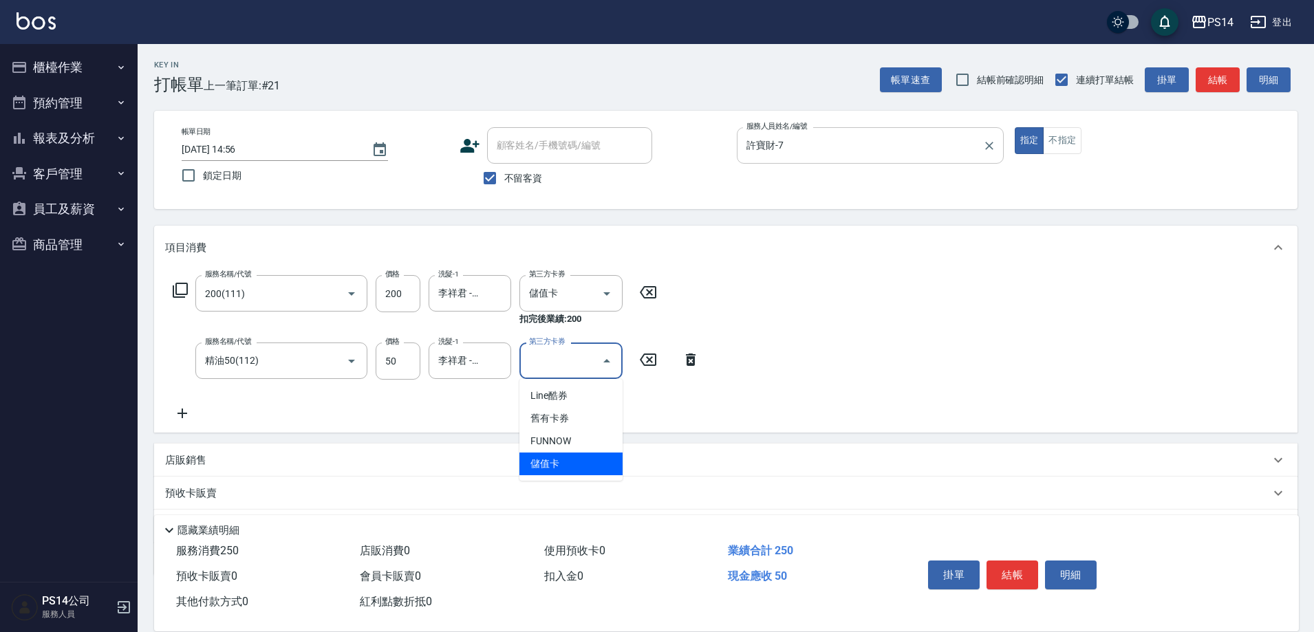
type input "儲值卡"
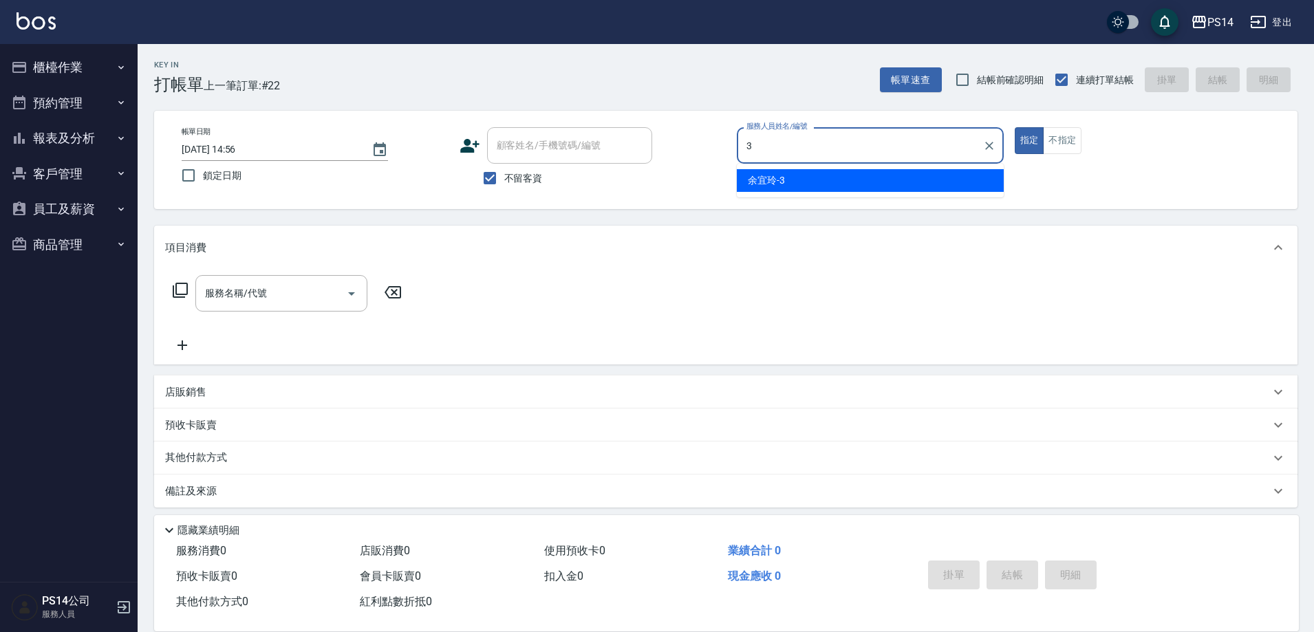
type input "余宜玲-3"
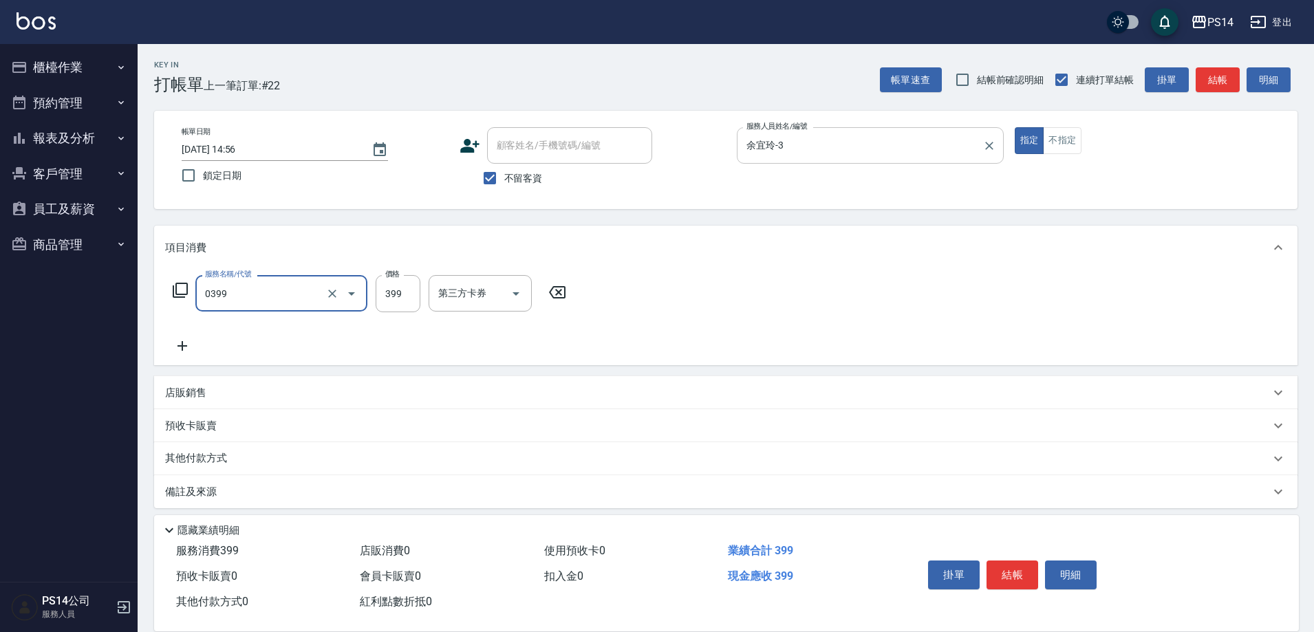
type input "海鹽399(0399)"
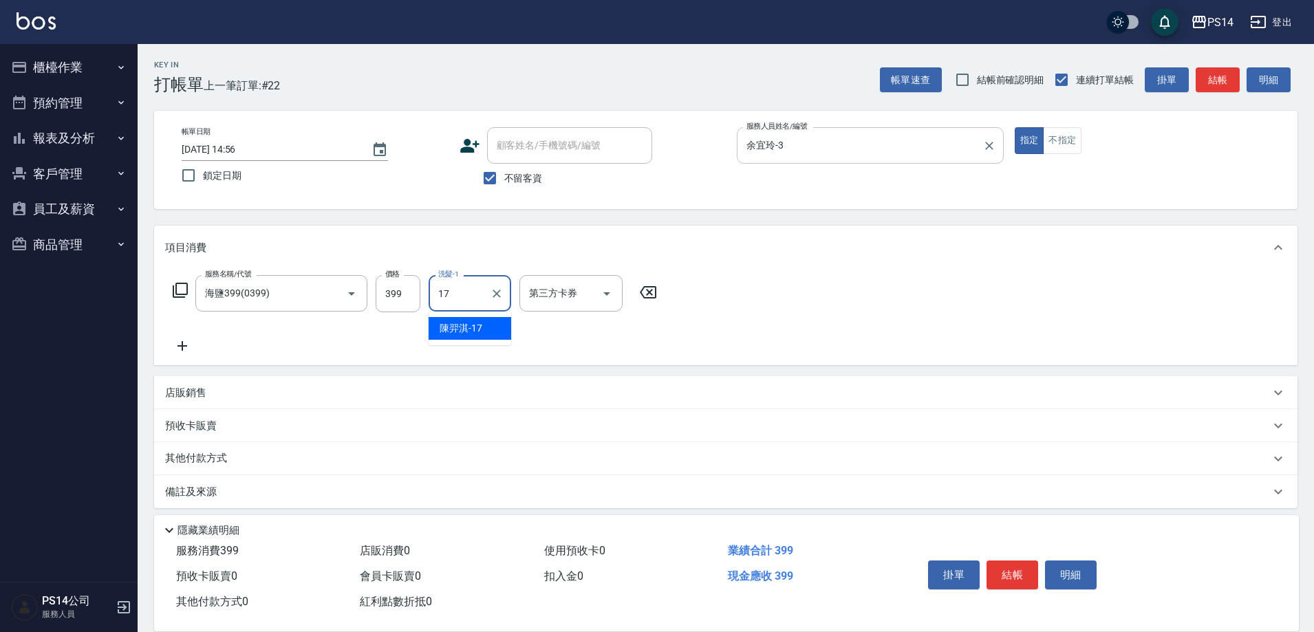
type input "陳羿淇-17"
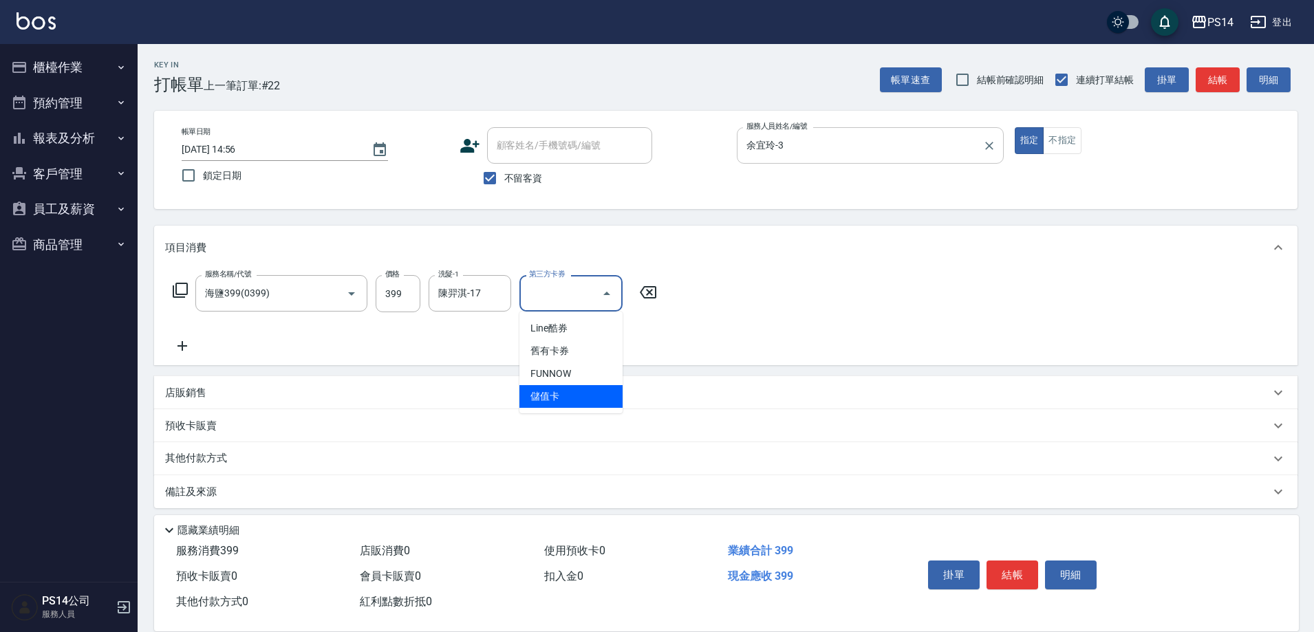
type input "儲值卡"
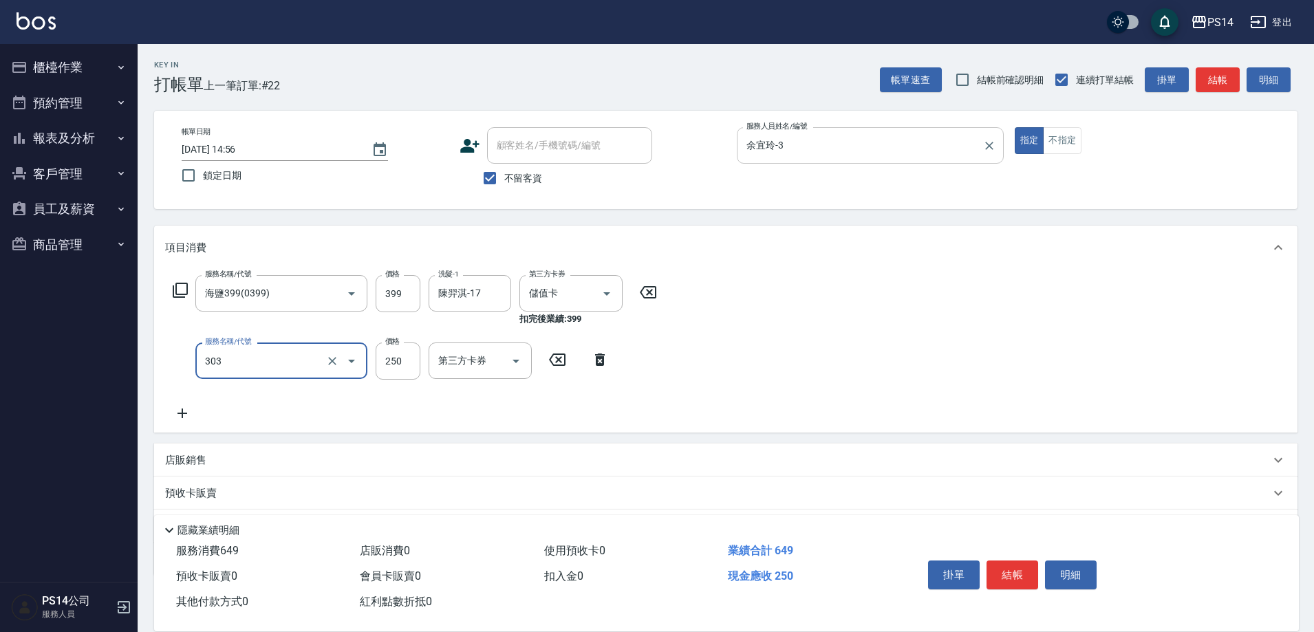
type input "剪髮(303)"
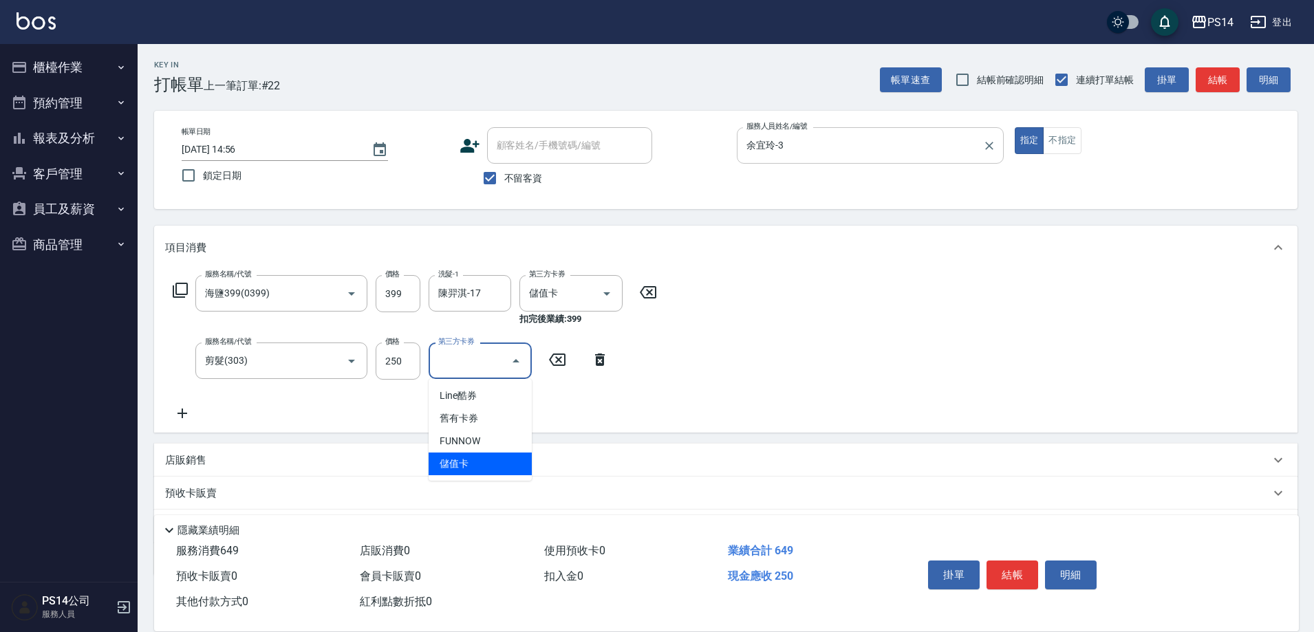
type input "儲值卡"
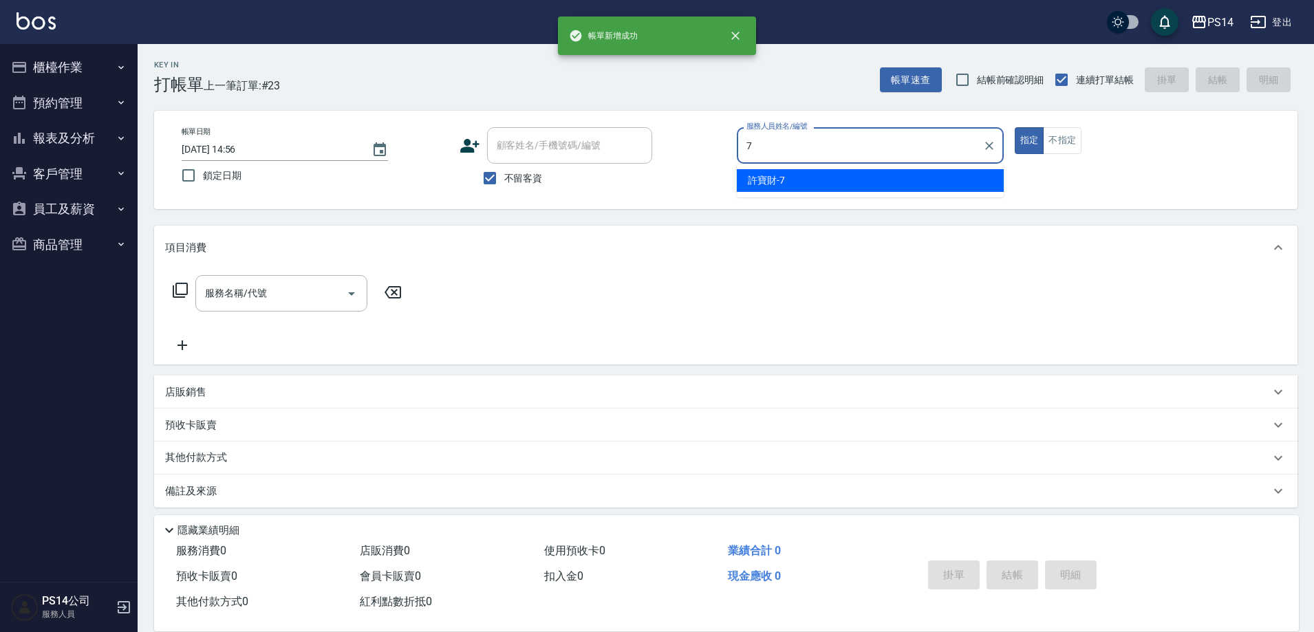
type input "許寶財-7"
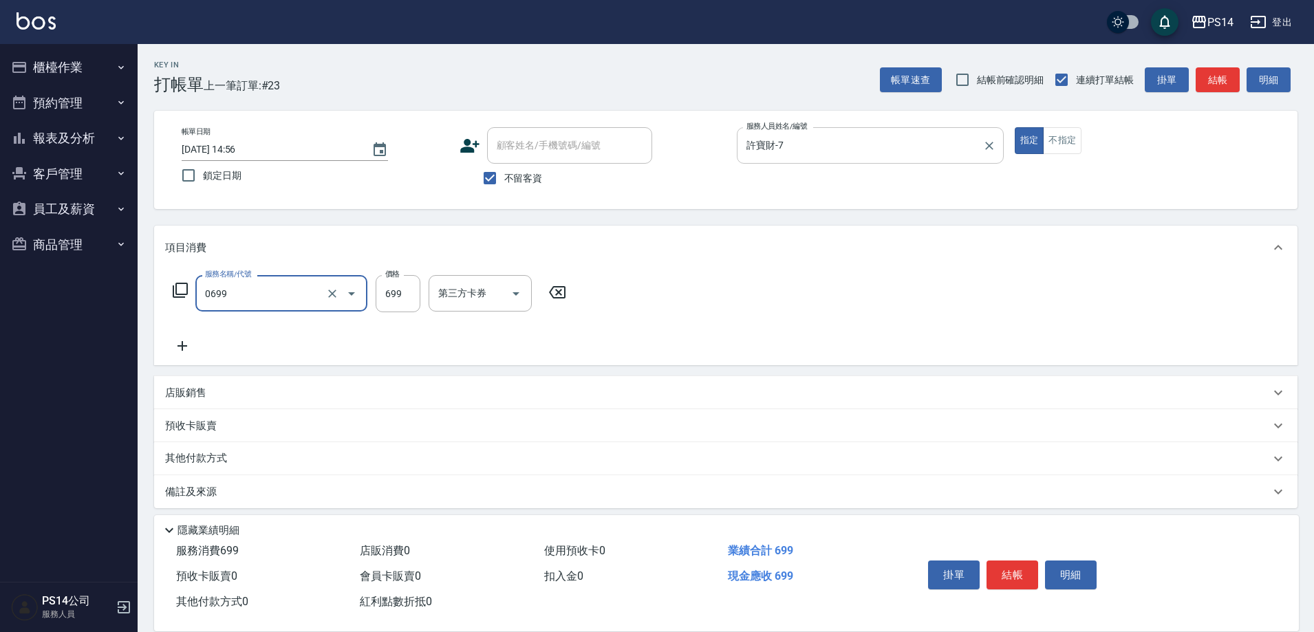
type input "精油SPA(0699)"
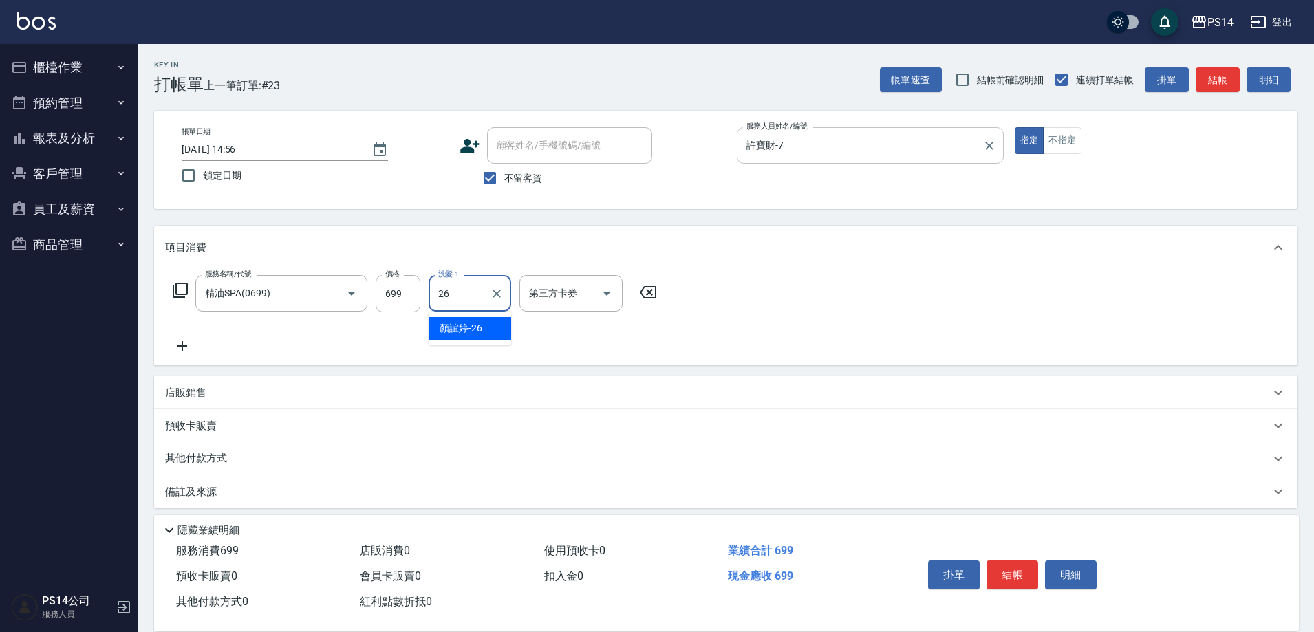
type input "[PERSON_NAME]-26"
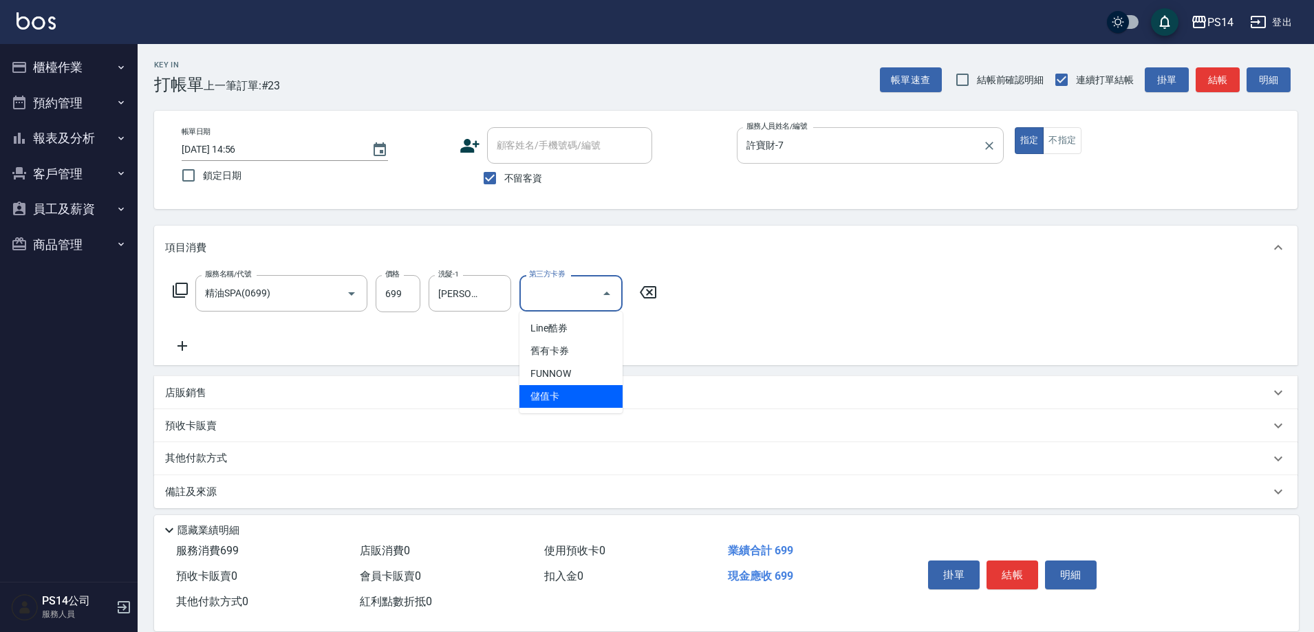
type input "儲值卡"
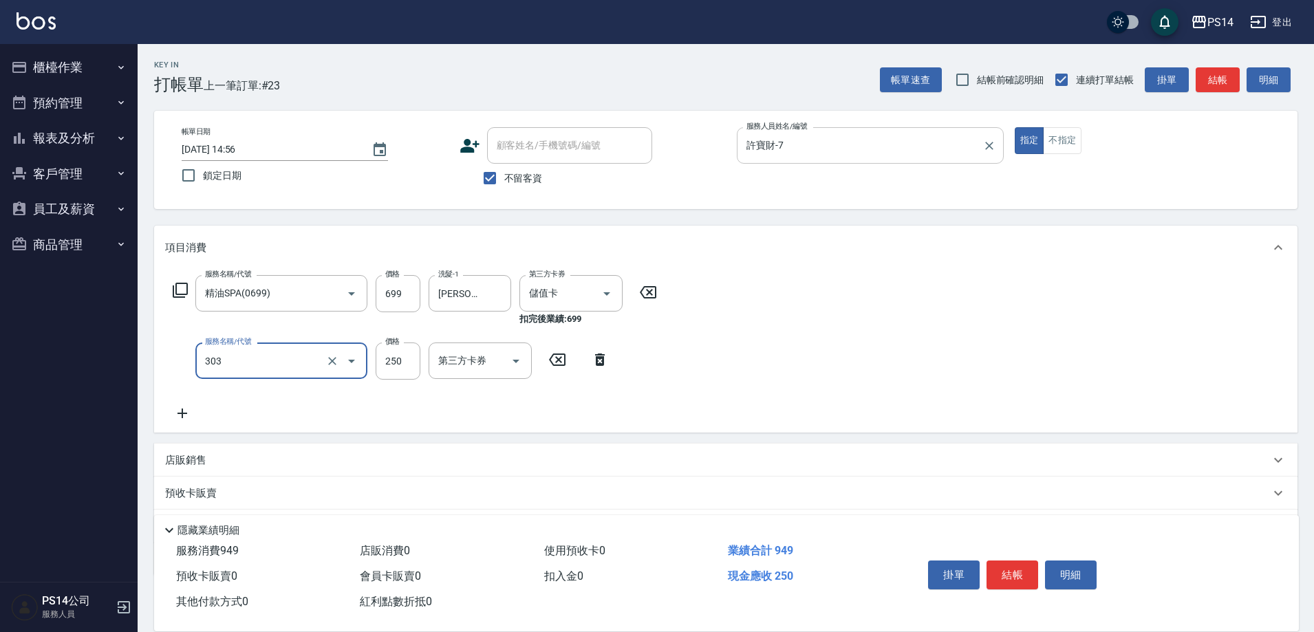
type input "剪髮(303)"
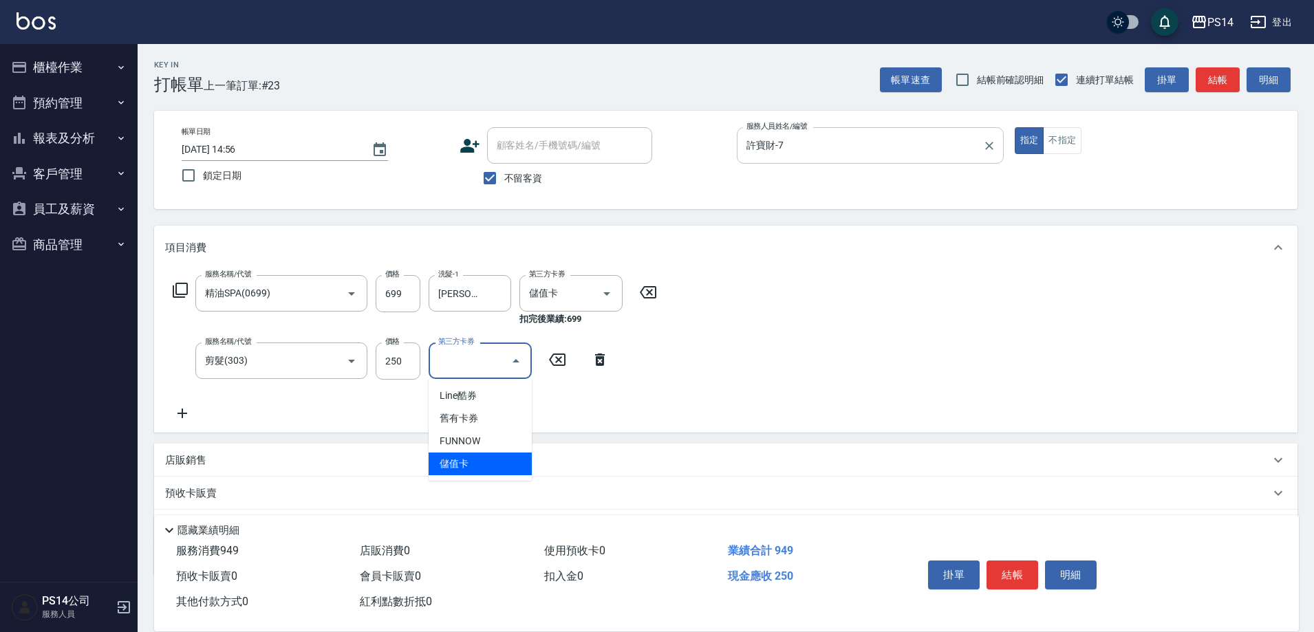
type input "儲值卡"
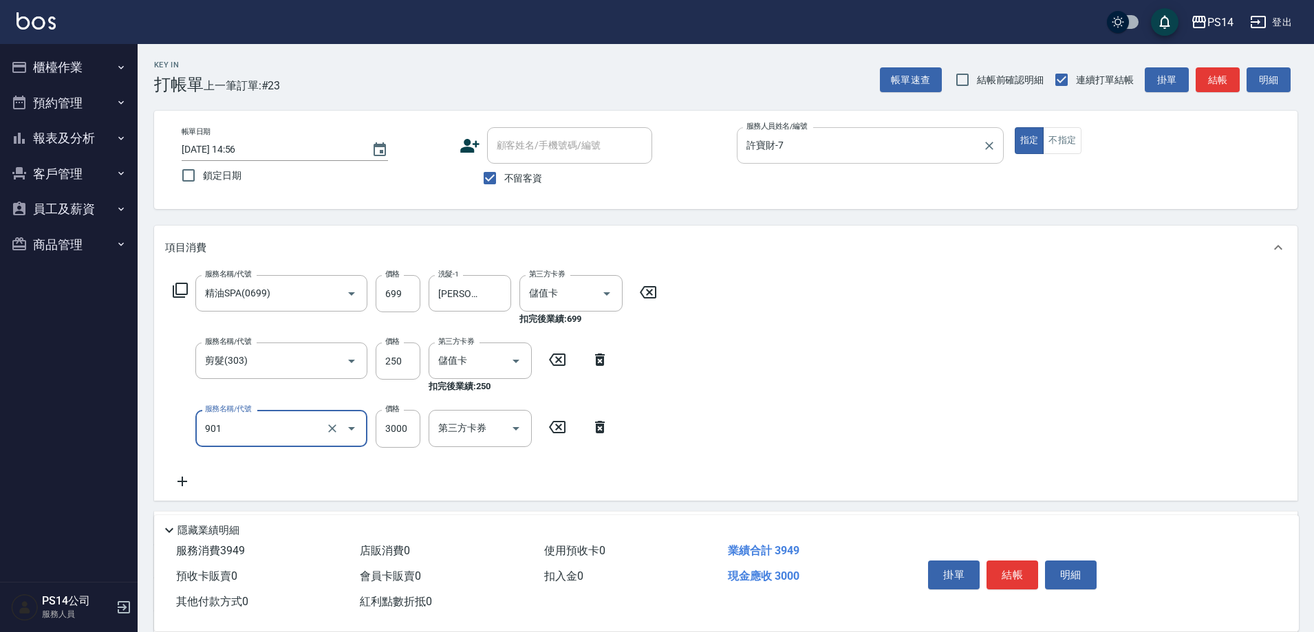
type input "儲值3000(901)"
type input "3000"
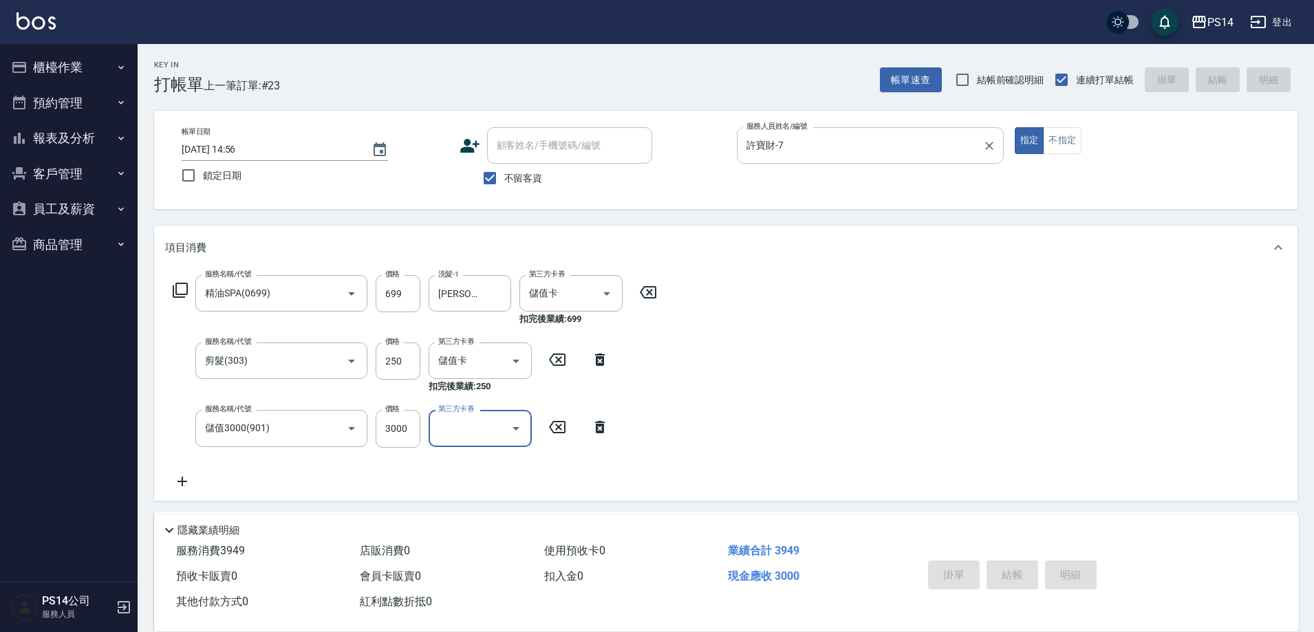
type input "[DATE] 14:57"
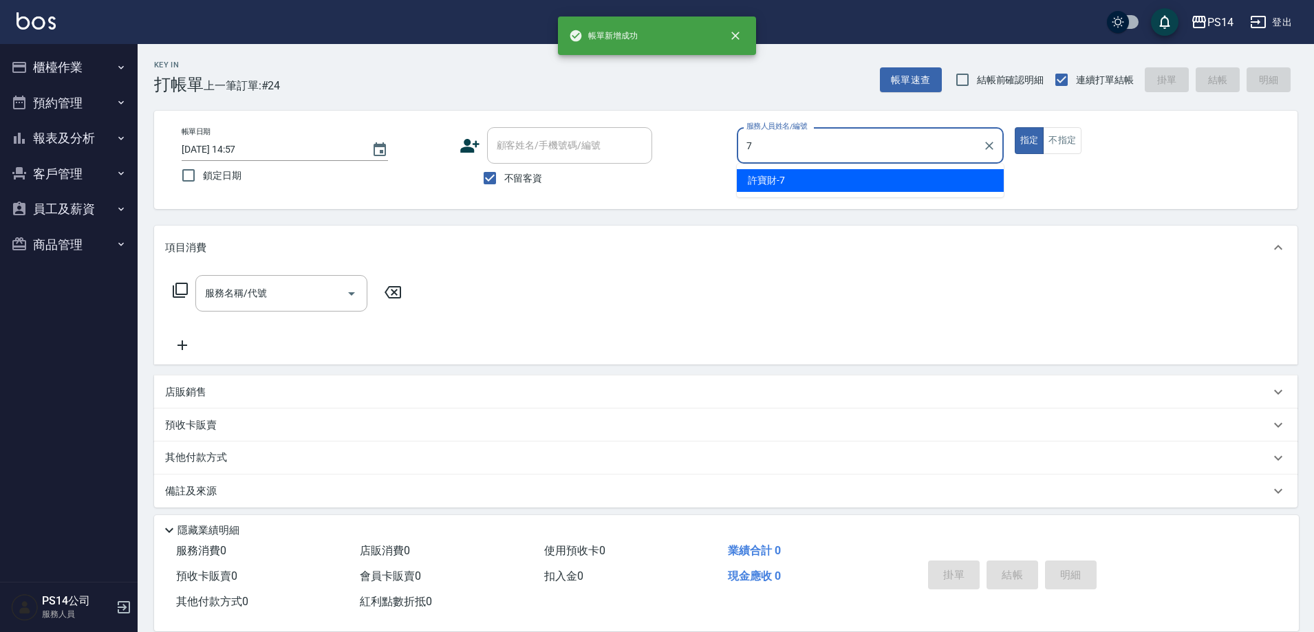
type input "許寶財-7"
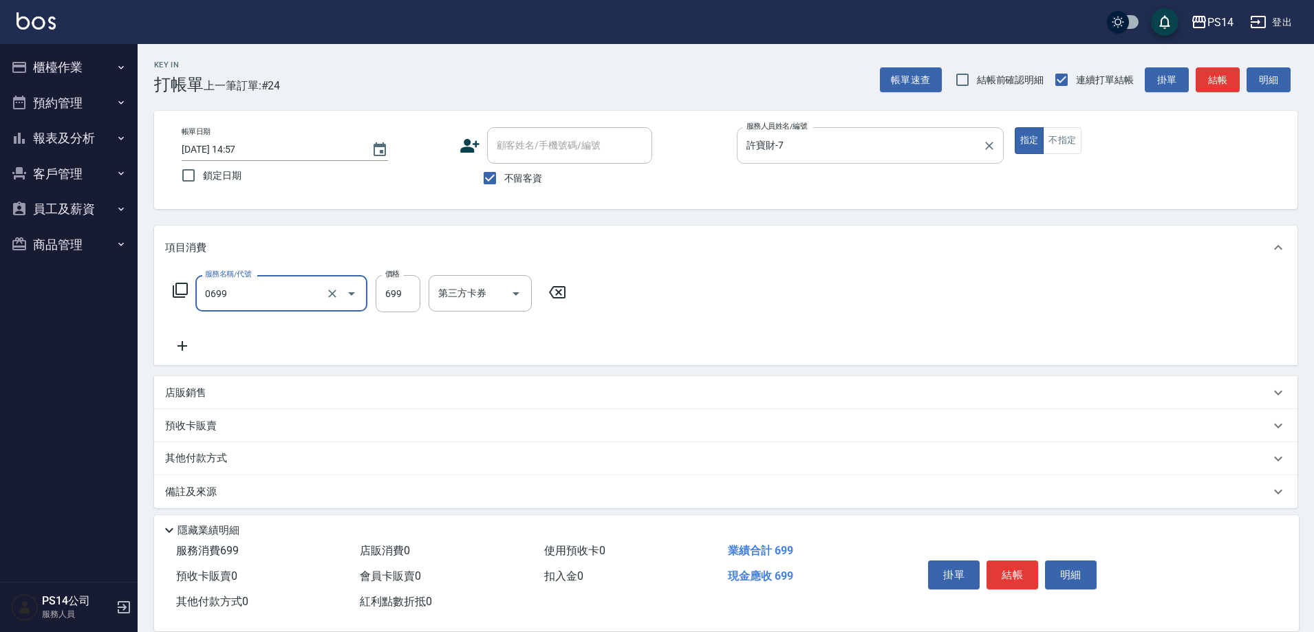
type input "精油SPA(0699)"
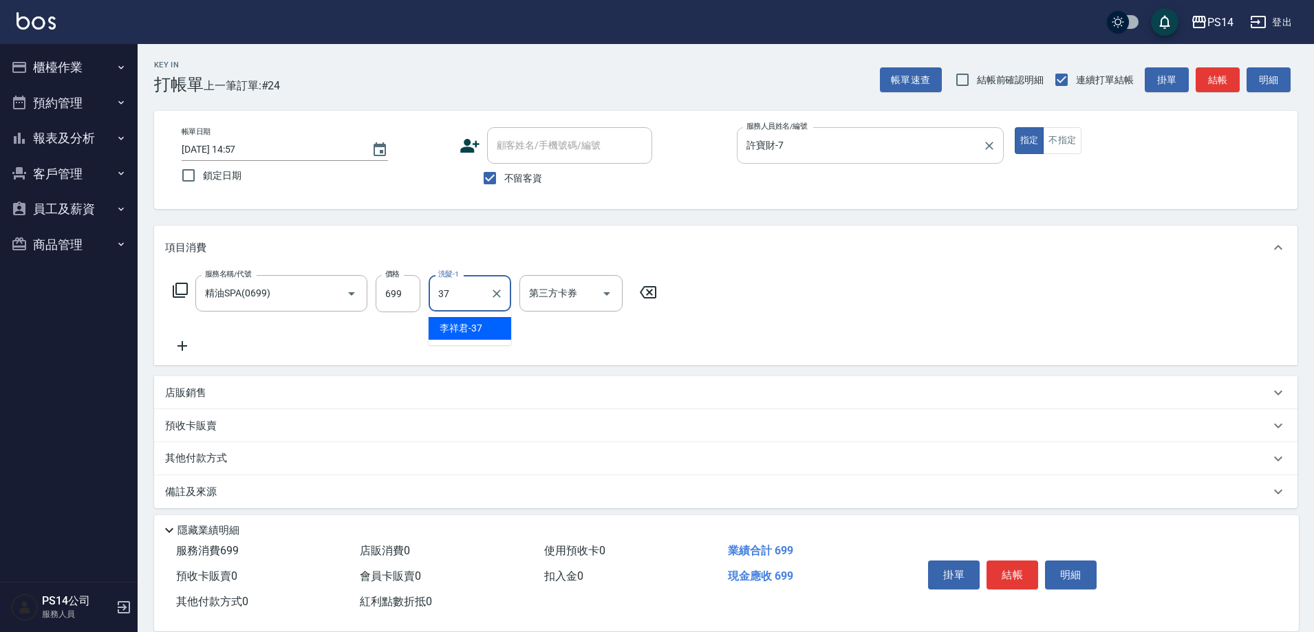
type input "李祥君 -37"
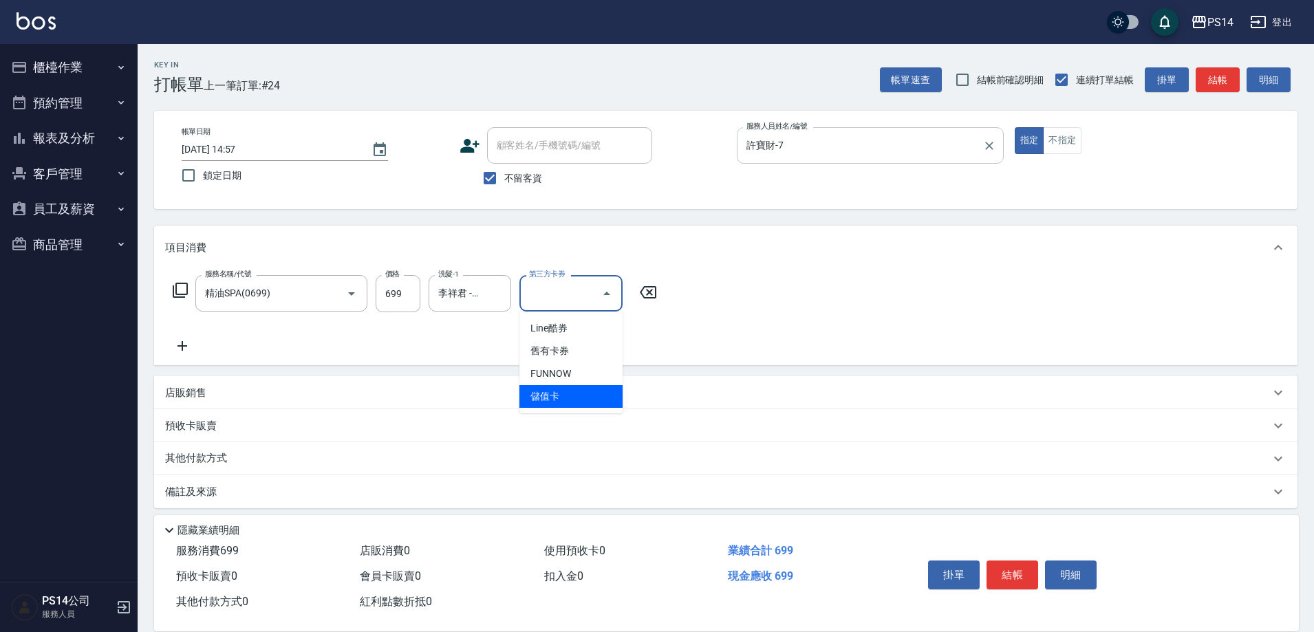
type input "儲值卡"
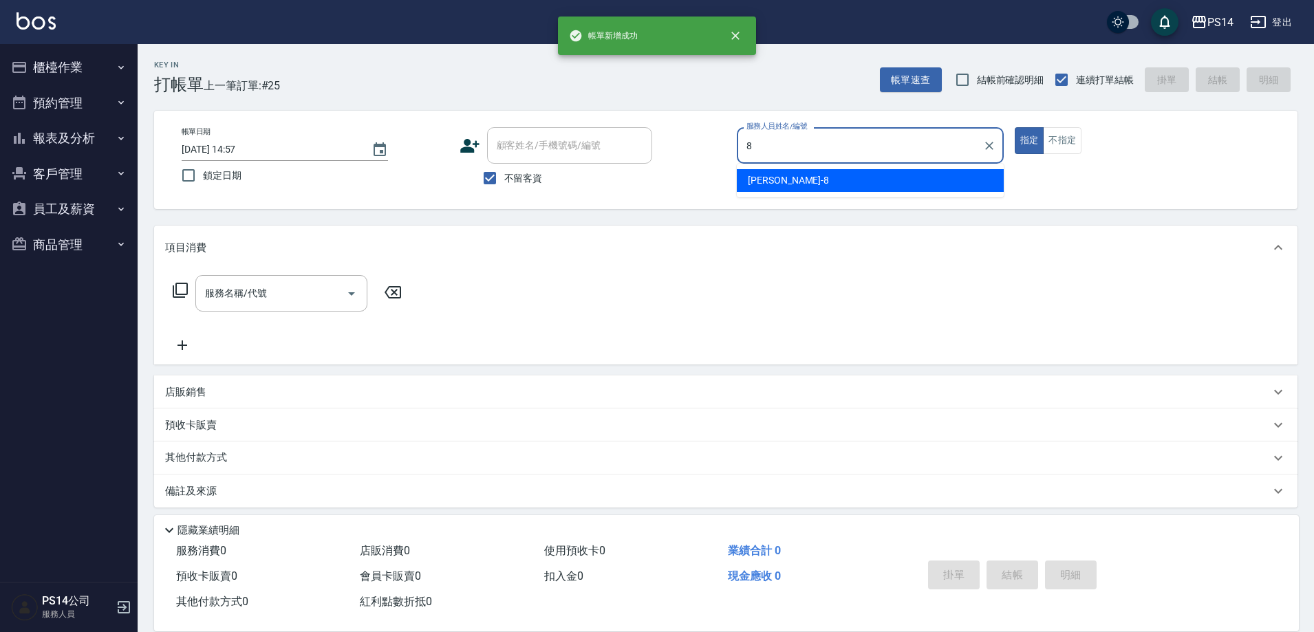
type input "[PERSON_NAME]-8"
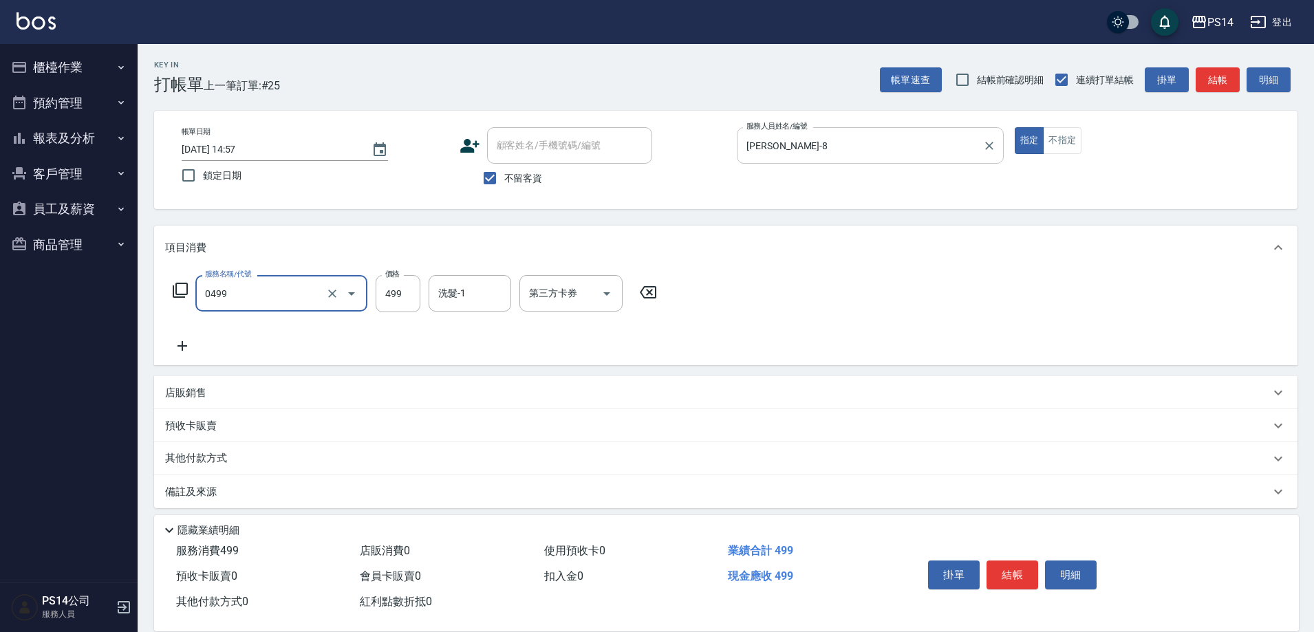
type input "[PERSON_NAME]499(0499)"
type input "陳羿淇-17"
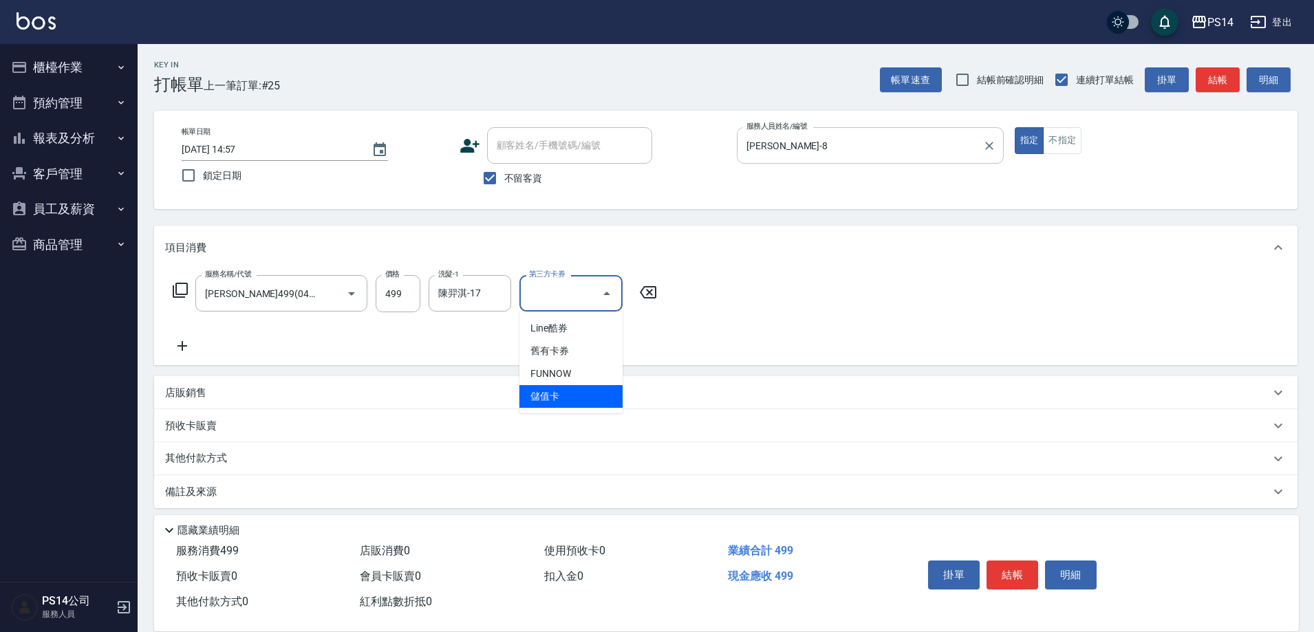
type input "儲值卡"
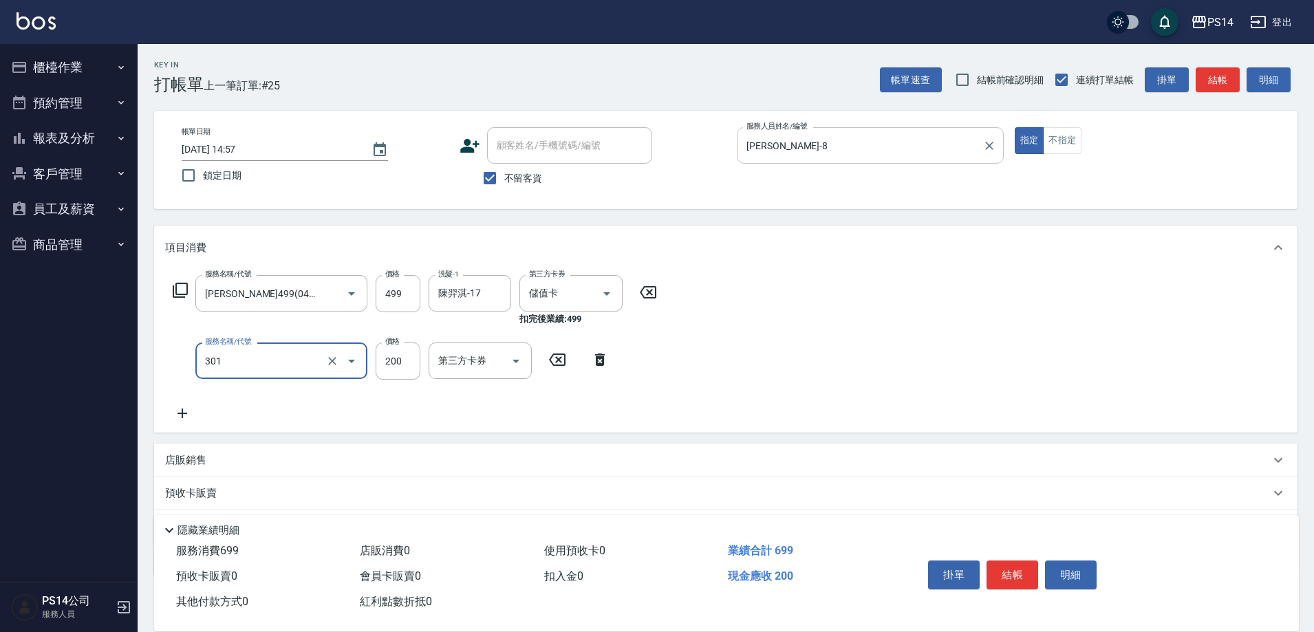
type input "剪髮(301)"
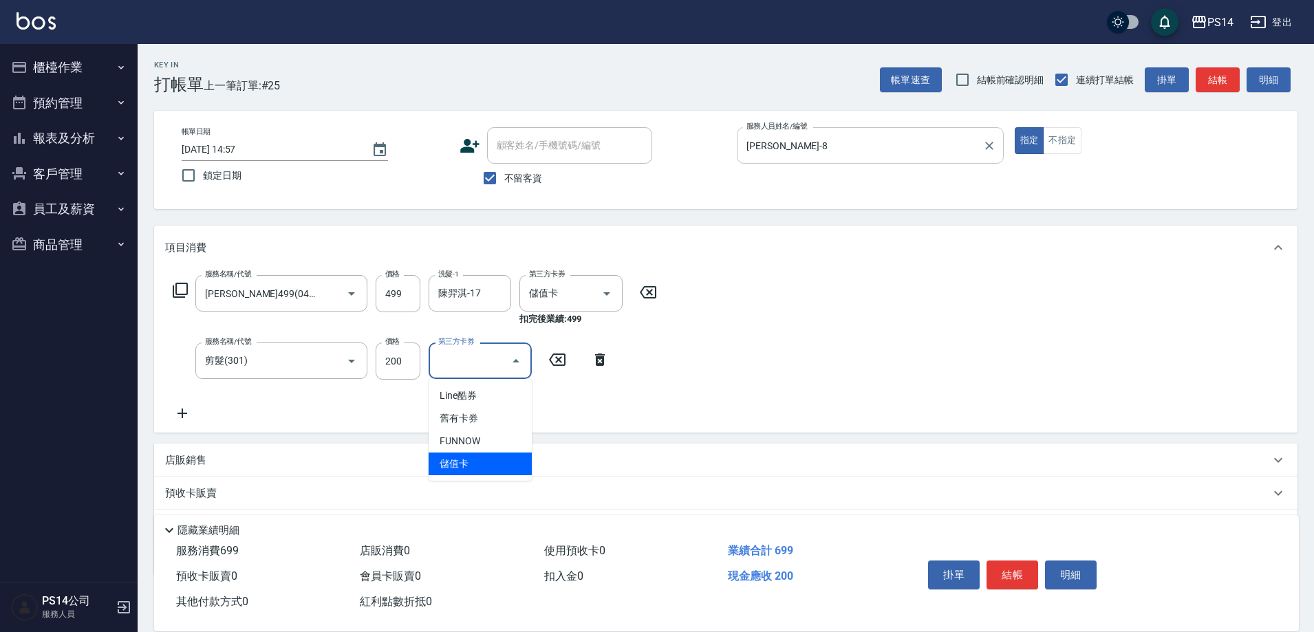
type input "儲值卡"
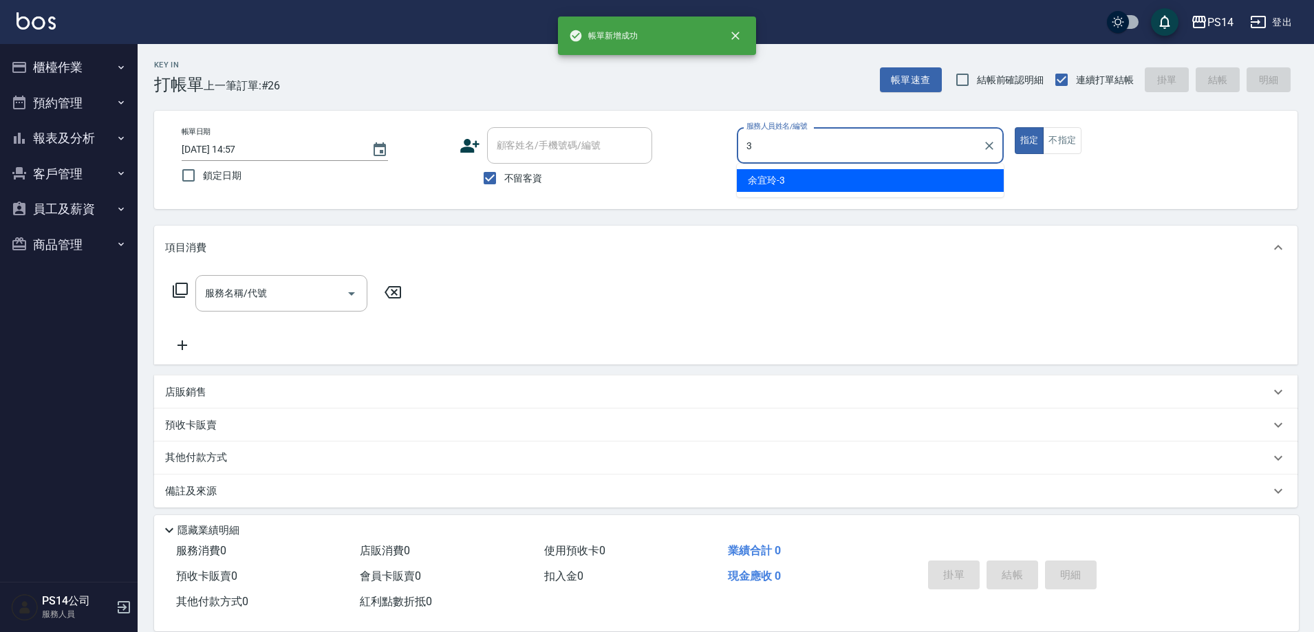
type input "余宜玲-3"
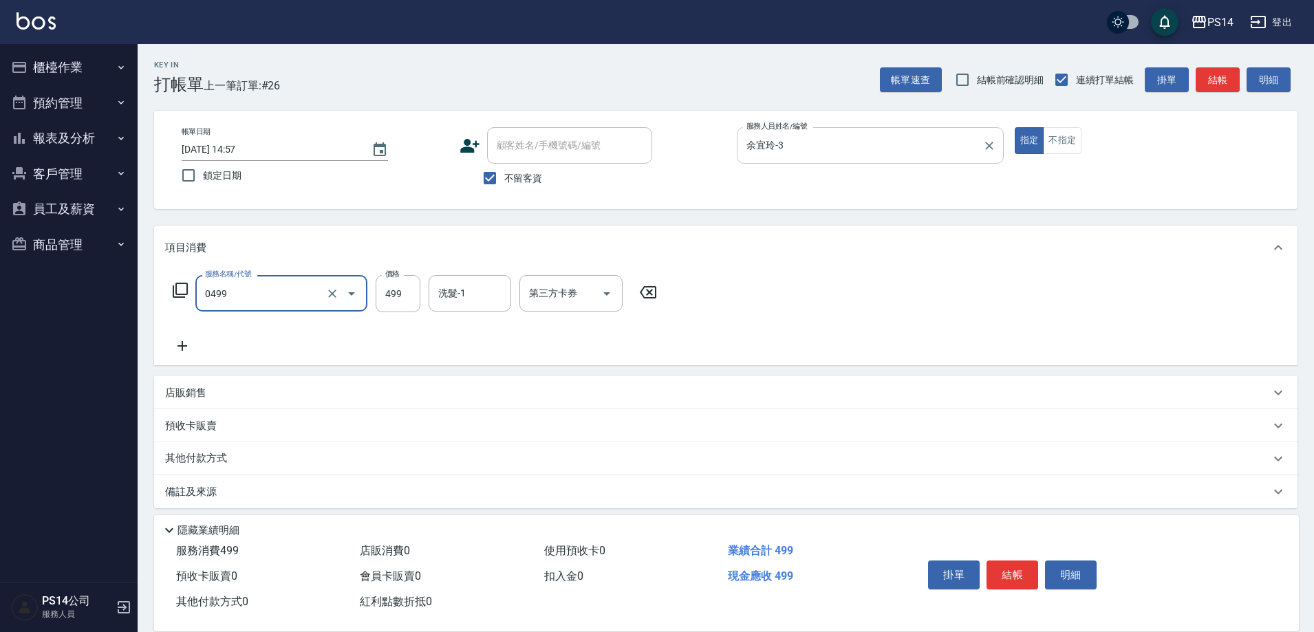
type input "[PERSON_NAME]499(0499)"
type input "[PERSON_NAME]-26"
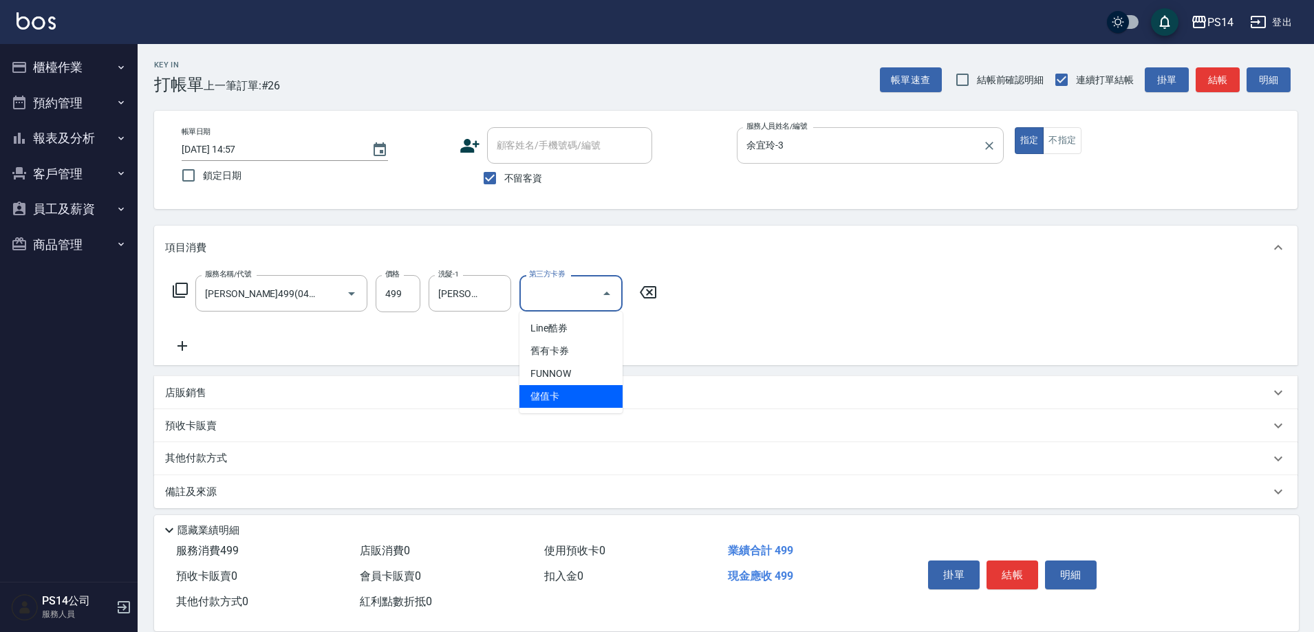
type input "儲值卡"
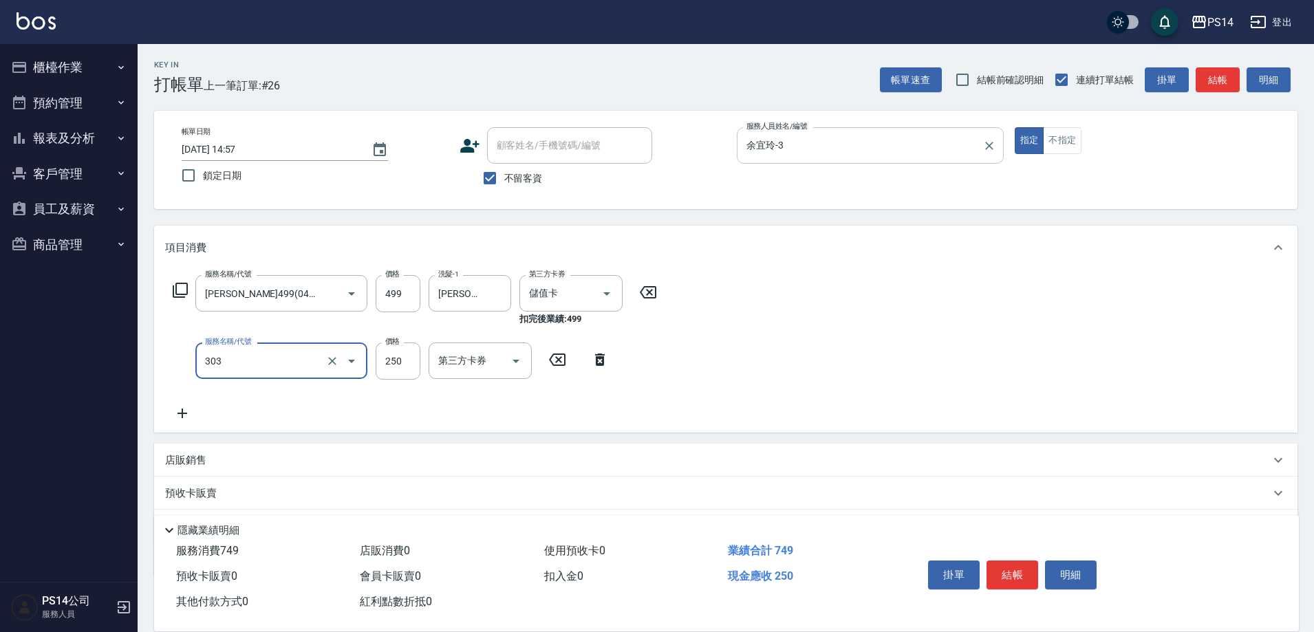
type input "剪髮(303)"
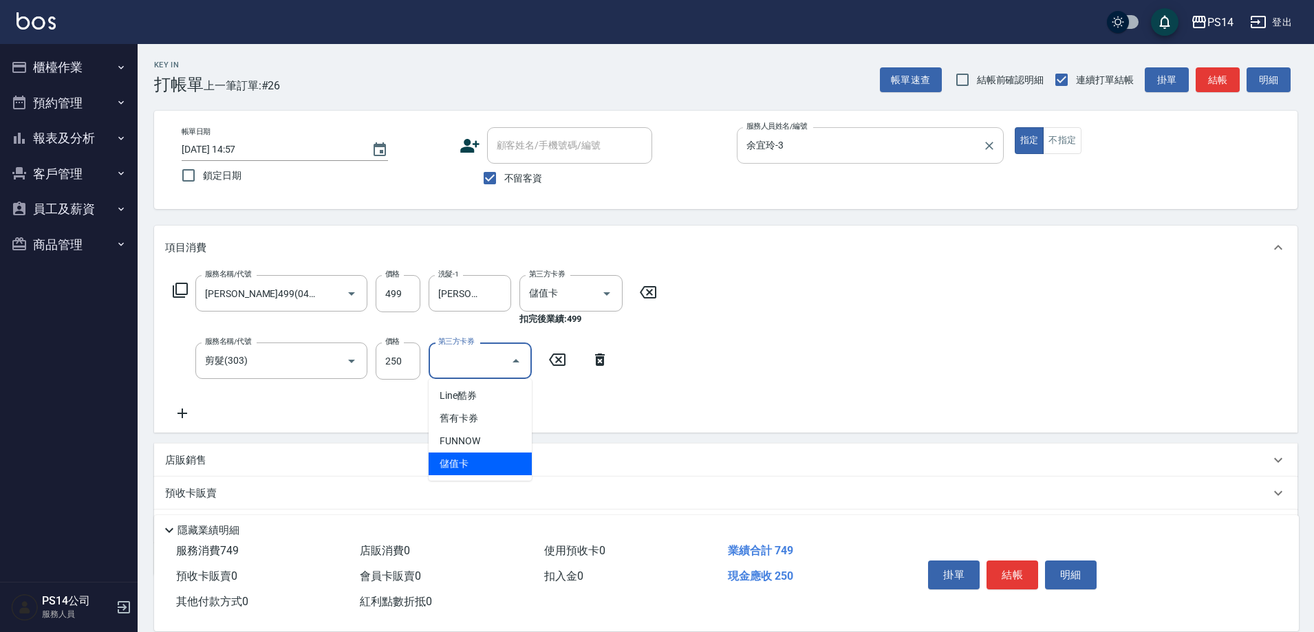
type input "儲值卡"
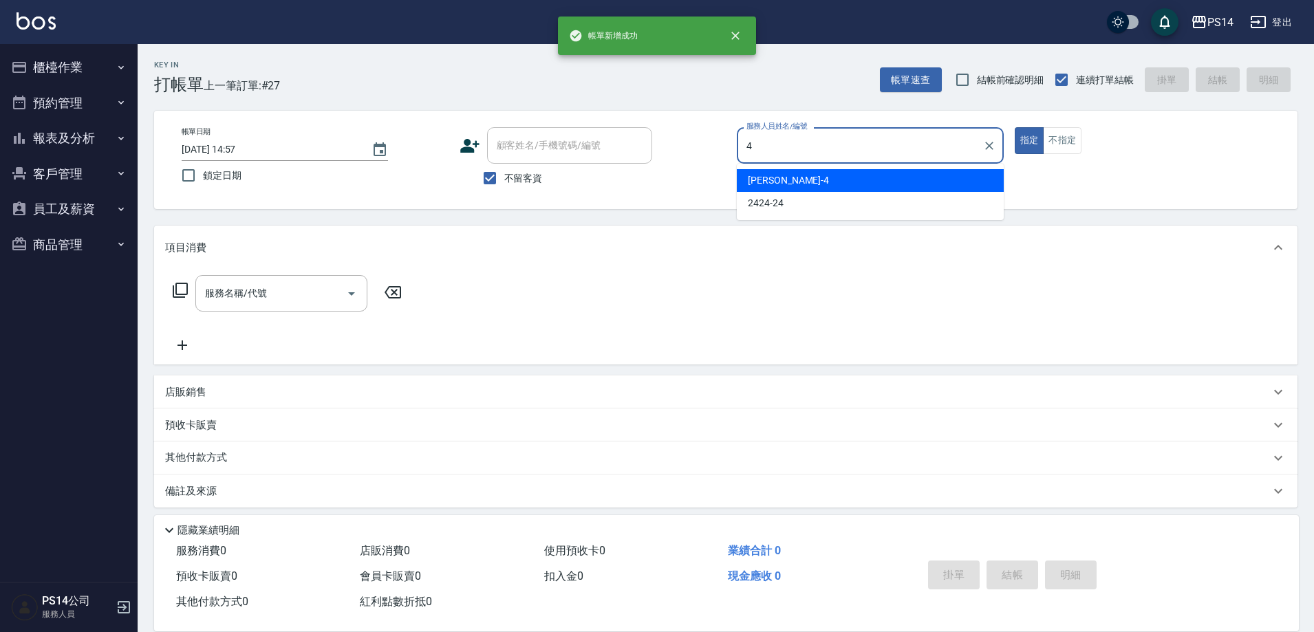
type input "[PERSON_NAME]-4"
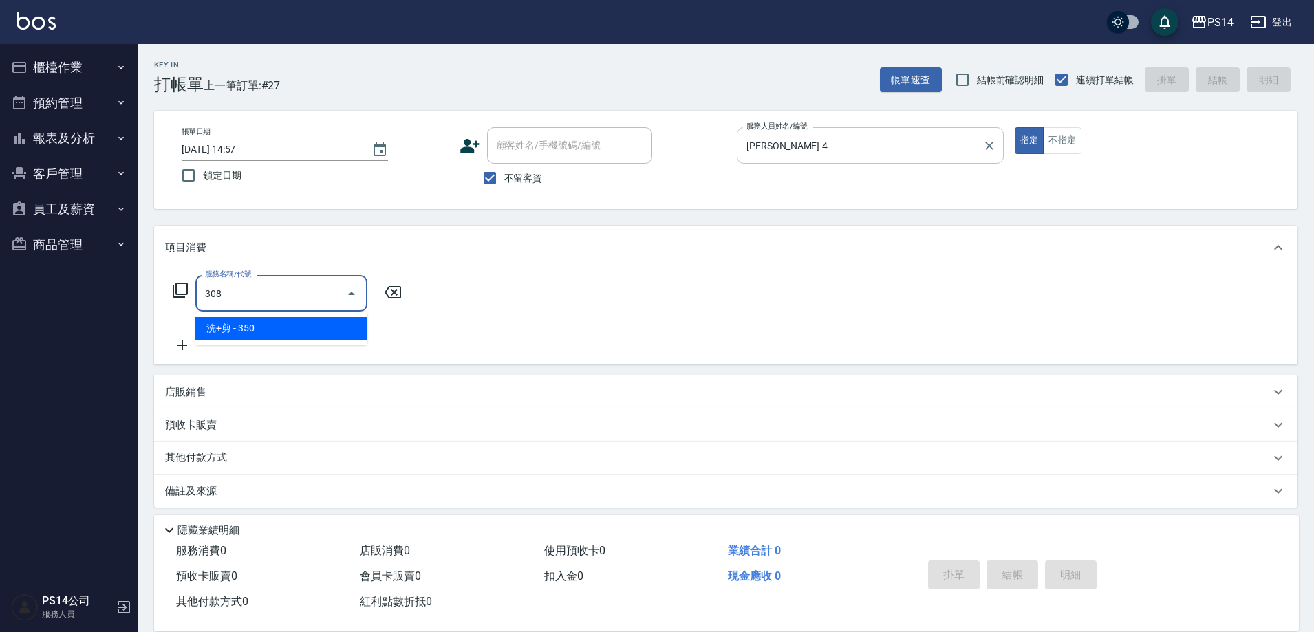
type input "洗+剪(308)"
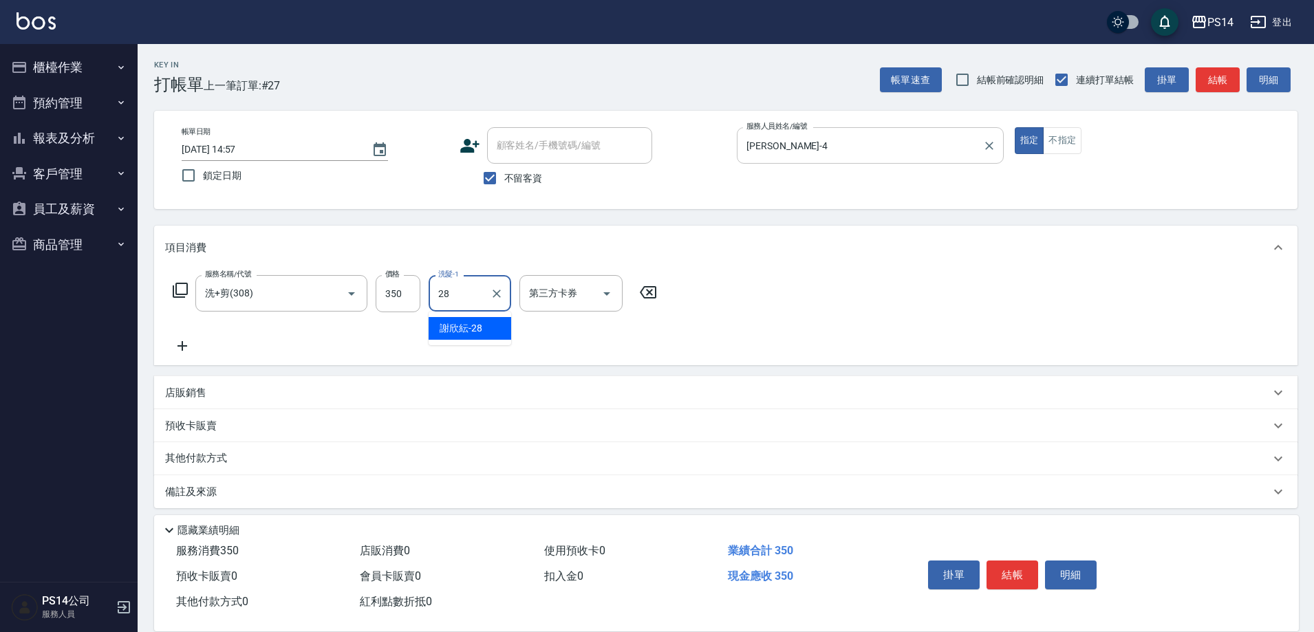
type input "謝欣紜-28"
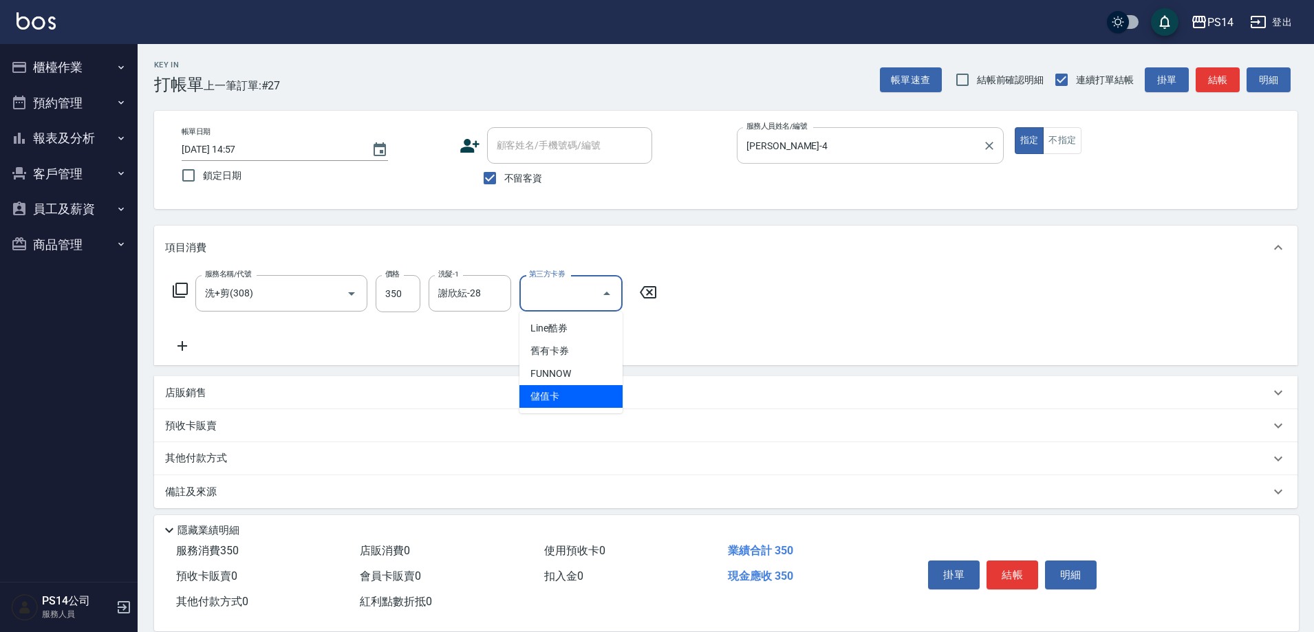
type input "儲值卡"
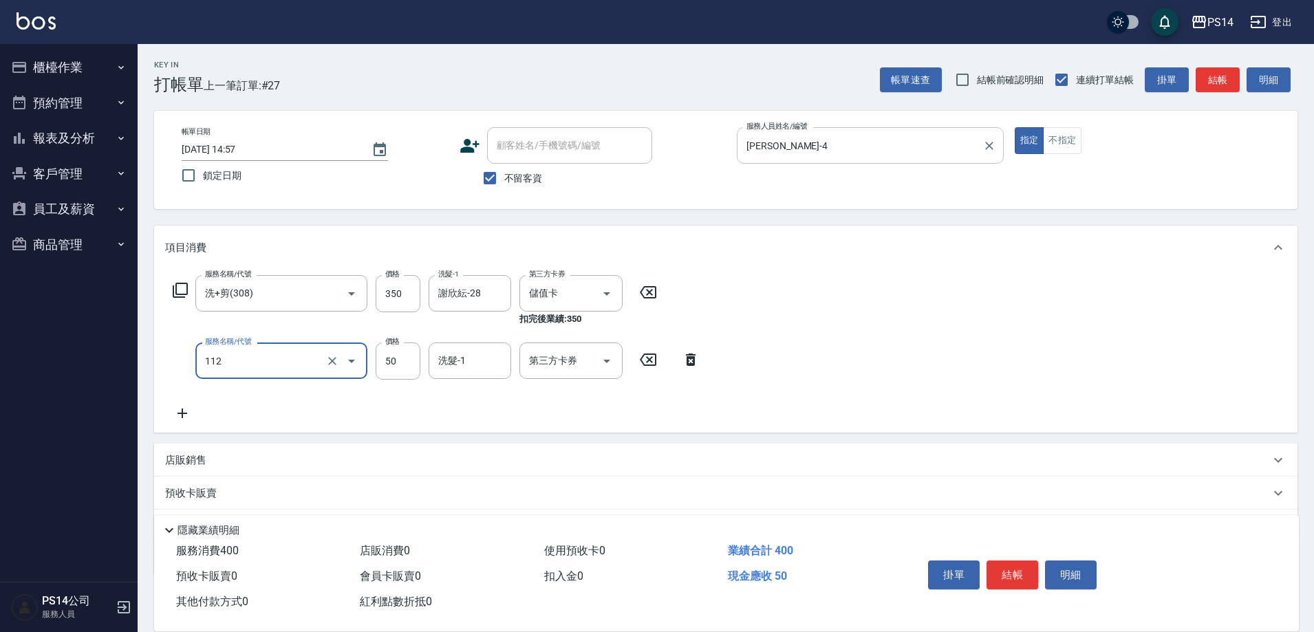
type input "精油50(112)"
type input "謝欣紜-28"
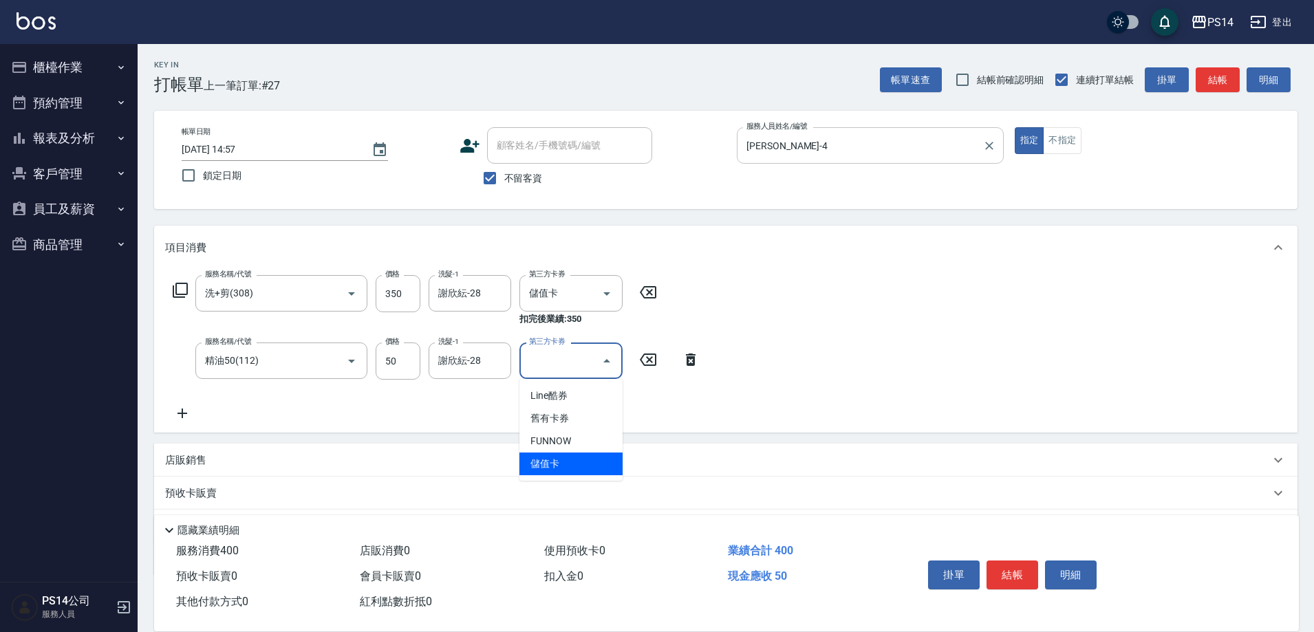
type input "儲值卡"
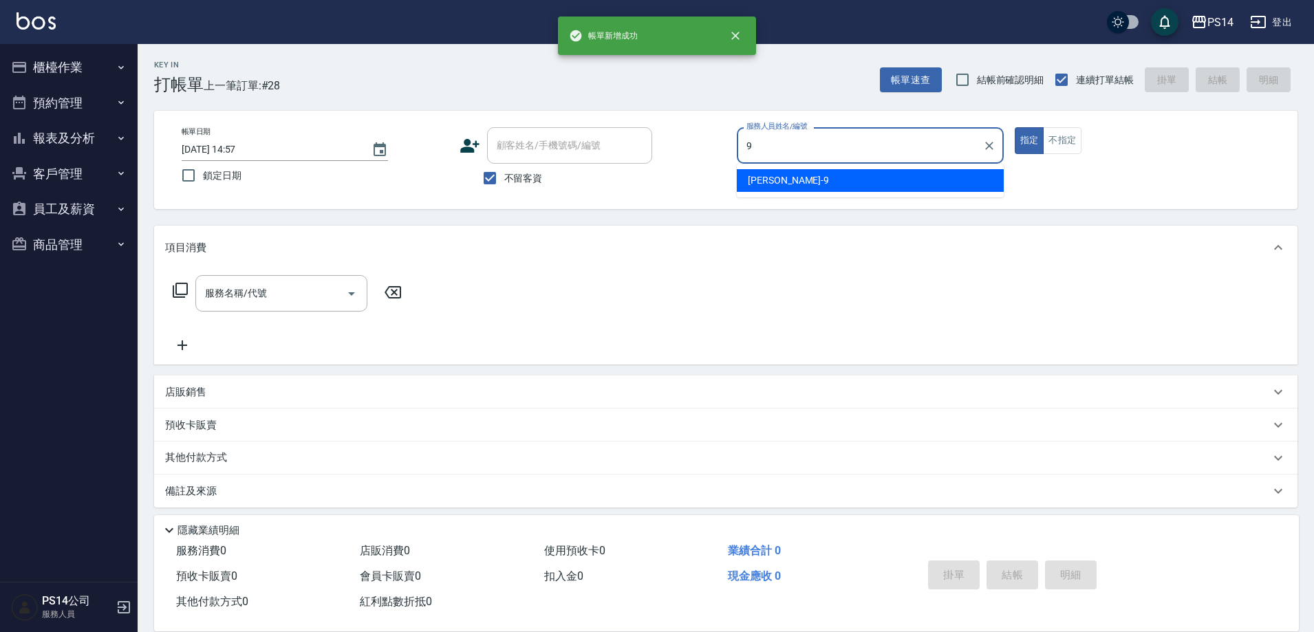
type input "[PERSON_NAME]-9"
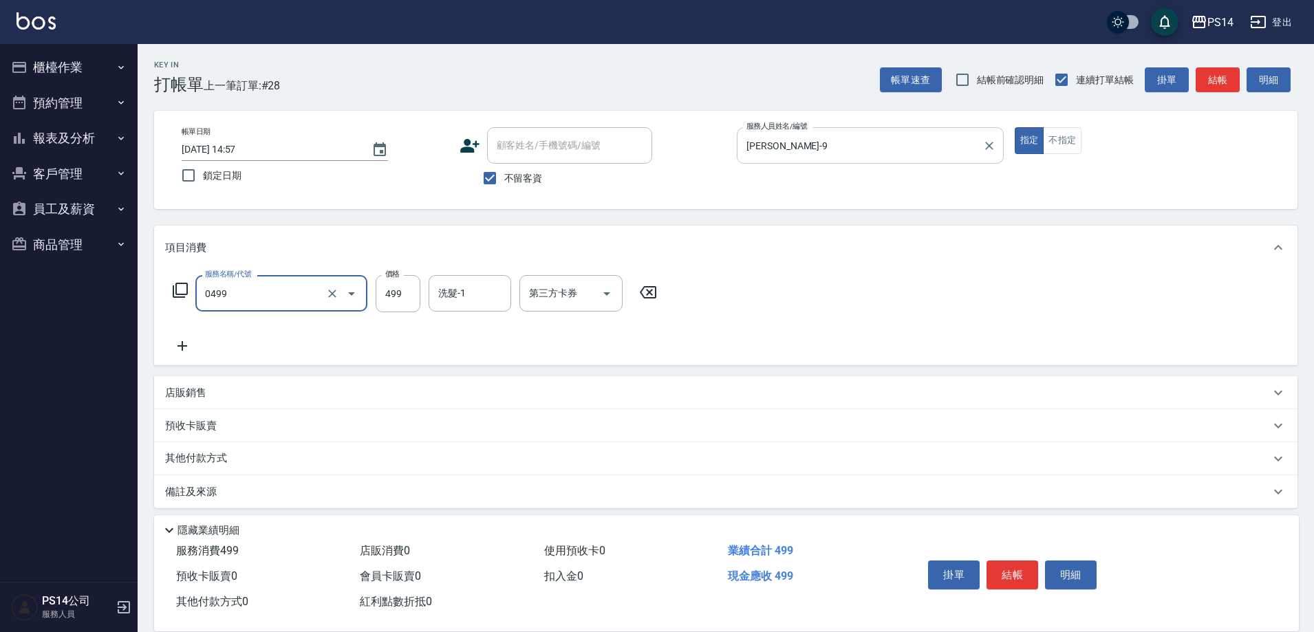
type input "[PERSON_NAME]499(0499)"
type input "陳羿淇-17"
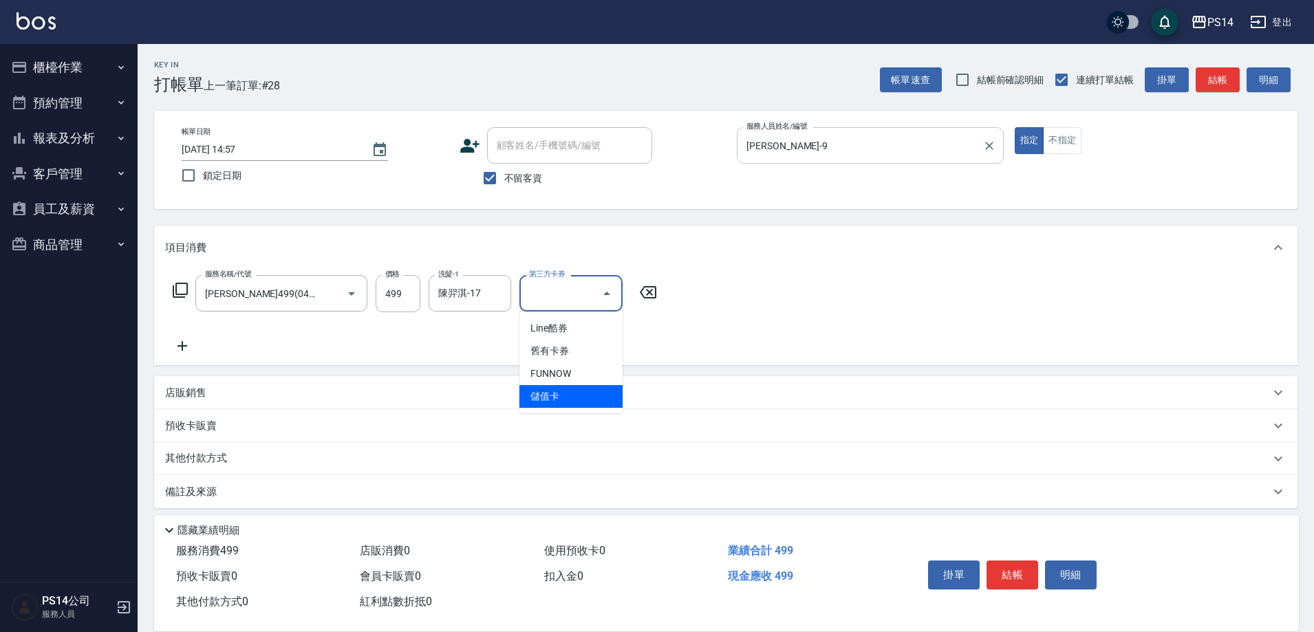
type input "儲值卡"
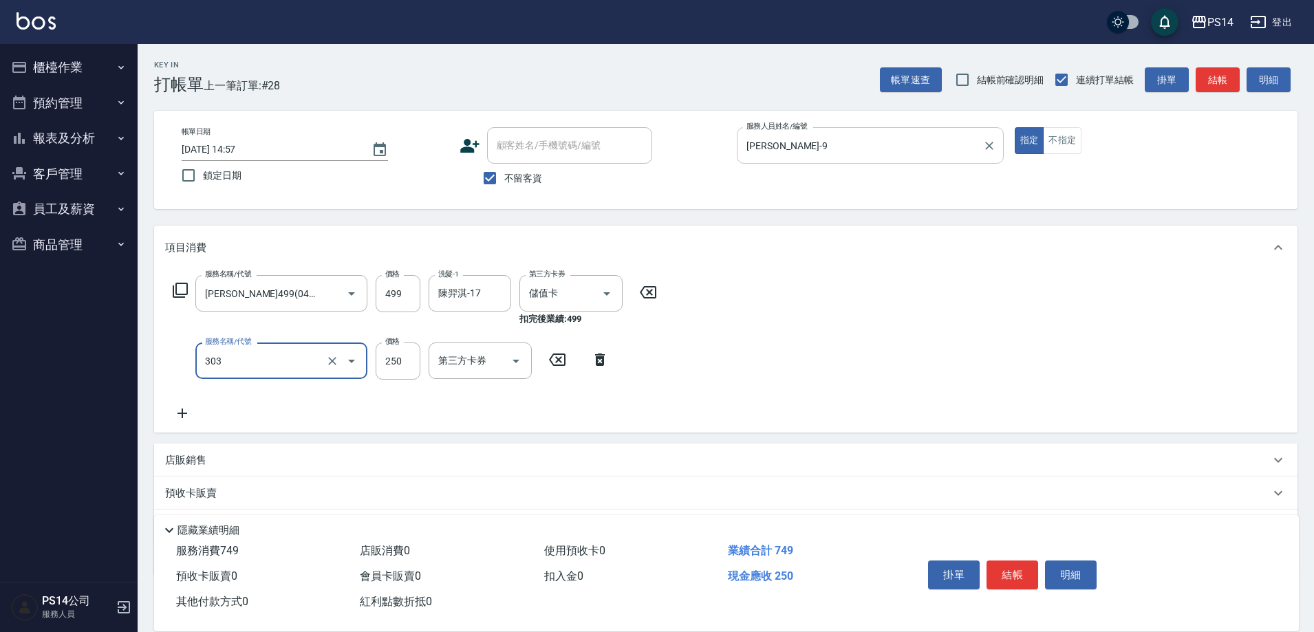
type input "剪髮(303)"
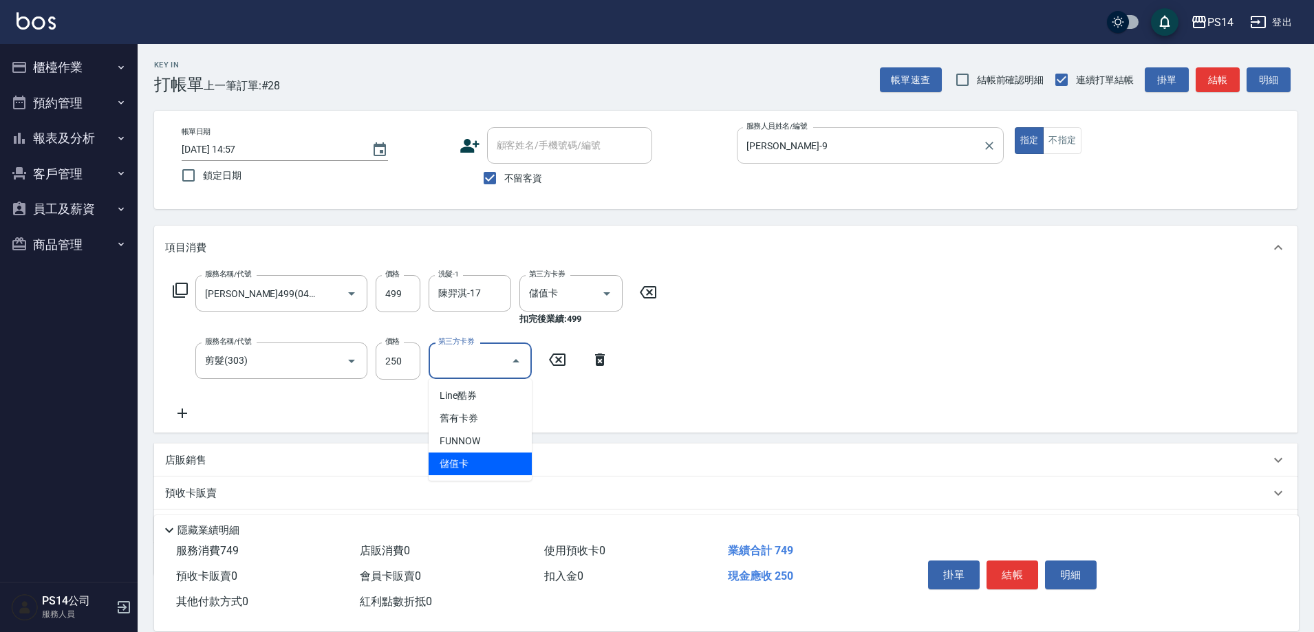
type input "儲值卡"
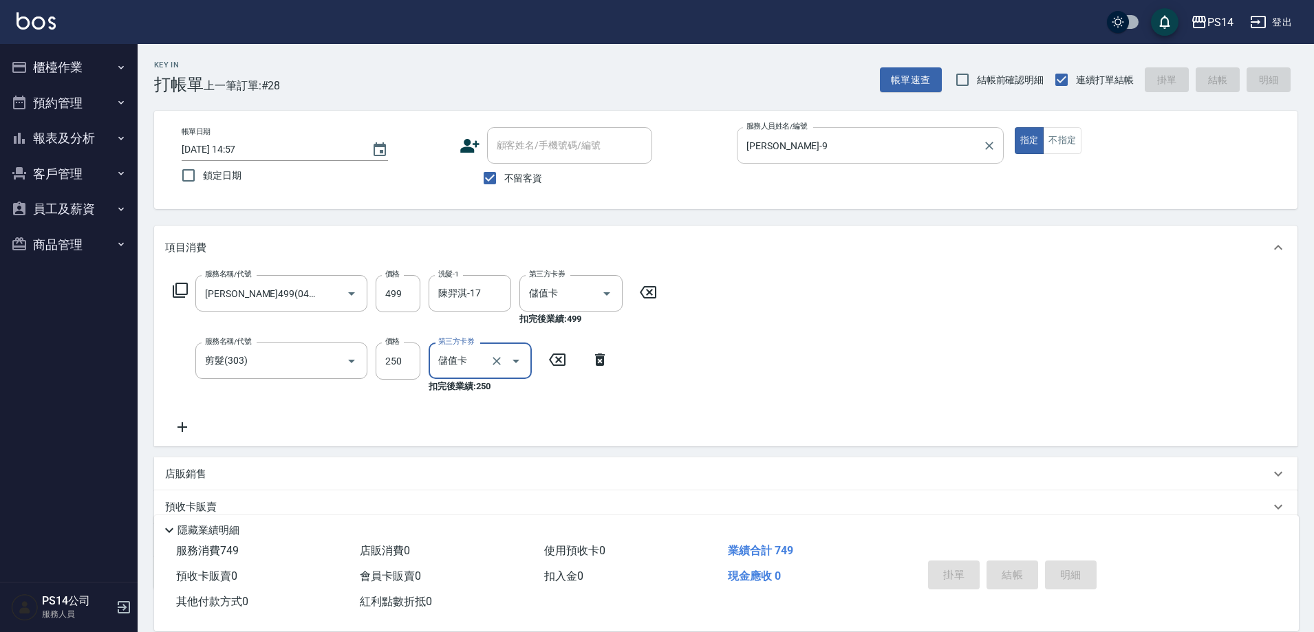
type input "[DATE] 14:58"
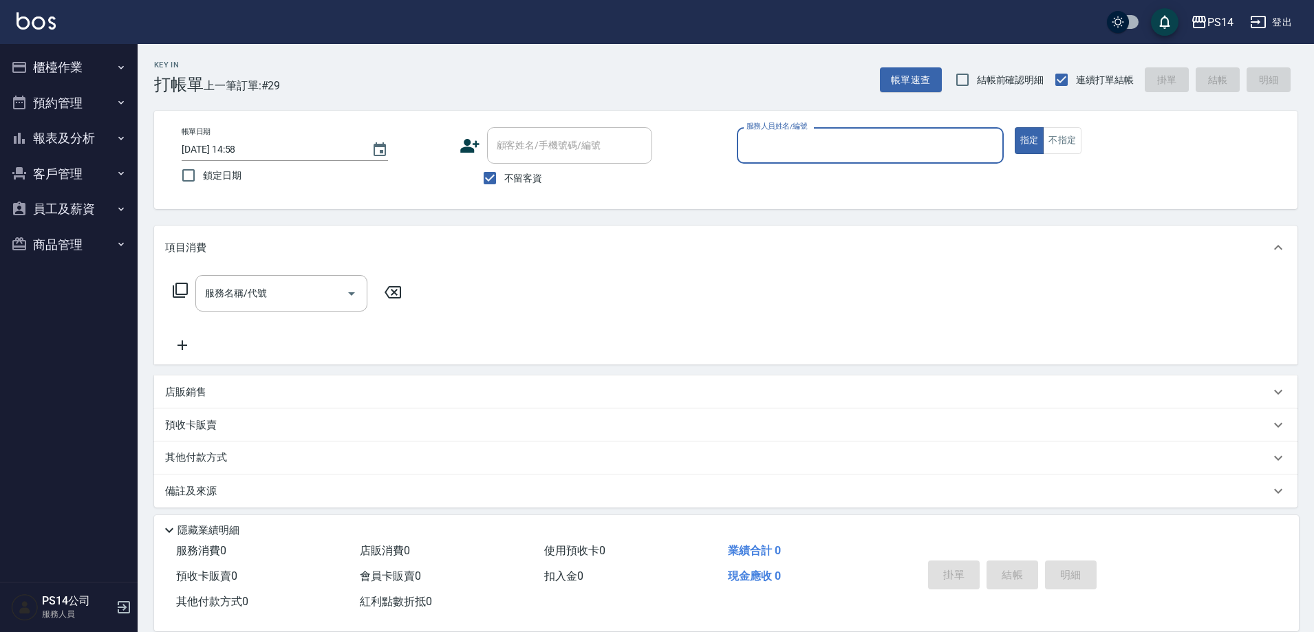
click at [45, 127] on button "報表及分析" at bounding box center [69, 138] width 127 height 36
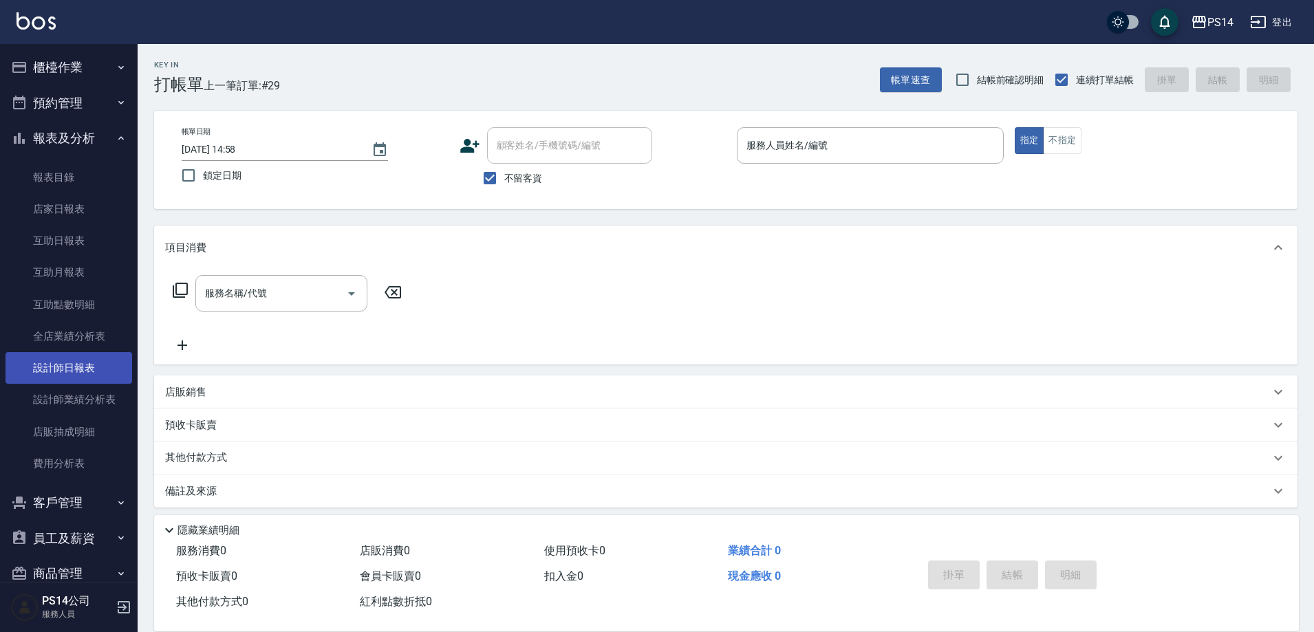
click at [96, 365] on link "設計師日報表" at bounding box center [69, 368] width 127 height 32
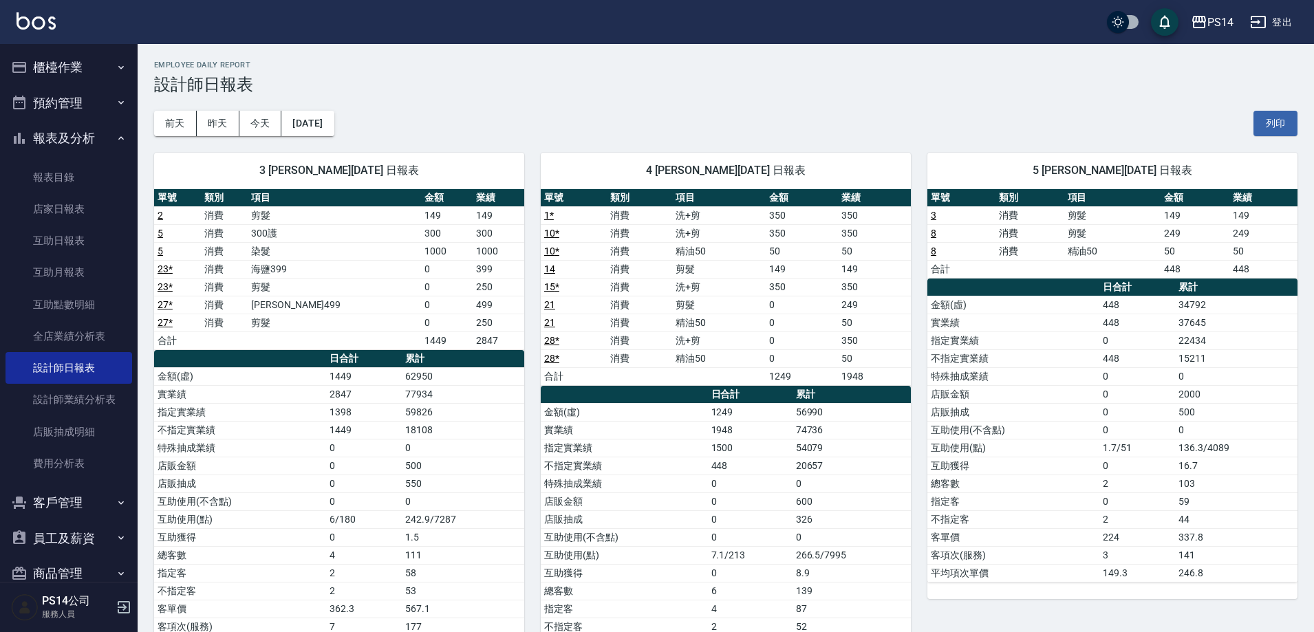
click at [69, 147] on button "報表及分析" at bounding box center [69, 138] width 127 height 36
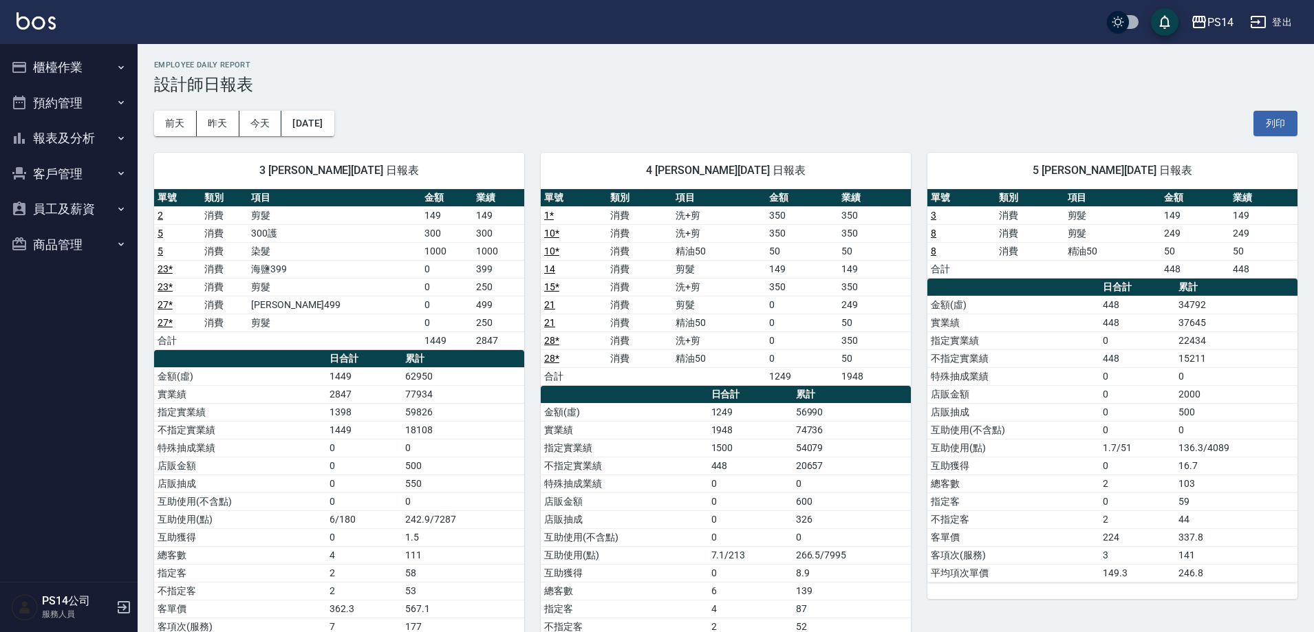
click at [82, 67] on button "櫃檯作業" at bounding box center [69, 68] width 127 height 36
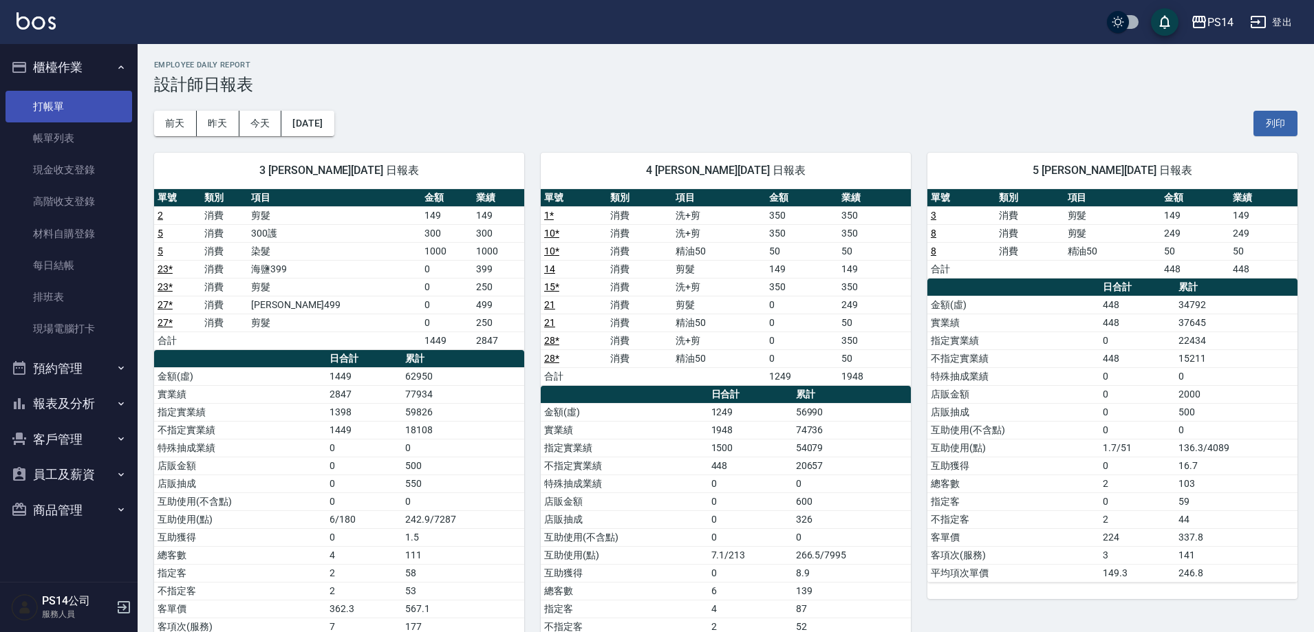
click at [72, 109] on link "打帳單" at bounding box center [69, 107] width 127 height 32
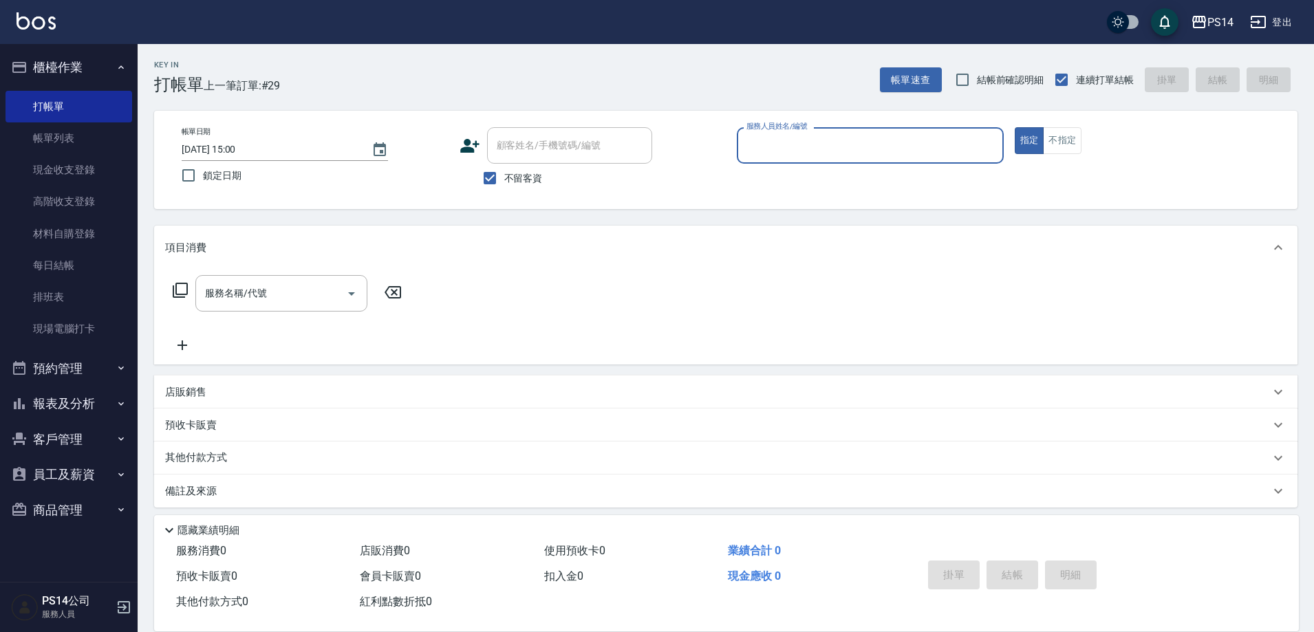
click at [73, 58] on button "櫃檯作業" at bounding box center [69, 68] width 127 height 36
